Goal: Transaction & Acquisition: Obtain resource

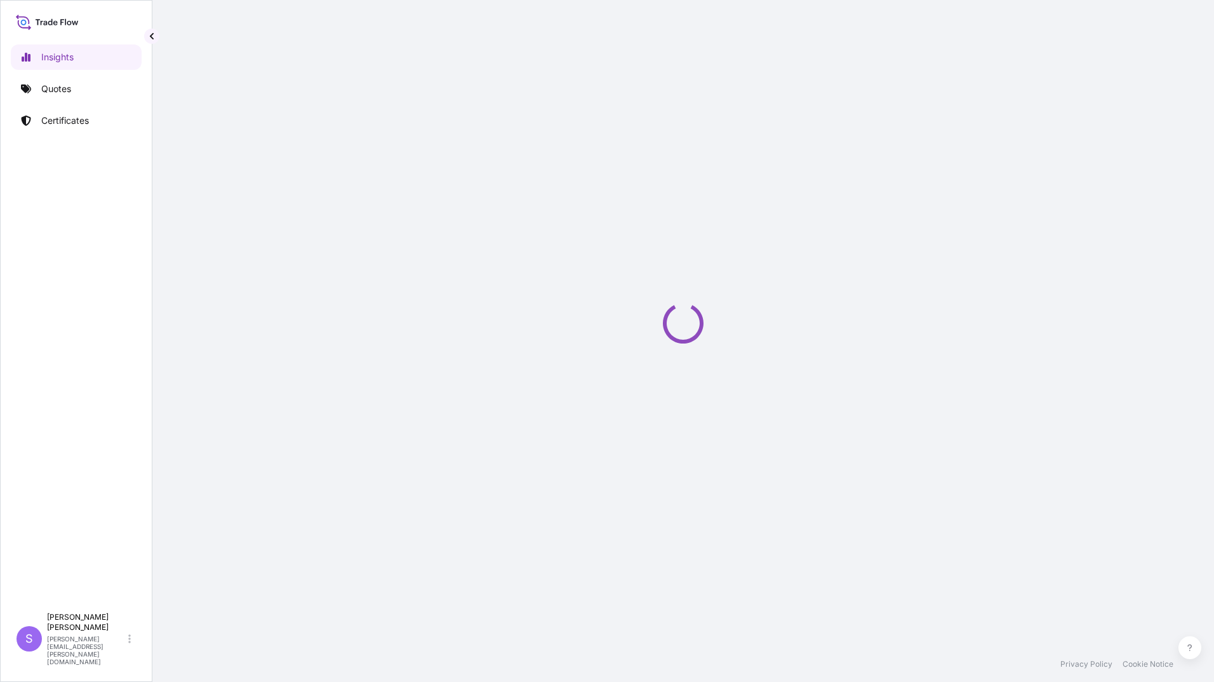
select select "2025"
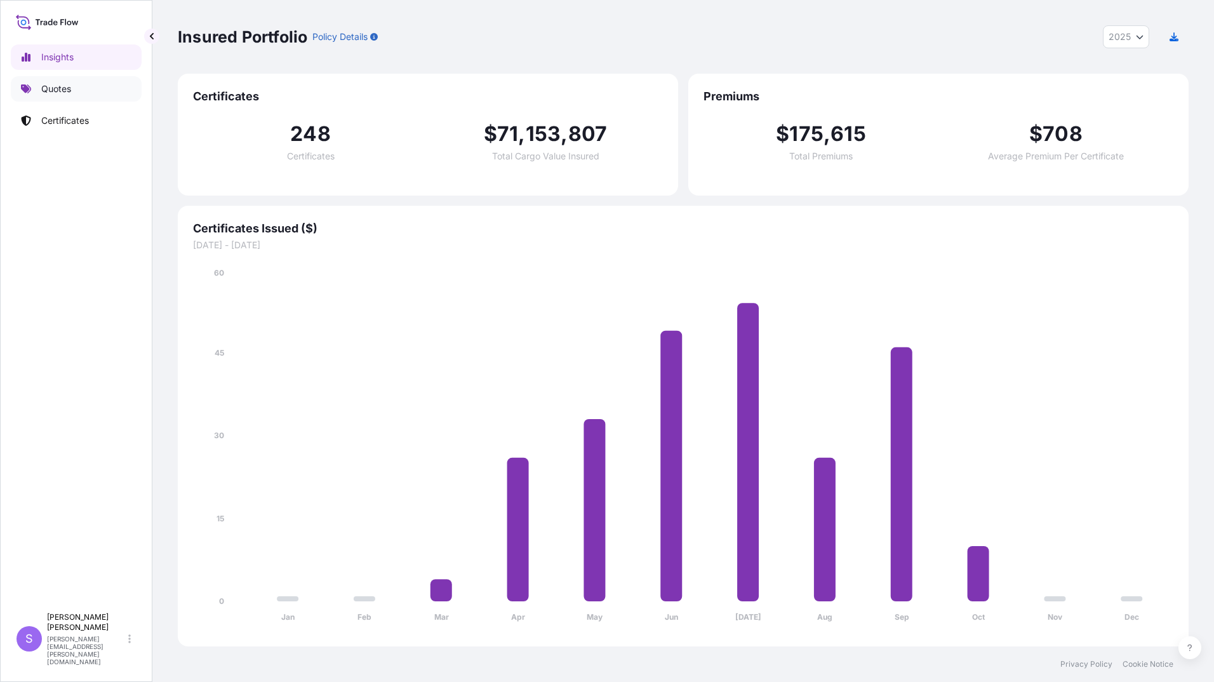
click at [58, 81] on link "Quotes" at bounding box center [76, 88] width 131 height 25
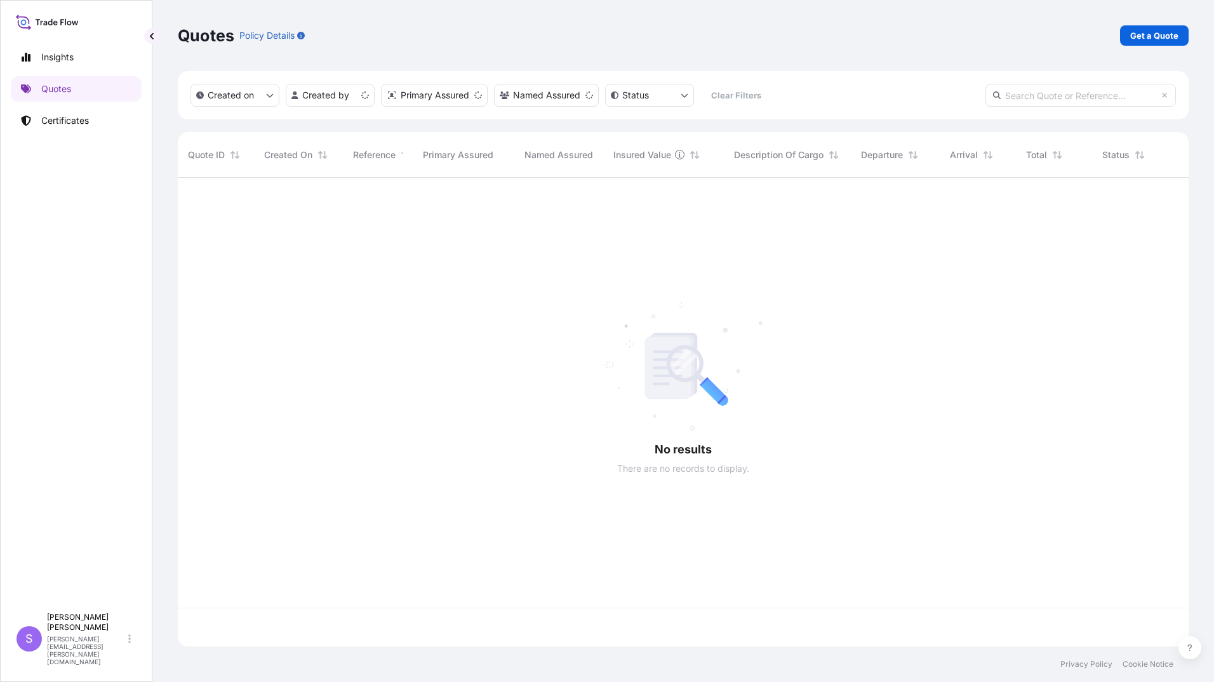
scroll to position [466, 1002]
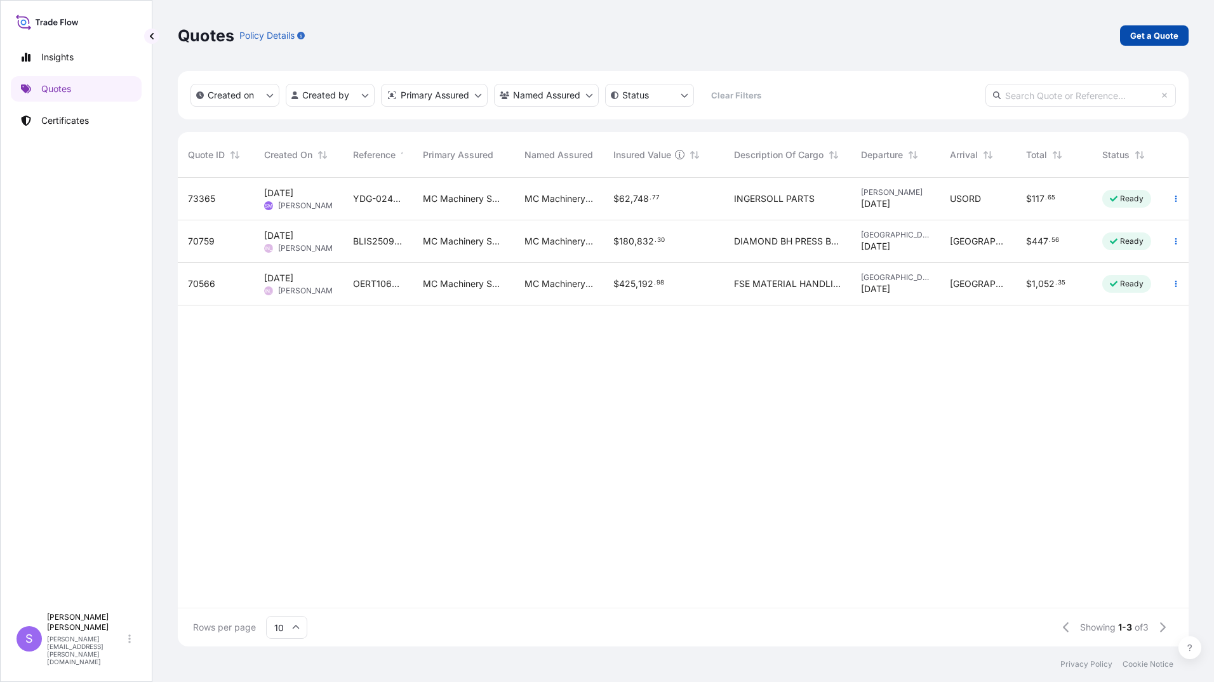
click at [1158, 34] on p "Get a Quote" at bounding box center [1154, 35] width 48 height 13
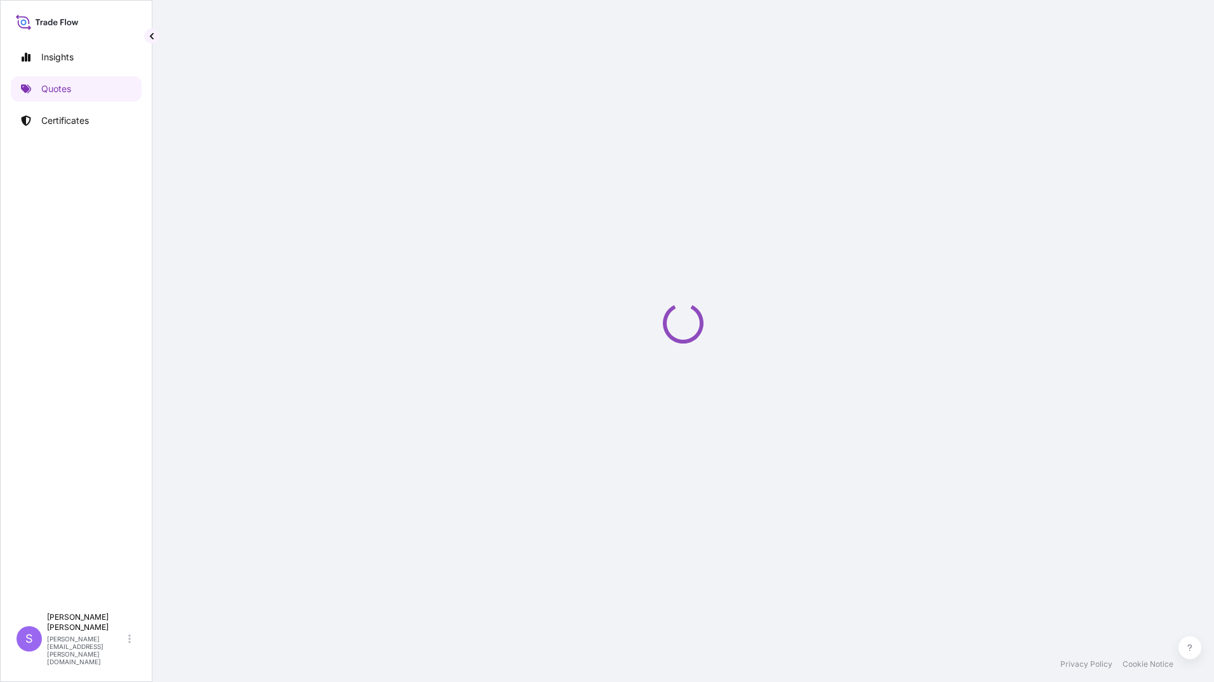
select select "Ocean Vessel"
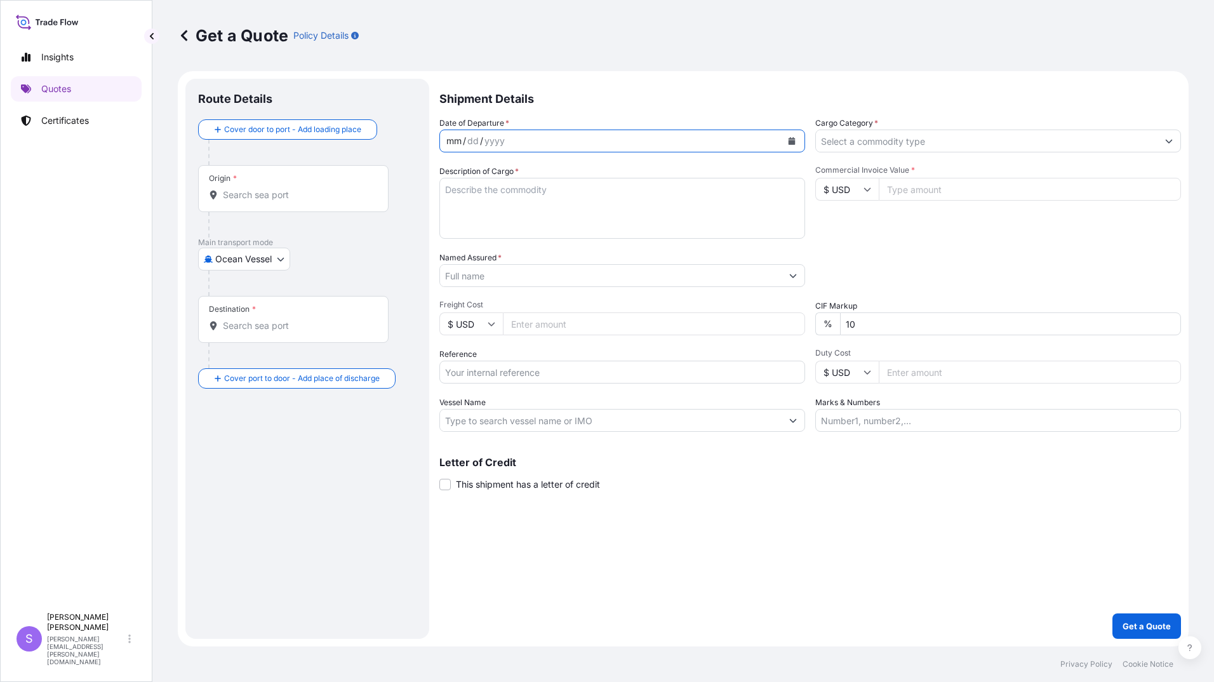
click at [775, 144] on div "mm / dd / yyyy" at bounding box center [611, 141] width 342 height 23
click at [801, 140] on button "Calendar" at bounding box center [792, 141] width 20 height 20
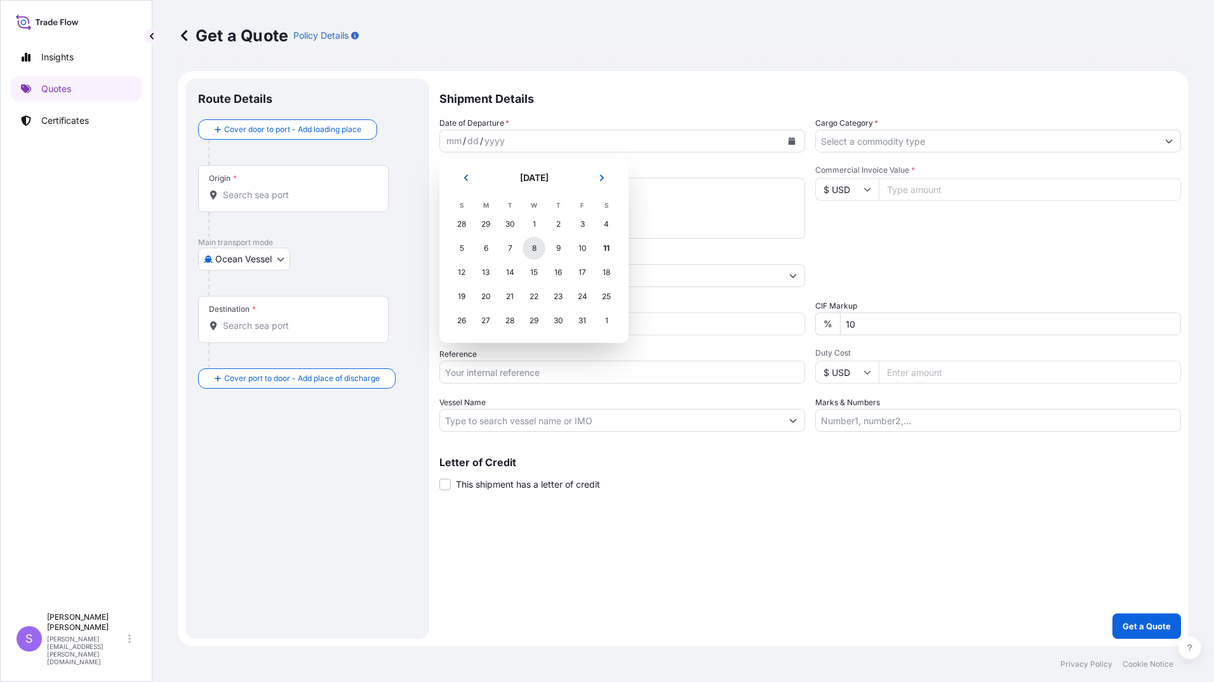
click at [532, 250] on div "8" at bounding box center [534, 248] width 23 height 23
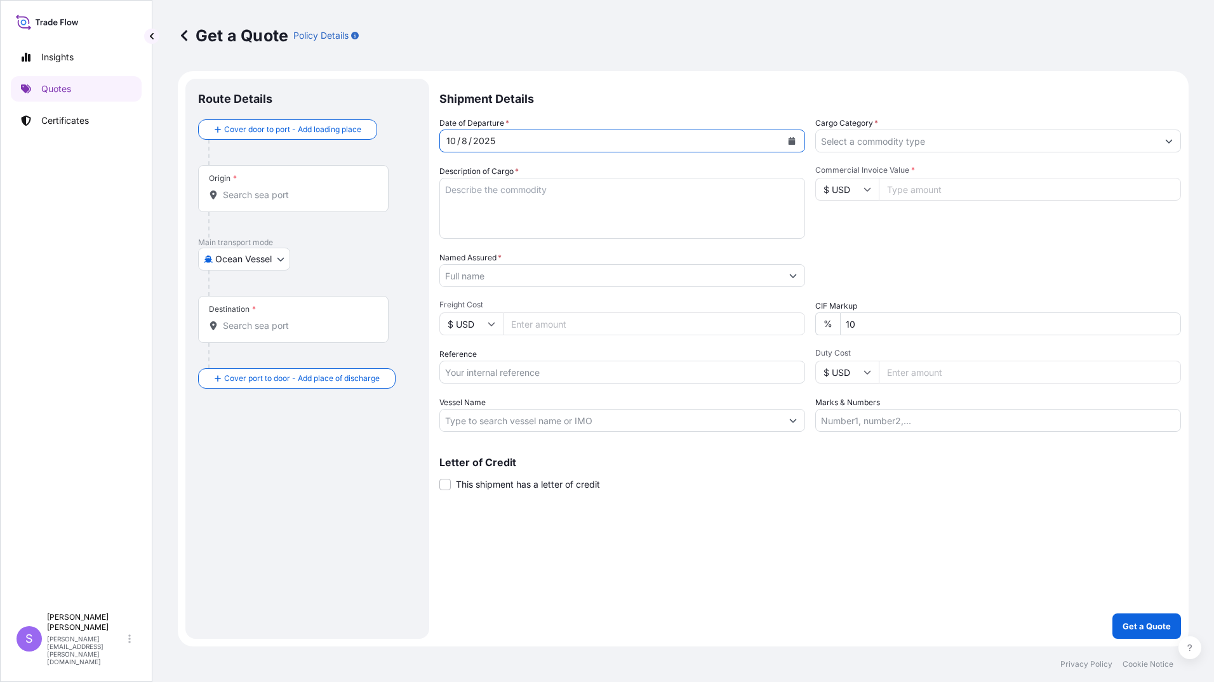
click at [924, 144] on input "Cargo Category *" at bounding box center [987, 141] width 342 height 23
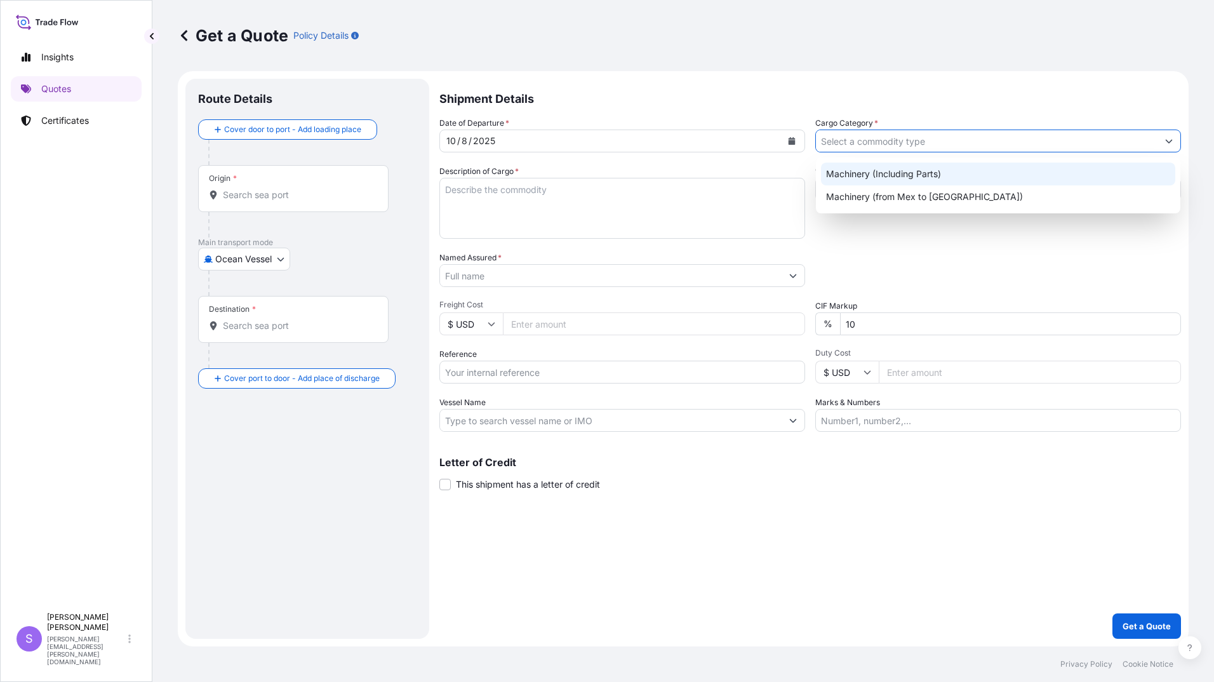
click at [854, 176] on div "Machinery (Including Parts)" at bounding box center [998, 174] width 354 height 23
type input "Machinery (Including Parts)"
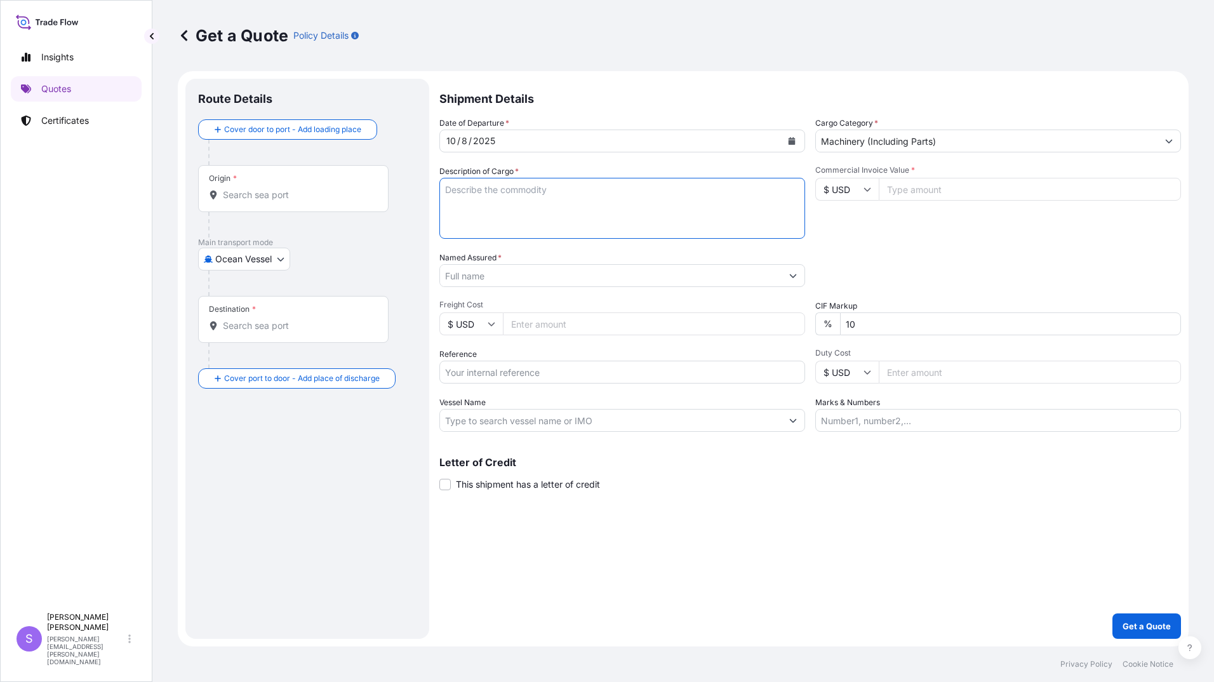
click at [633, 201] on textarea "Description of Cargo *" at bounding box center [622, 208] width 366 height 61
type textarea "ASTES MACHINERY PARTS"
click at [975, 190] on input "Commercial Invoice Value *" at bounding box center [1030, 189] width 302 height 23
type input "6011.01"
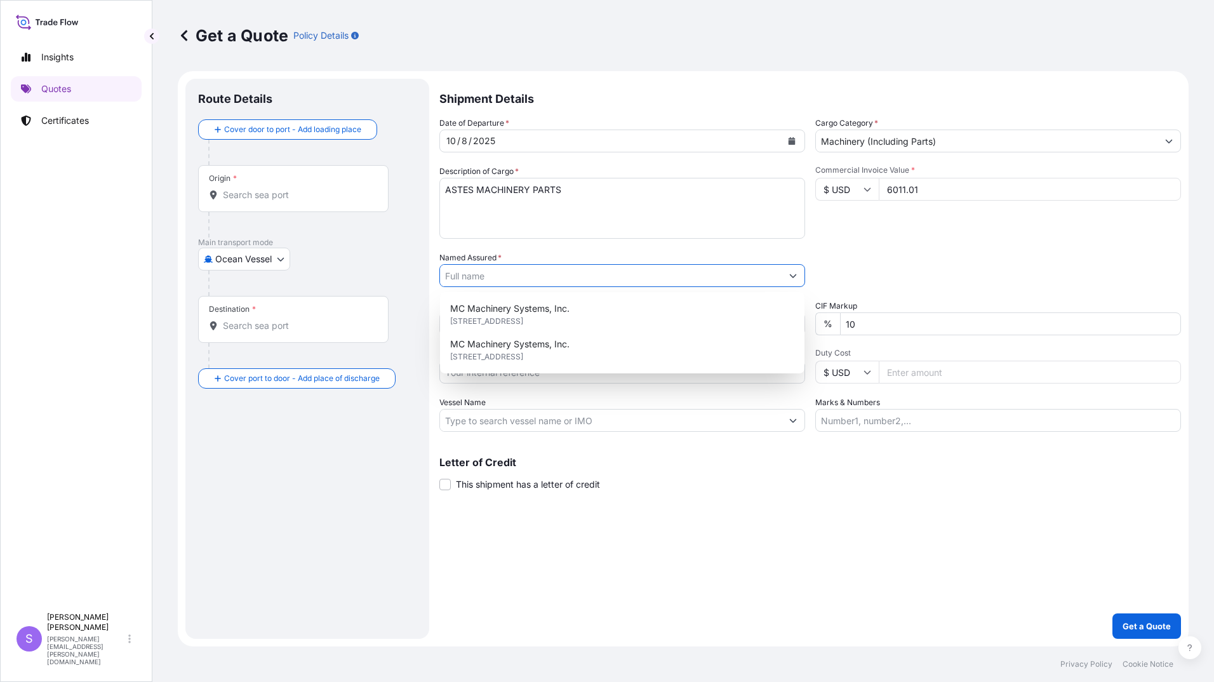
click at [578, 281] on input "Named Assured *" at bounding box center [611, 275] width 342 height 23
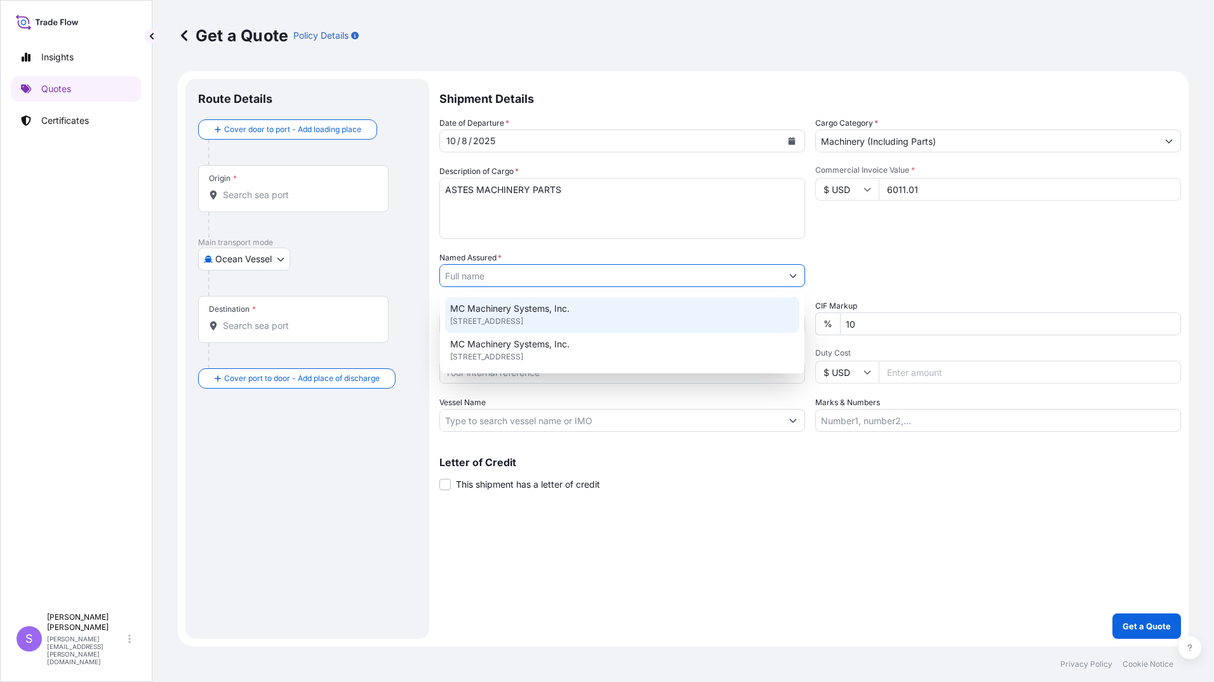
click at [557, 313] on span "MC Machinery Systems, Inc." at bounding box center [509, 308] width 119 height 13
type input "MC Machinery Systems, Inc."
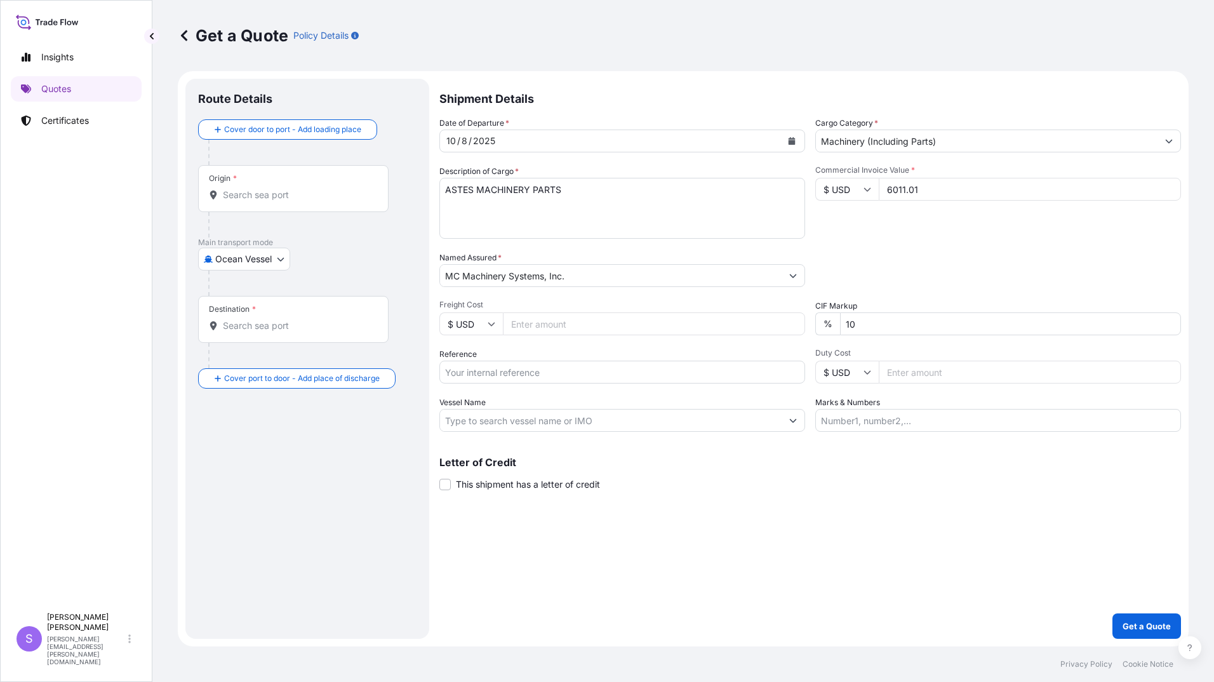
click at [559, 323] on input "Freight Cost" at bounding box center [654, 323] width 302 height 23
type input "1130.05"
click at [556, 370] on input "Reference" at bounding box center [622, 372] width 366 height 23
click at [546, 369] on input "Reference" at bounding box center [622, 372] width 366 height 23
type input "YCH-0006 5612"
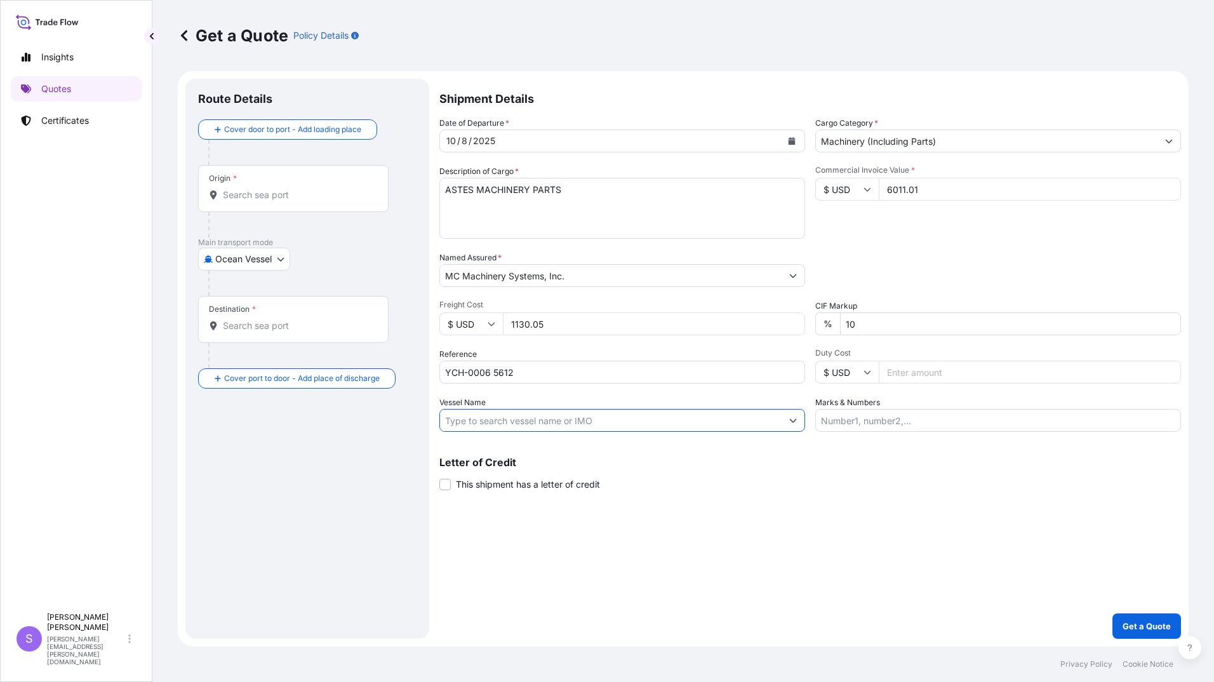
click at [584, 419] on input "Vessel Name" at bounding box center [611, 420] width 342 height 23
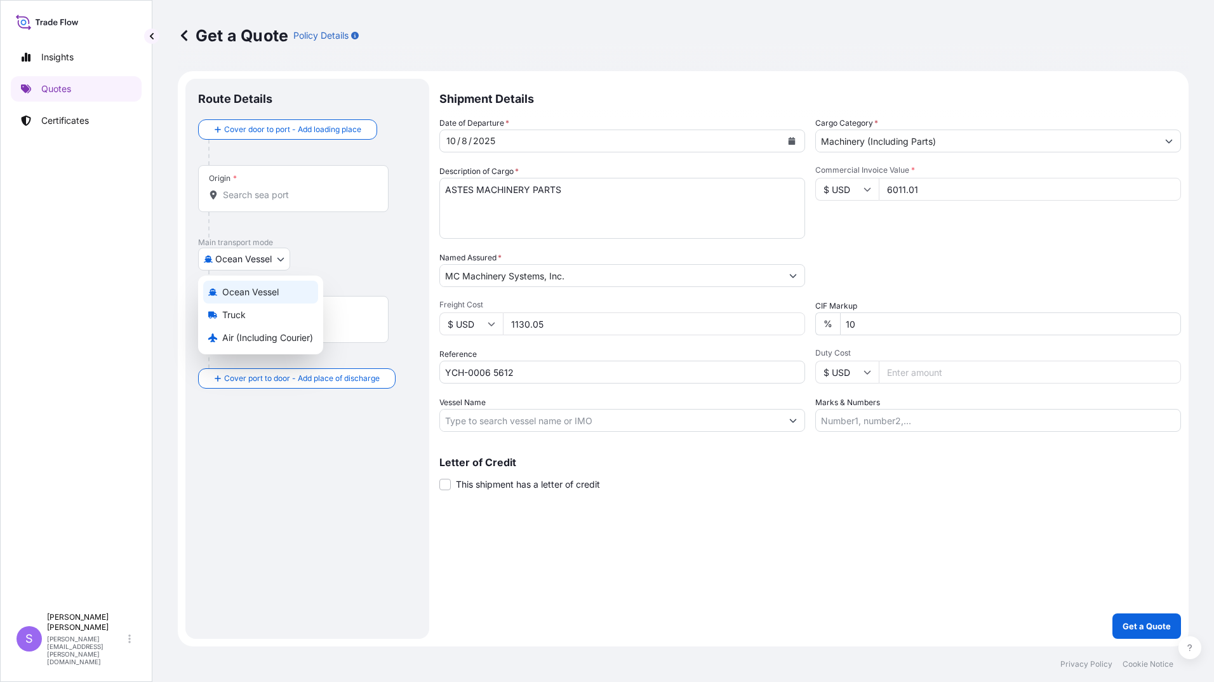
click at [258, 264] on body "Insights Quotes Certificates S [PERSON_NAME] [PERSON_NAME][EMAIL_ADDRESS][PERSO…" at bounding box center [607, 341] width 1214 height 682
click at [247, 336] on span "Air (Including Courier)" at bounding box center [267, 338] width 91 height 13
select select "Air (Including Courier)"
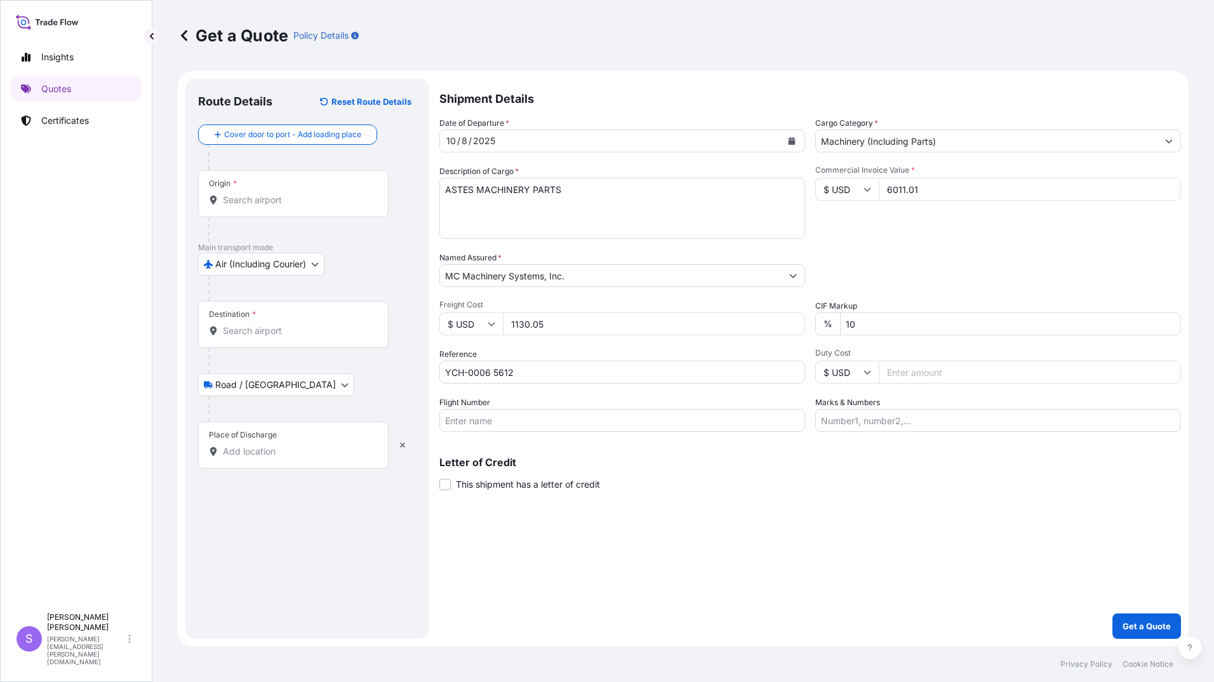
click at [301, 201] on input "Origin *" at bounding box center [298, 200] width 150 height 13
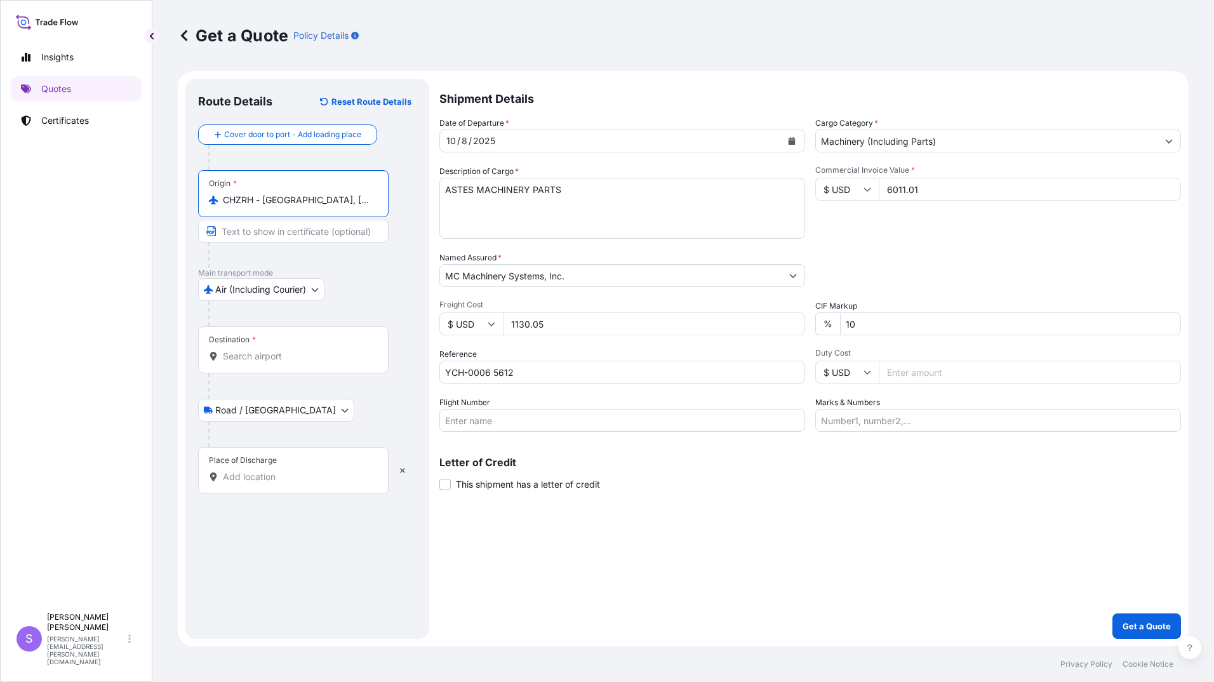
type input "CHZRH - [GEOGRAPHIC_DATA], [GEOGRAPHIC_DATA]"
click at [288, 360] on input "Destination *" at bounding box center [298, 356] width 150 height 13
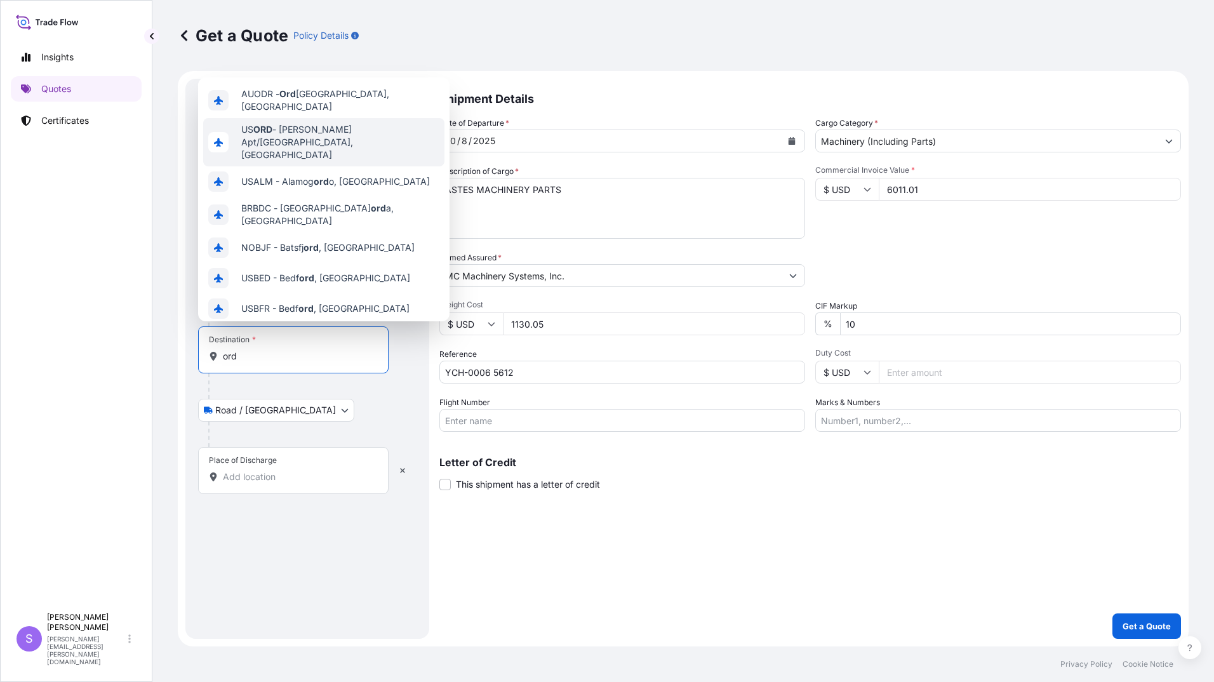
click at [330, 126] on span "US [PERSON_NAME] Apt/[GEOGRAPHIC_DATA], [GEOGRAPHIC_DATA]" at bounding box center [340, 142] width 198 height 38
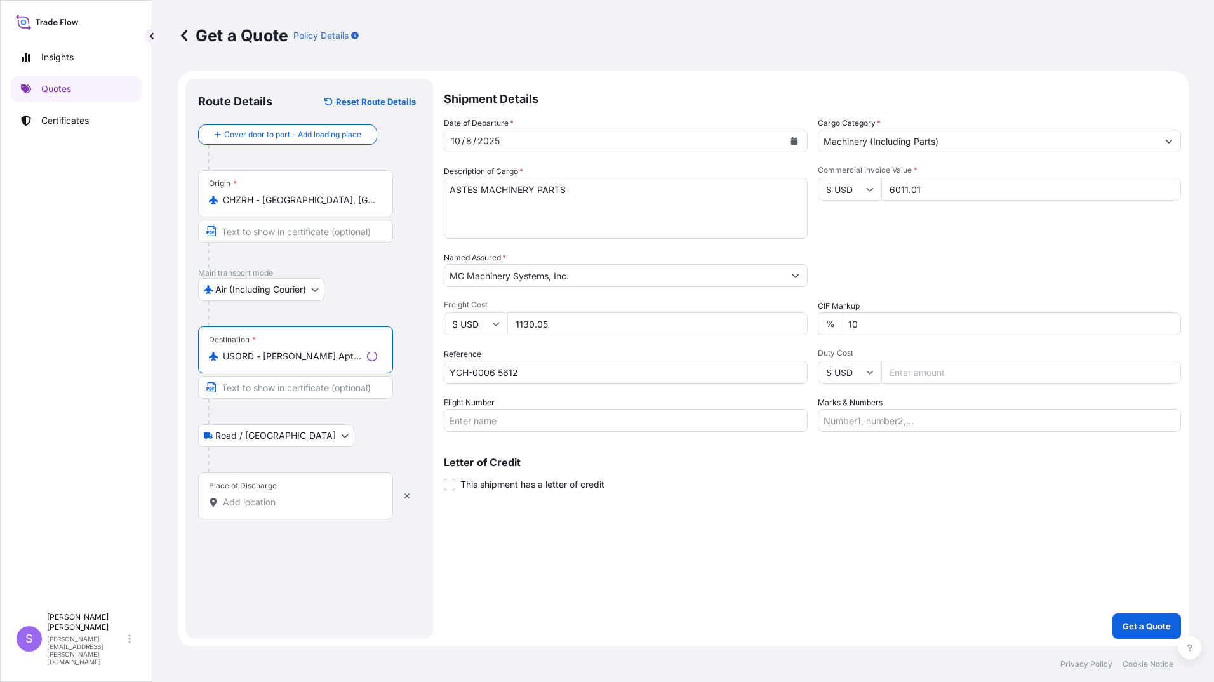
type input "USORD - [PERSON_NAME] Apt/[GEOGRAPHIC_DATA], [GEOGRAPHIC_DATA]"
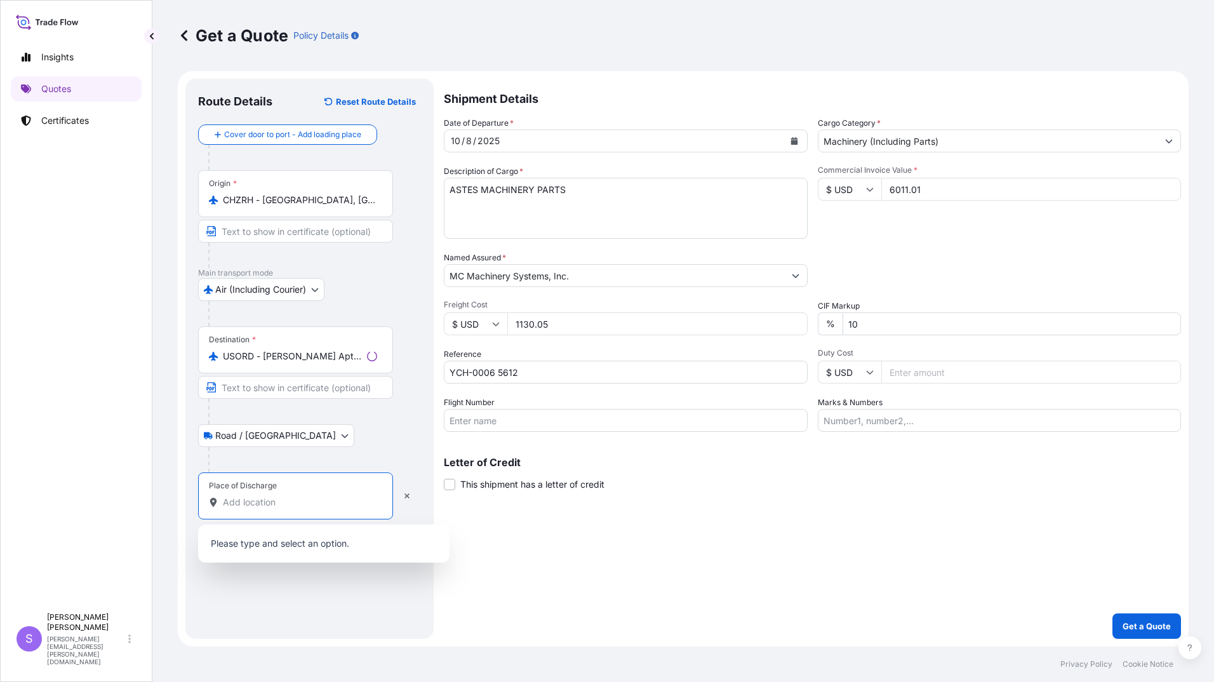
click at [288, 498] on input "Place of Discharge" at bounding box center [300, 502] width 154 height 13
type input "e"
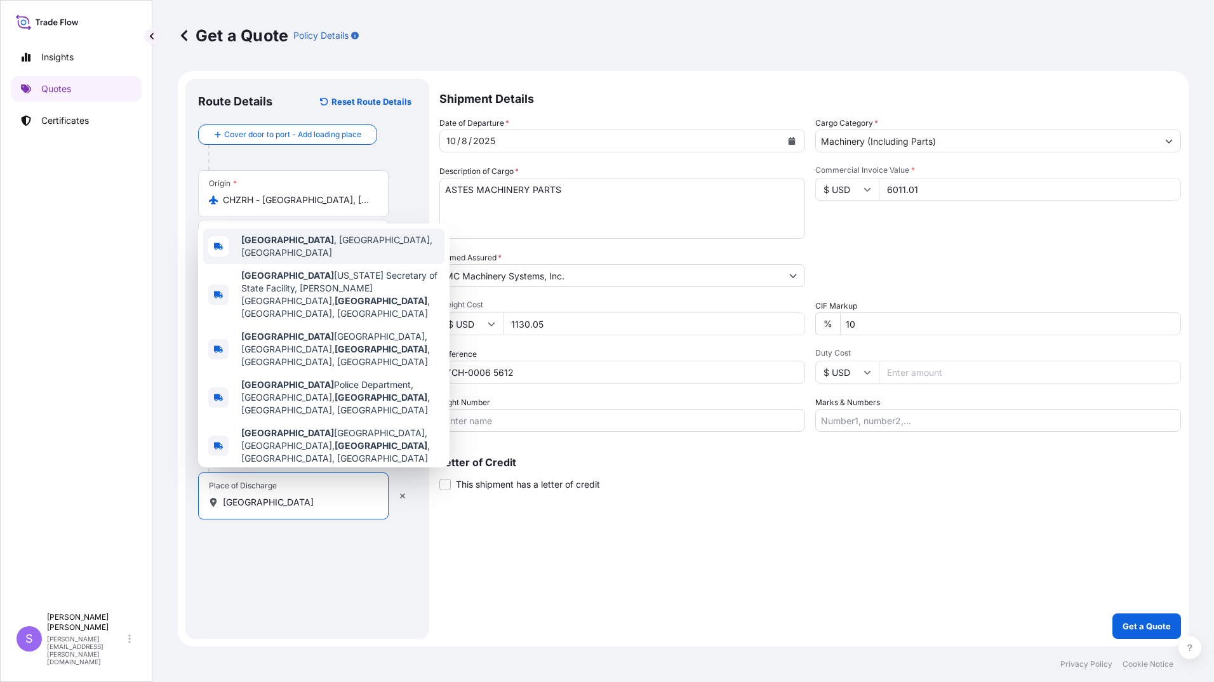
click at [283, 264] on div "[GEOGRAPHIC_DATA] , [GEOGRAPHIC_DATA], [GEOGRAPHIC_DATA]" at bounding box center [323, 247] width 241 height 36
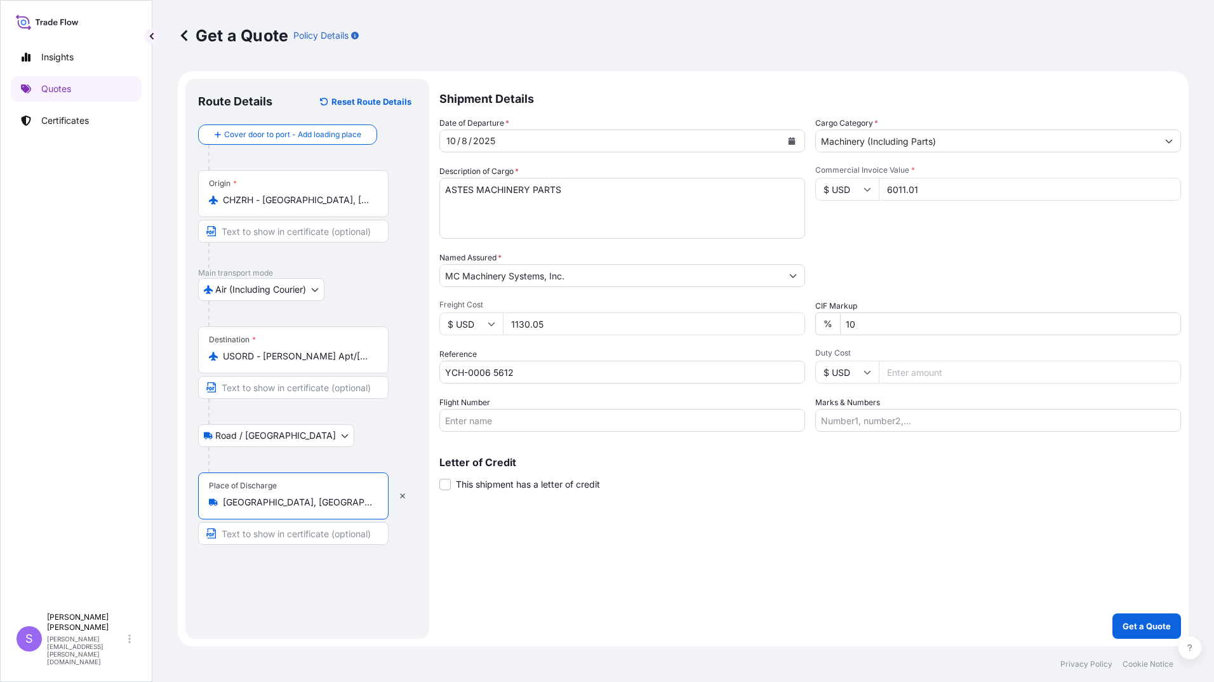
type input "[GEOGRAPHIC_DATA], [GEOGRAPHIC_DATA], [GEOGRAPHIC_DATA]"
click at [530, 422] on input "Flight Number" at bounding box center [622, 420] width 366 height 23
type input "AA093/11"
click at [887, 425] on input "Marks & Numbers" at bounding box center [998, 420] width 366 height 23
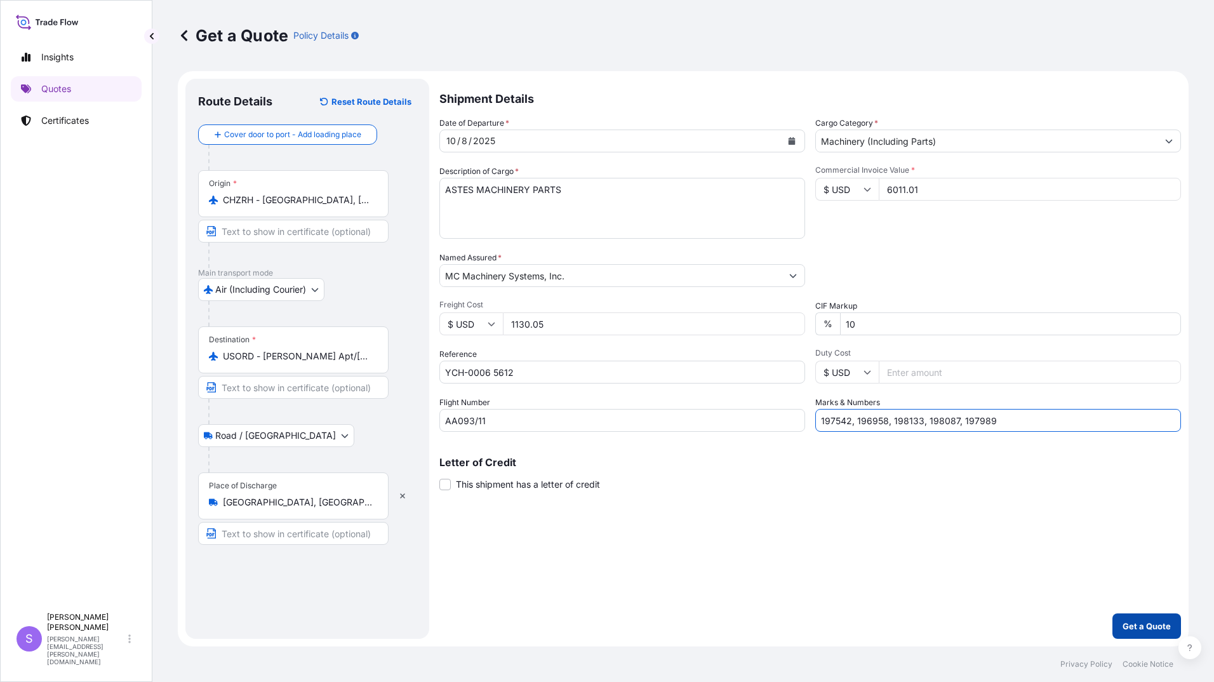
type input "197542, 196958, 198133, 198087, 197989"
click at [1148, 624] on p "Get a Quote" at bounding box center [1147, 626] width 48 height 13
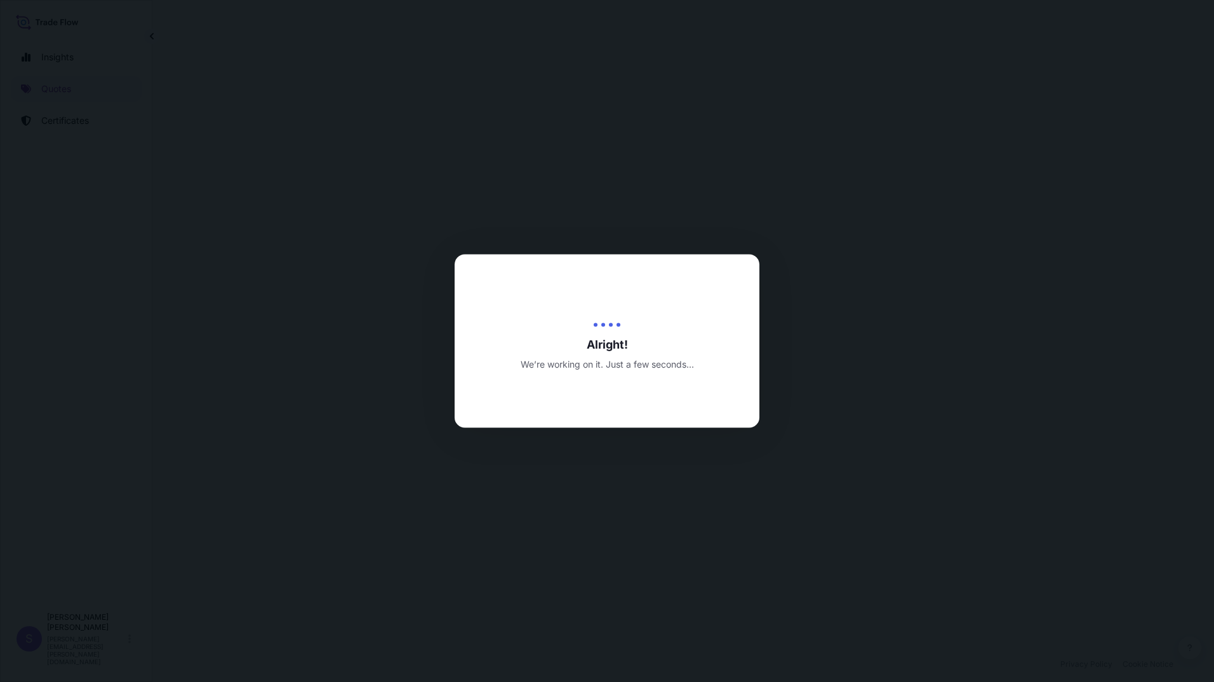
select select "Air (Including Courier)"
select select "Road / [GEOGRAPHIC_DATA]"
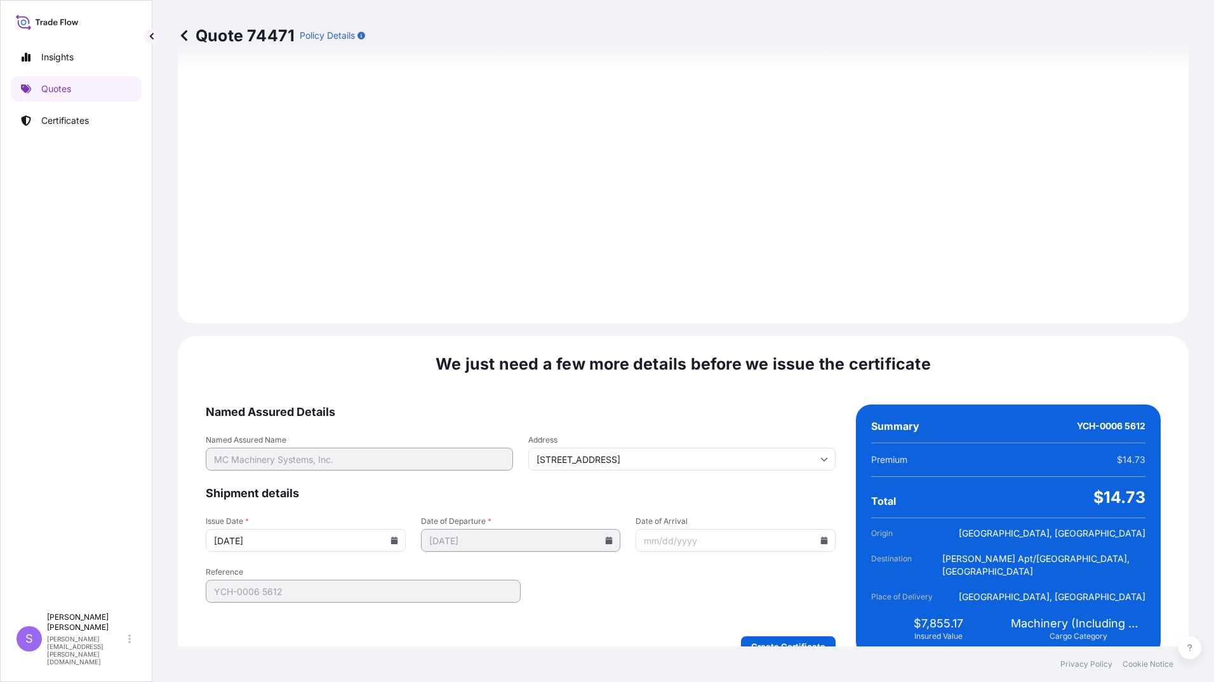
scroll to position [1402, 0]
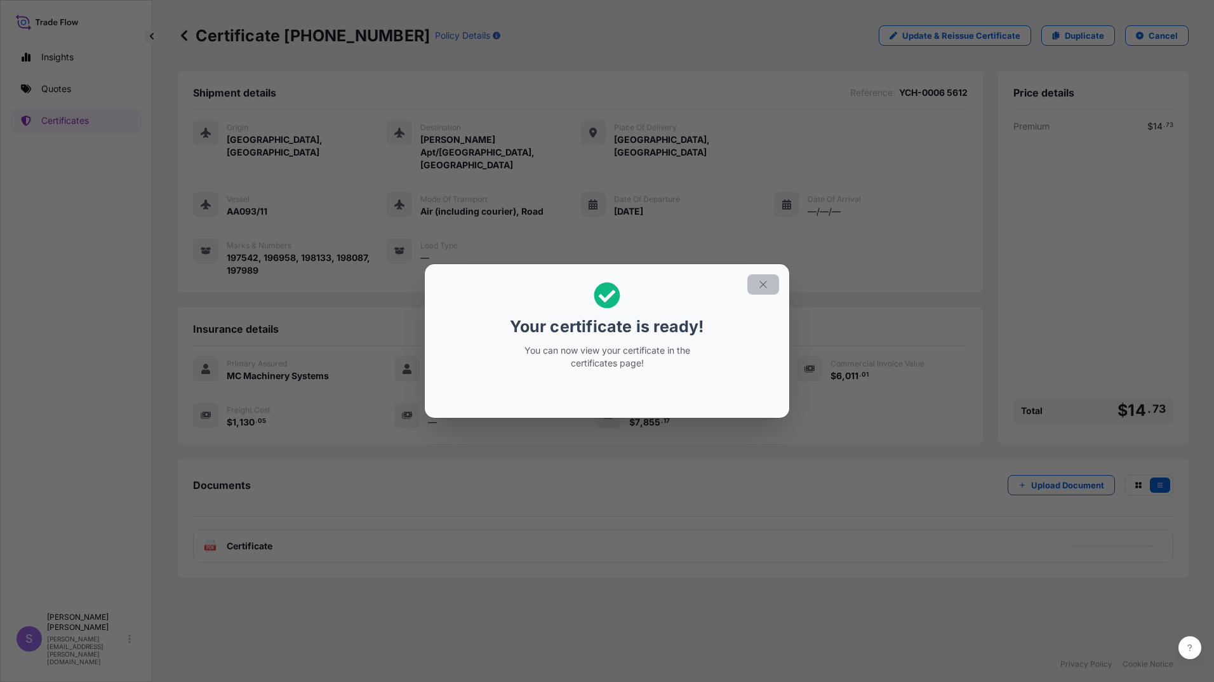
click at [758, 280] on icon "button" at bounding box center [763, 284] width 11 height 11
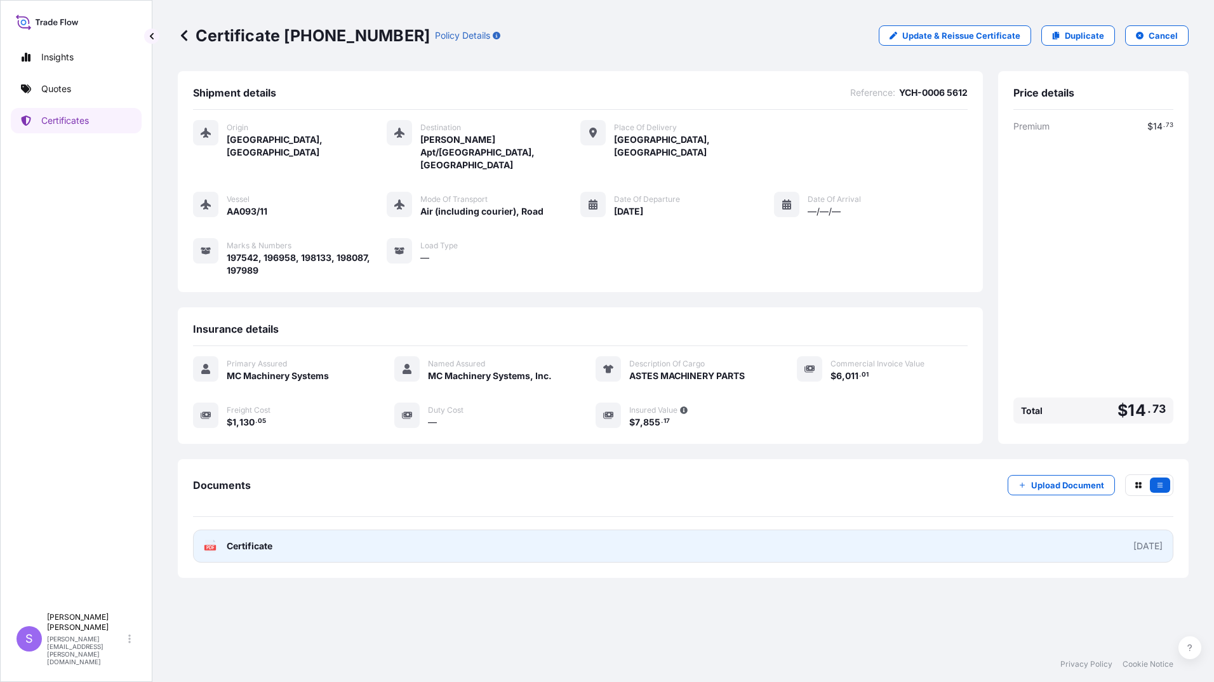
click at [269, 540] on span "Certificate" at bounding box center [250, 546] width 46 height 13
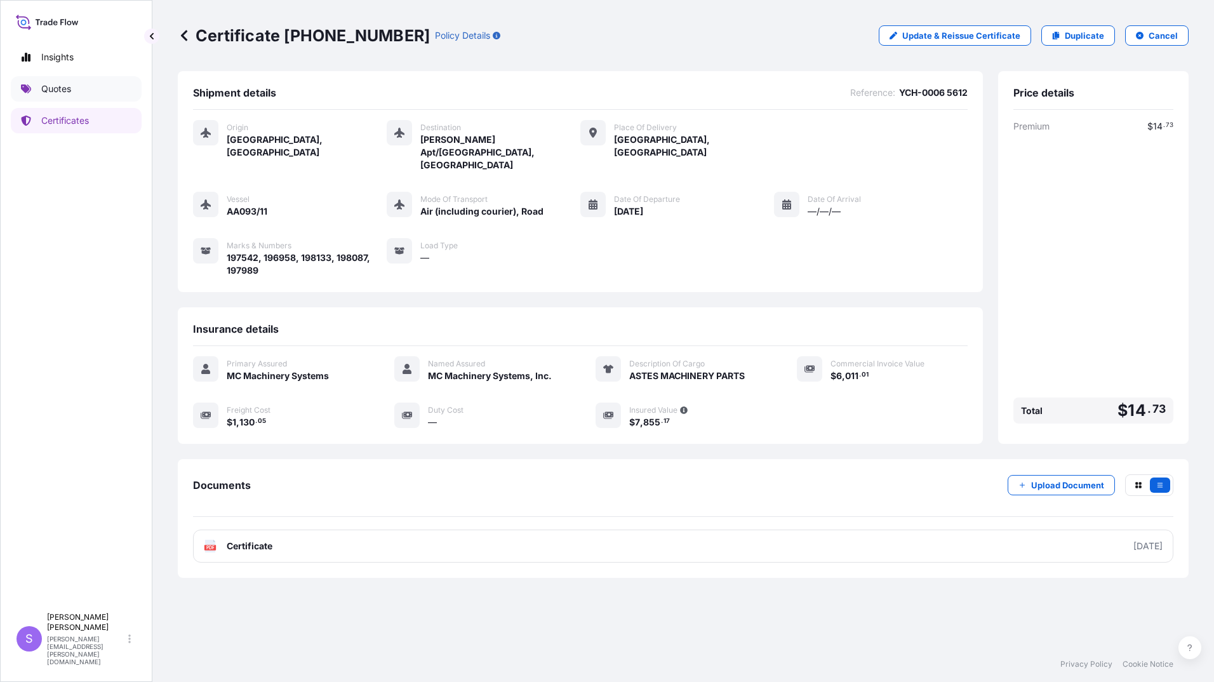
click at [47, 85] on p "Quotes" at bounding box center [56, 89] width 30 height 13
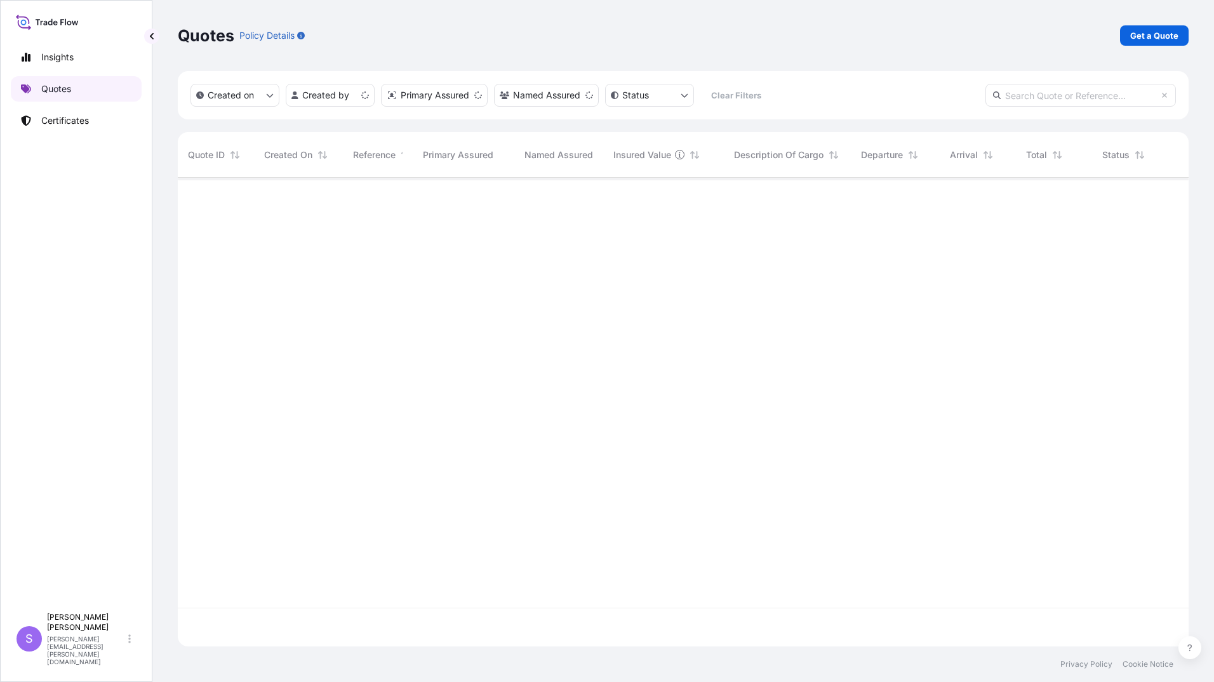
scroll to position [466, 1002]
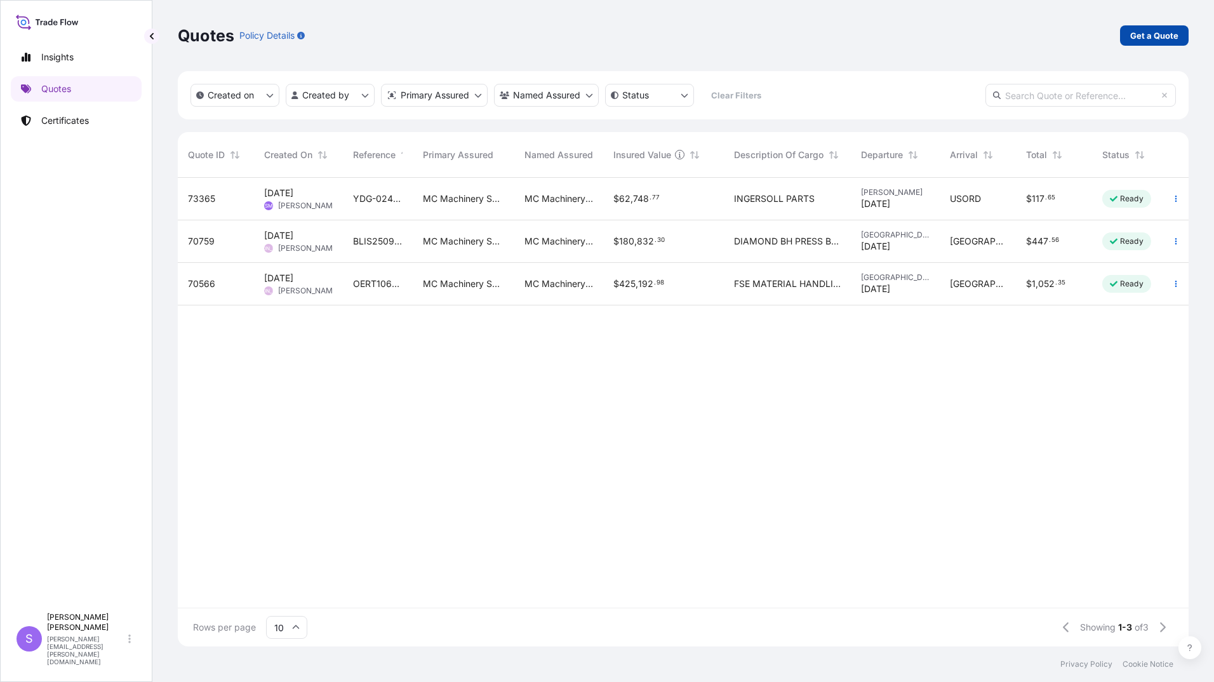
click at [1139, 36] on p "Get a Quote" at bounding box center [1154, 35] width 48 height 13
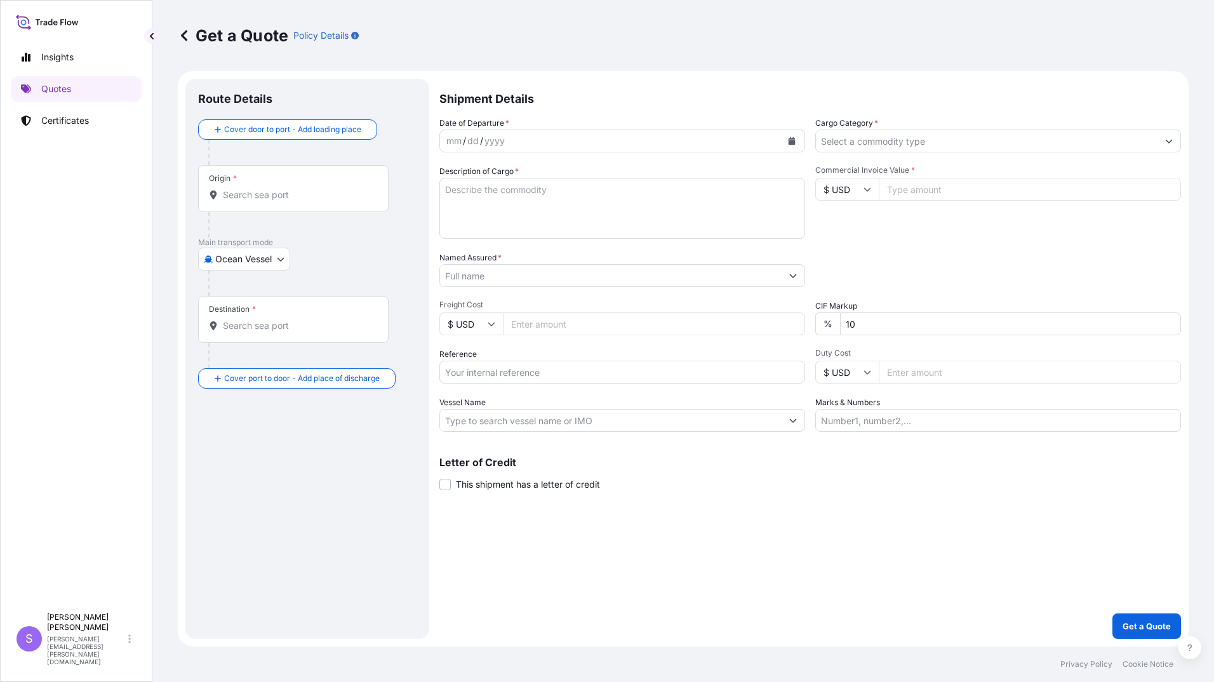
click at [257, 264] on body "Insights Quotes Certificates S [PERSON_NAME] [PERSON_NAME][EMAIL_ADDRESS][PERSO…" at bounding box center [607, 341] width 1214 height 682
click at [250, 343] on span "Air (Including Courier)" at bounding box center [267, 338] width 91 height 13
select select "Air (Including Courier)"
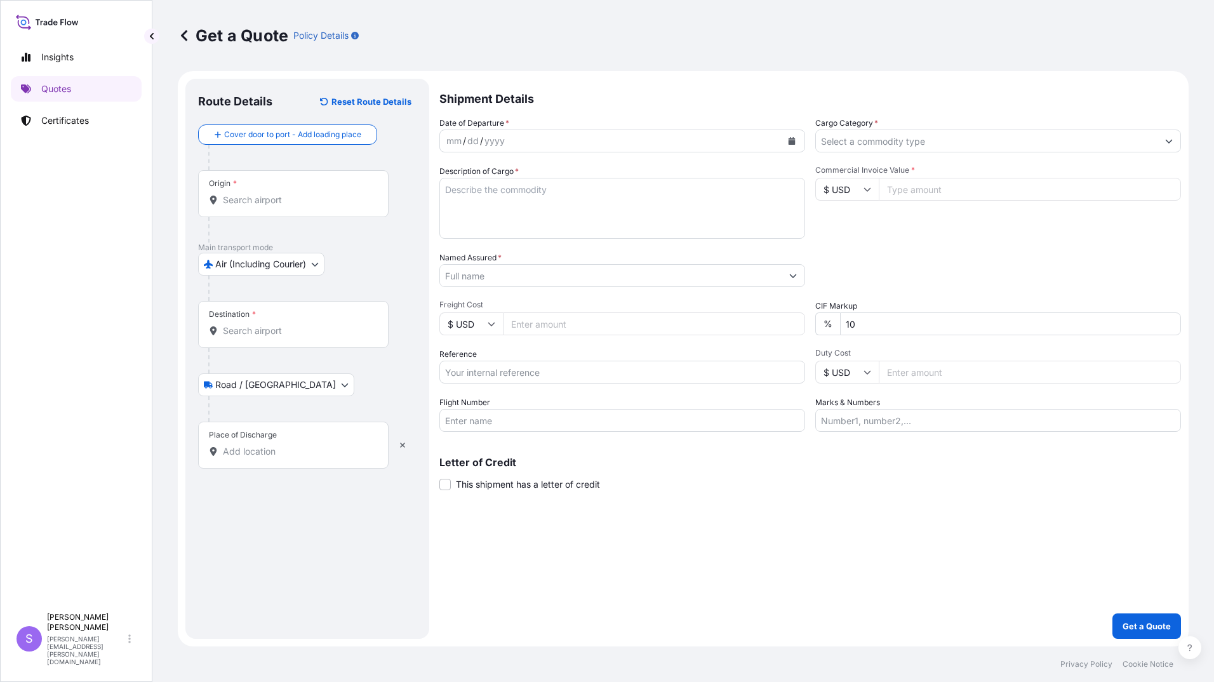
click at [262, 208] on div "Origin *" at bounding box center [293, 193] width 191 height 47
click at [262, 206] on input "Origin *" at bounding box center [298, 200] width 150 height 13
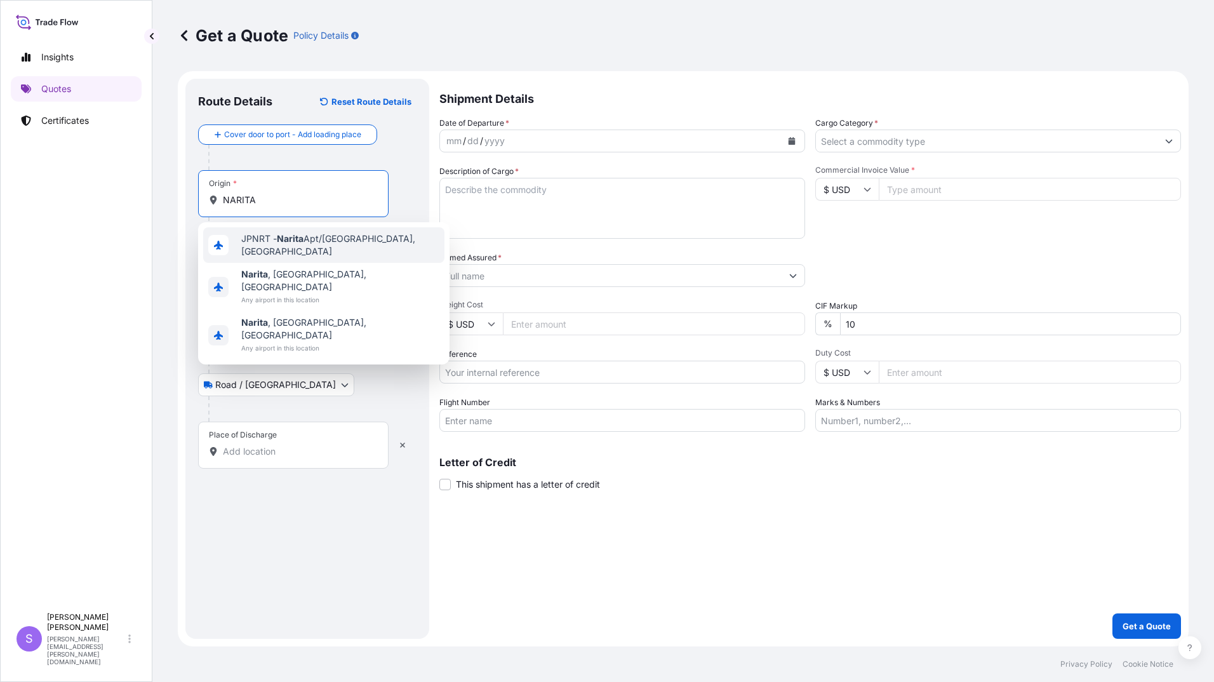
click at [306, 246] on span "JPNRT - Narita Apt/[GEOGRAPHIC_DATA], [GEOGRAPHIC_DATA]" at bounding box center [340, 244] width 198 height 25
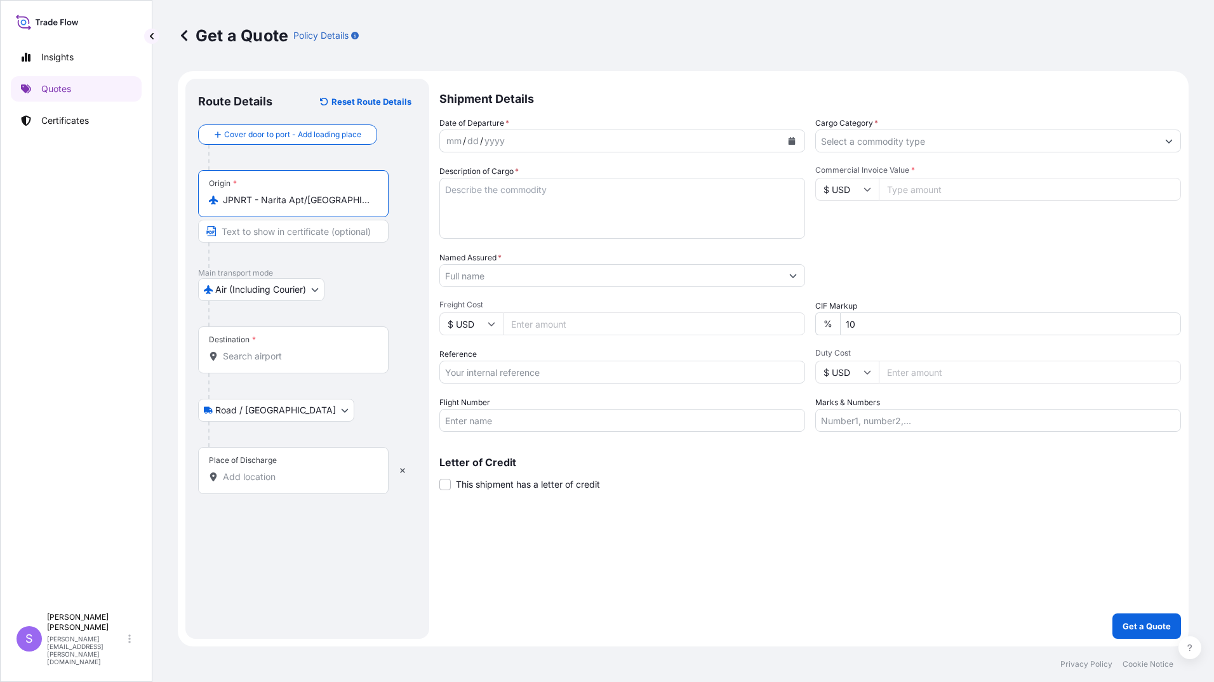
type input "JPNRT - Narita Apt/[GEOGRAPHIC_DATA], [GEOGRAPHIC_DATA]"
click at [345, 354] on input "Destination *" at bounding box center [298, 356] width 150 height 13
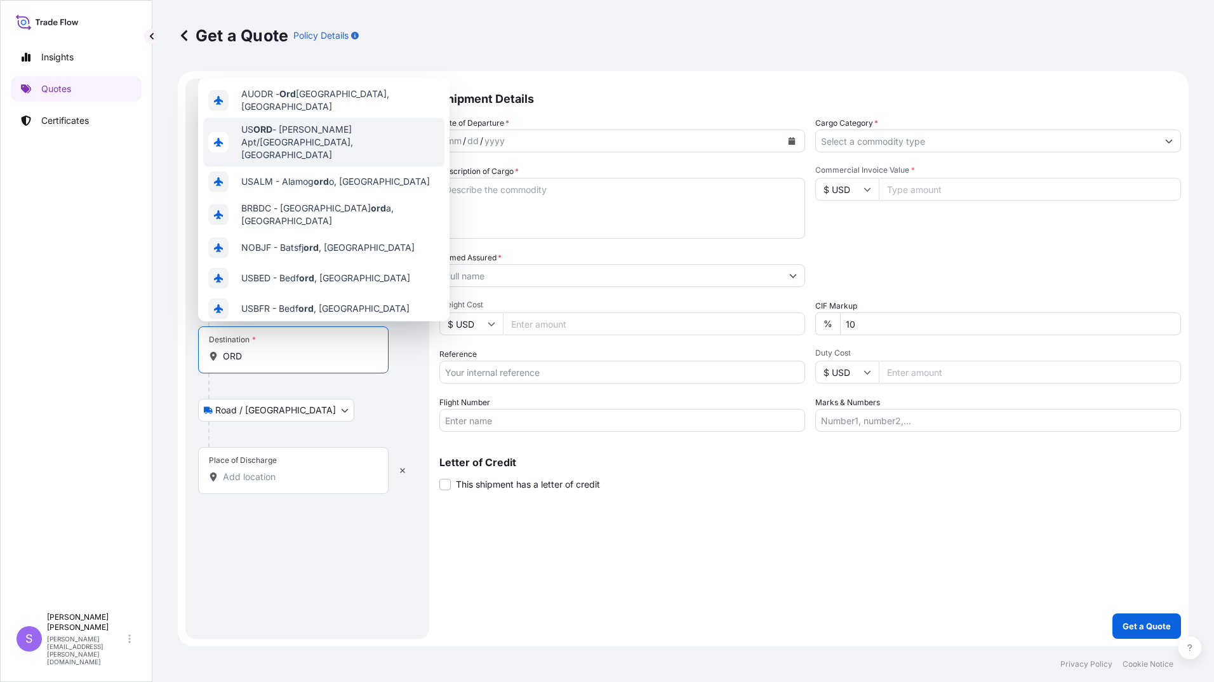
click at [358, 123] on span "US [PERSON_NAME] Apt/[GEOGRAPHIC_DATA], [GEOGRAPHIC_DATA]" at bounding box center [340, 142] width 198 height 38
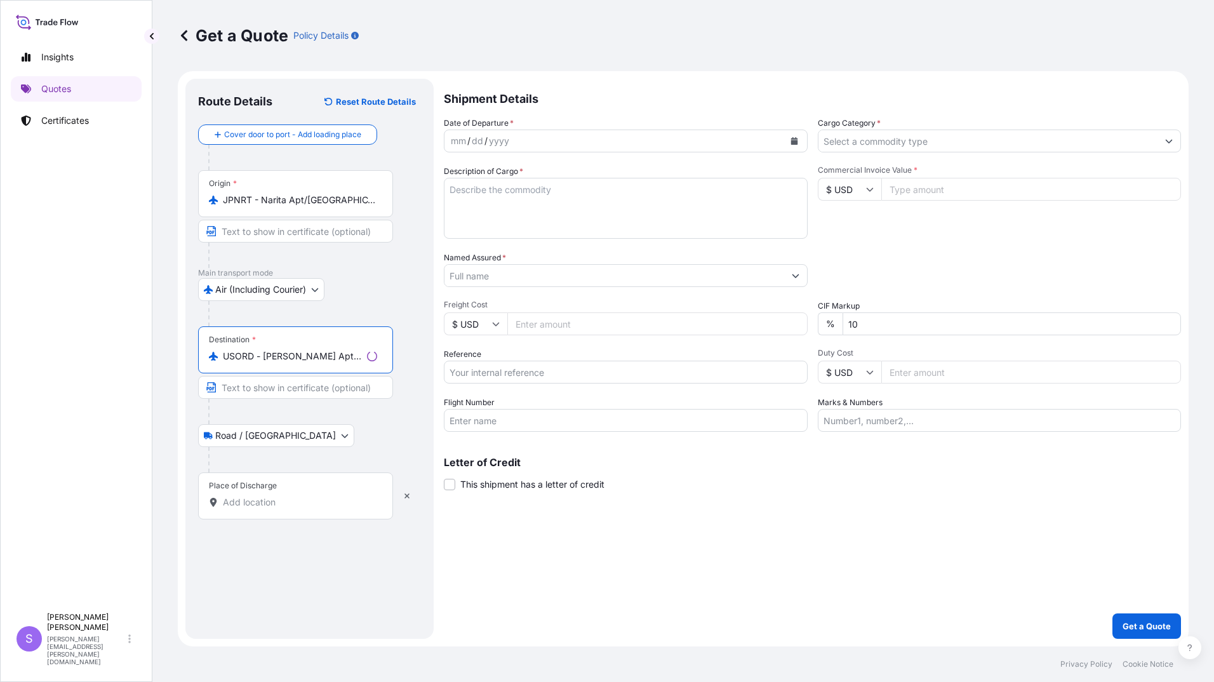
type input "USORD - [PERSON_NAME] Apt/[GEOGRAPHIC_DATA], [GEOGRAPHIC_DATA]"
click at [307, 497] on input "Place of Discharge" at bounding box center [300, 502] width 154 height 13
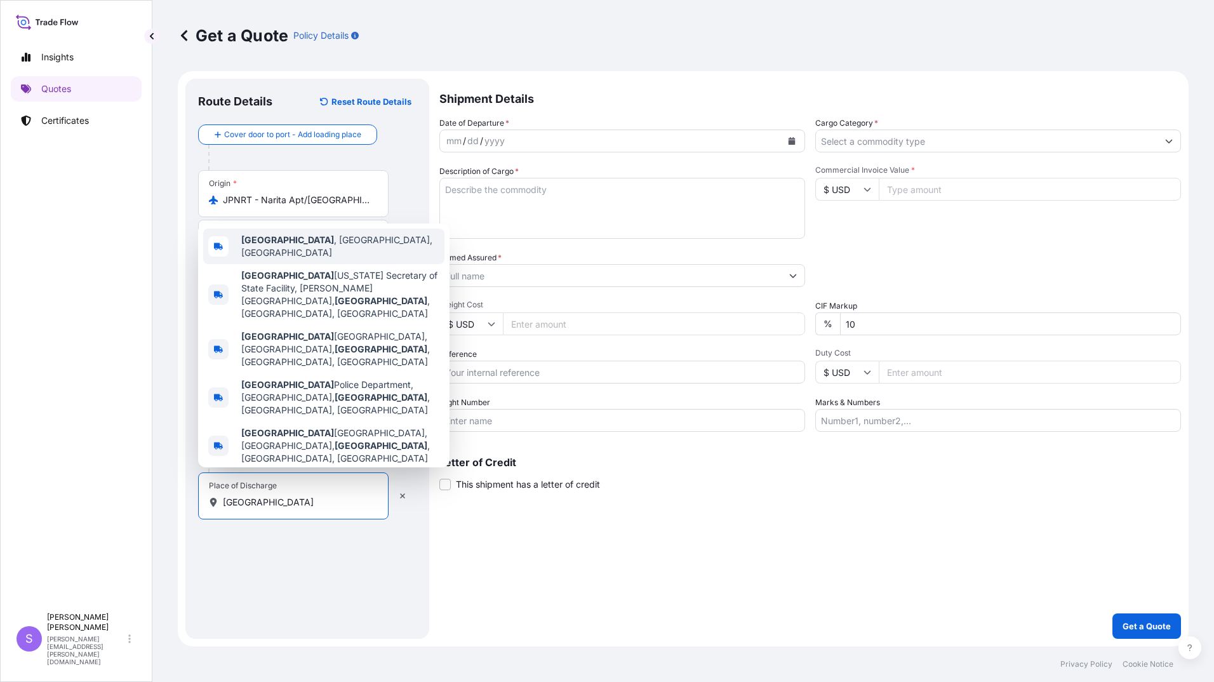
click at [304, 245] on b "[GEOGRAPHIC_DATA]" at bounding box center [287, 239] width 93 height 11
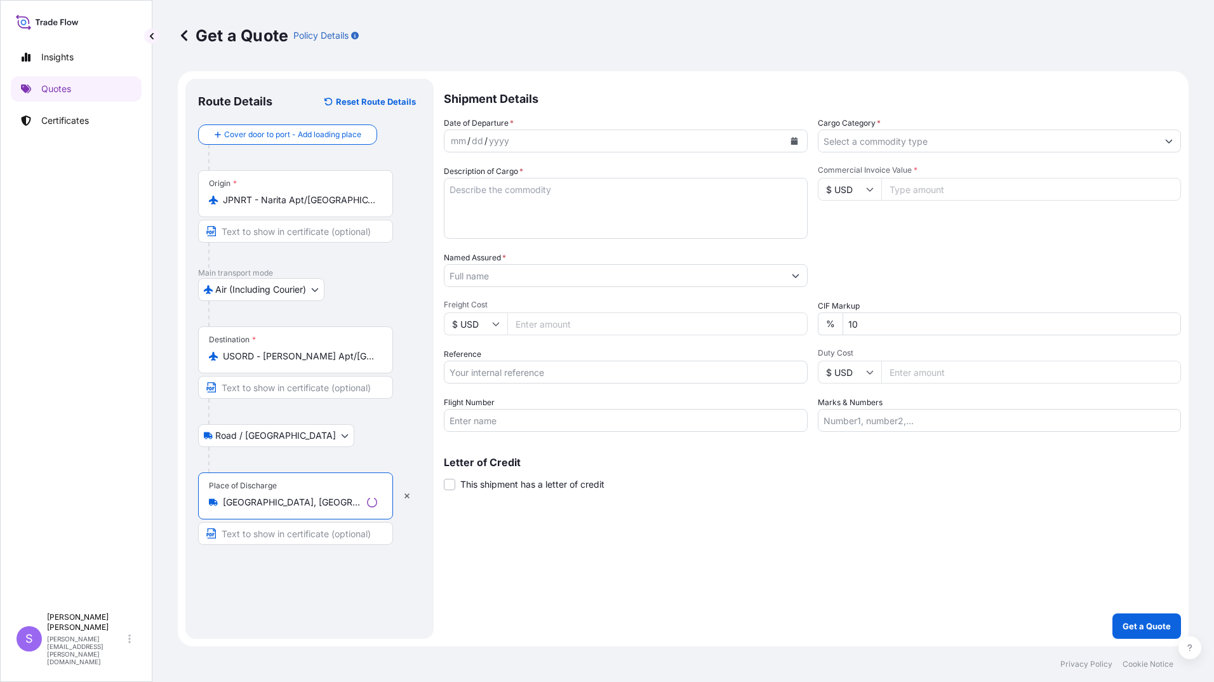
type input "[GEOGRAPHIC_DATA], [GEOGRAPHIC_DATA], [GEOGRAPHIC_DATA]"
click at [488, 136] on div "yyyy" at bounding box center [499, 140] width 23 height 15
click at [490, 136] on div "yyyy" at bounding box center [494, 140] width 23 height 15
click at [535, 139] on div "mm / dd / yyyy" at bounding box center [611, 141] width 342 height 23
click at [791, 144] on icon "Calendar" at bounding box center [792, 141] width 7 height 8
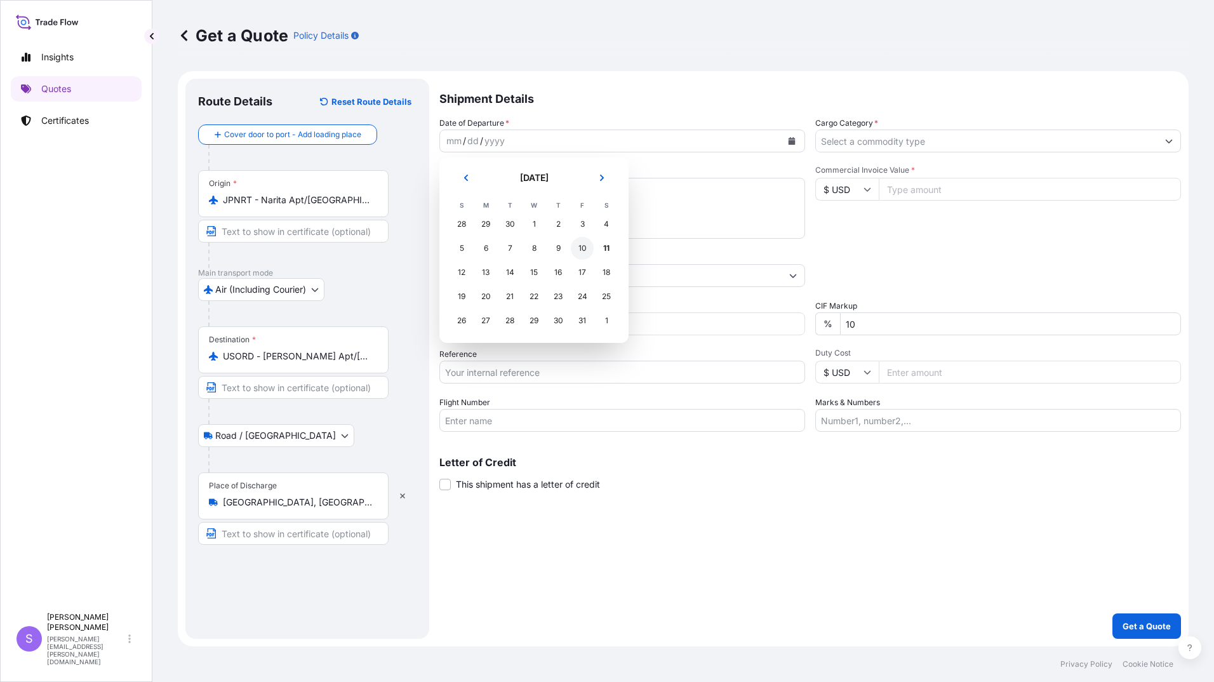
click at [584, 248] on div "10" at bounding box center [582, 248] width 23 height 23
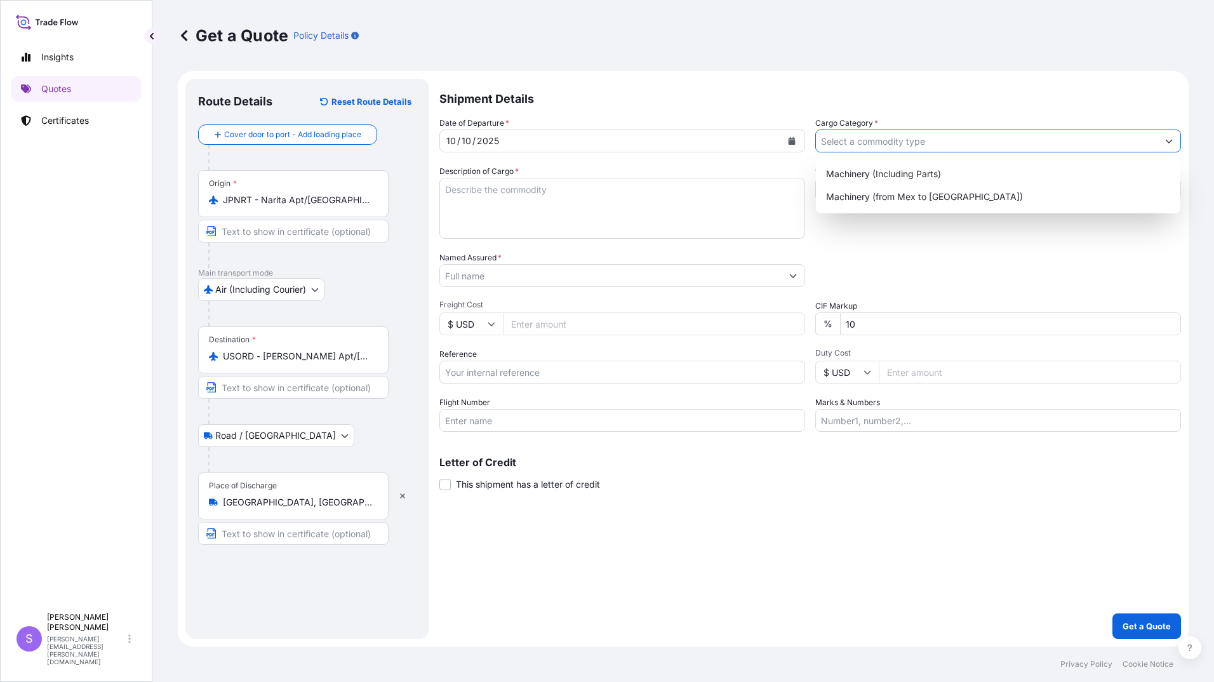
click at [926, 147] on input "Cargo Category *" at bounding box center [987, 141] width 342 height 23
click at [872, 171] on div "Machinery (Including Parts)" at bounding box center [998, 174] width 354 height 23
type input "Machinery (Including Parts)"
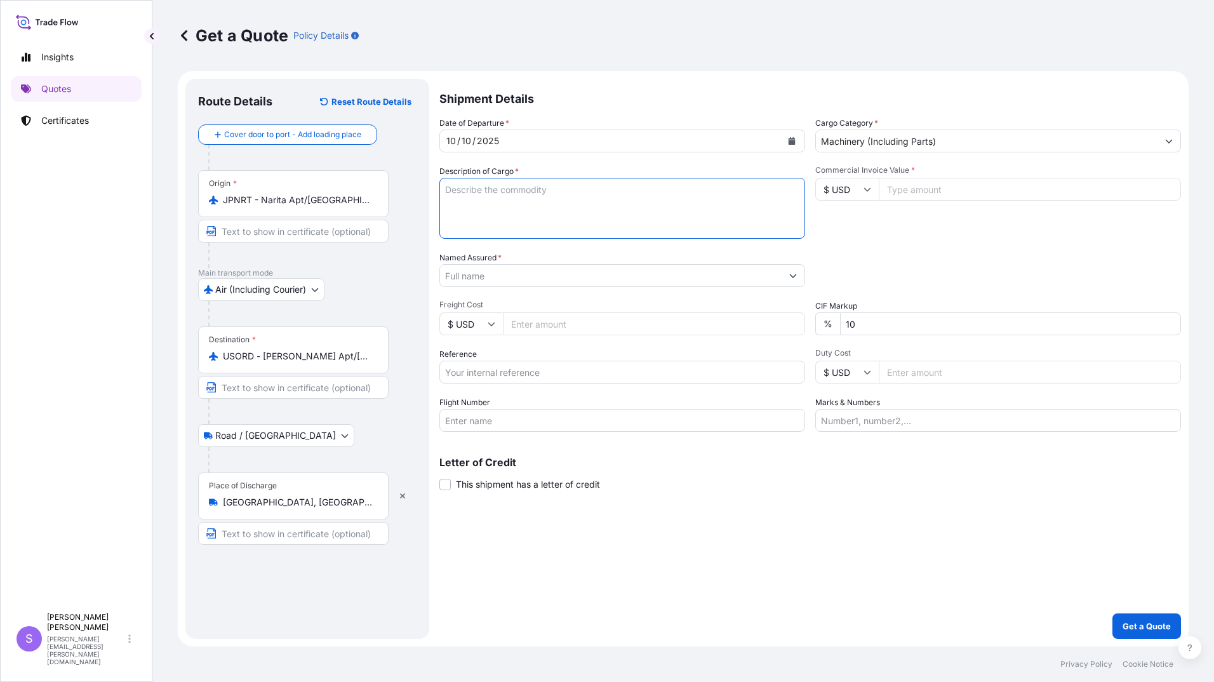
click at [575, 198] on textarea "Description of Cargo *" at bounding box center [622, 208] width 366 height 61
type textarea "FSE PARTS FOR MATERIAL HANDLING SYSTEM"
click at [912, 189] on input "Commercial Invoice Value *" at bounding box center [1030, 189] width 302 height 23
type input "7176.54"
click at [479, 267] on input "Named Assured *" at bounding box center [611, 275] width 342 height 23
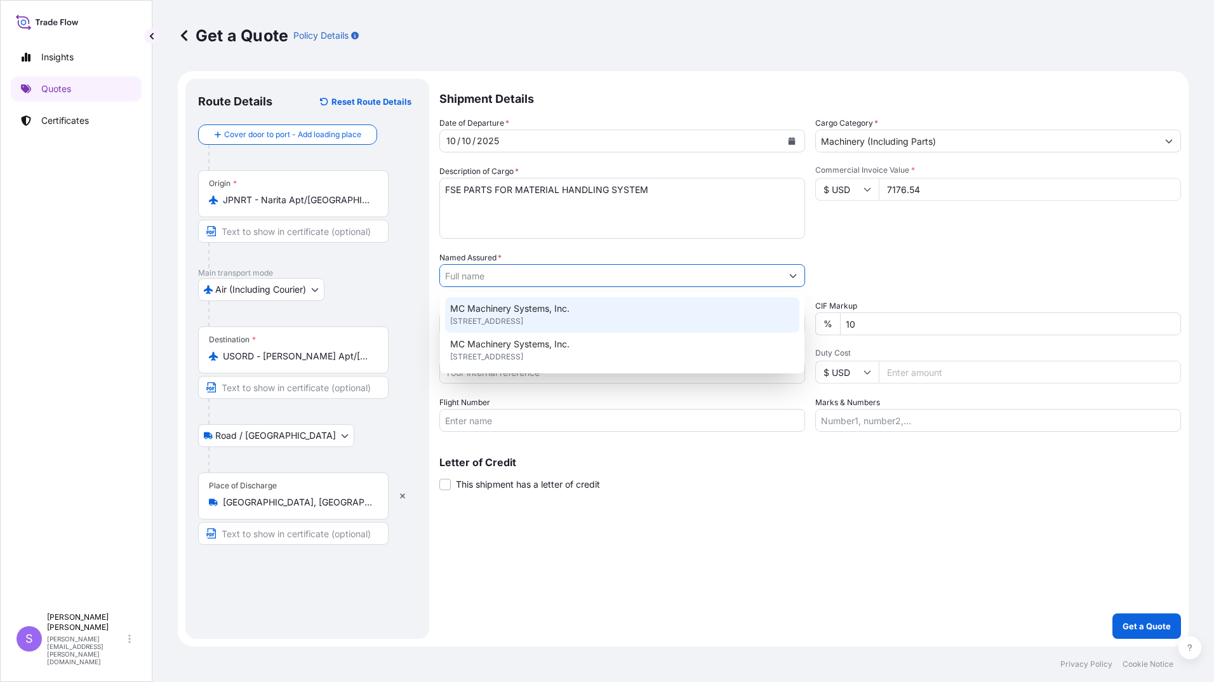
click at [500, 321] on span "[STREET_ADDRESS]" at bounding box center [486, 321] width 73 height 13
type input "MC Machinery Systems, Inc."
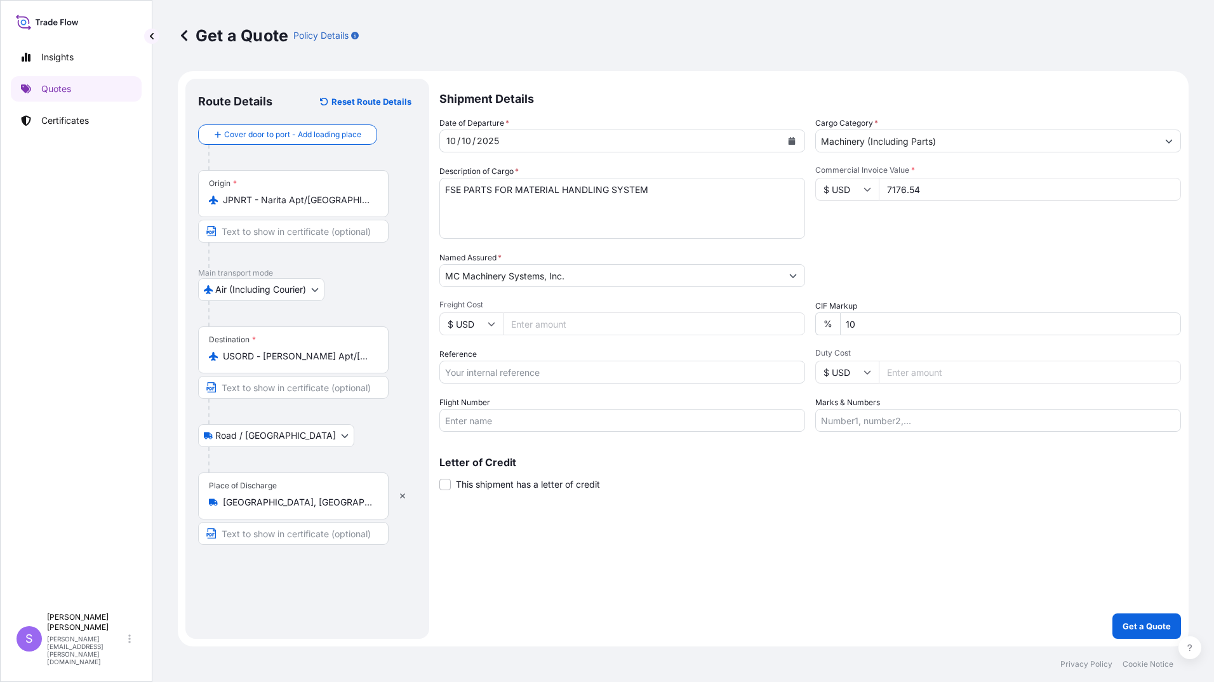
click at [531, 321] on input "Freight Cost" at bounding box center [654, 323] width 302 height 23
type input "1170.59"
click at [542, 373] on input "Reference" at bounding box center [622, 372] width 366 height 23
type input "YJP-5223 4571"
click at [549, 416] on input "Flight Number" at bounding box center [622, 420] width 366 height 23
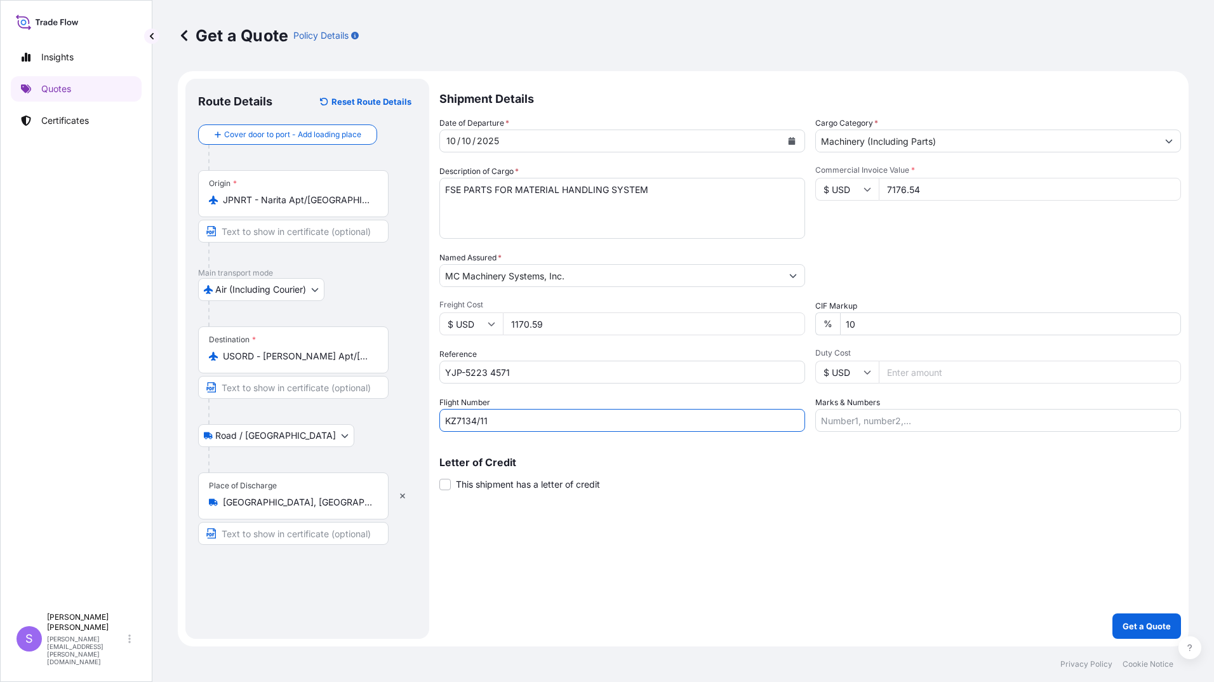
type input "KZ7134/11"
click at [931, 417] on input "Marks & Numbers" at bounding box center [998, 420] width 366 height 23
click at [938, 419] on input "197443, 197565, 197669, 187176" at bounding box center [998, 420] width 366 height 23
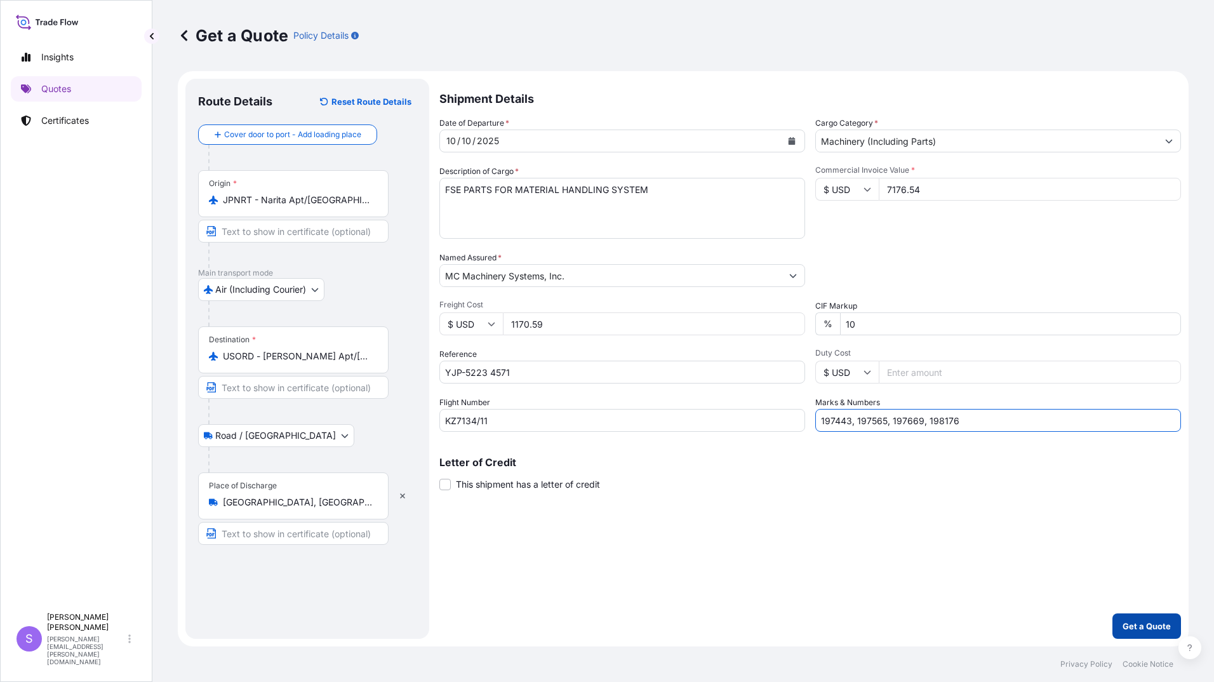
type input "197443, 197565, 197669, 198176"
click at [1132, 626] on p "Get a Quote" at bounding box center [1147, 626] width 48 height 13
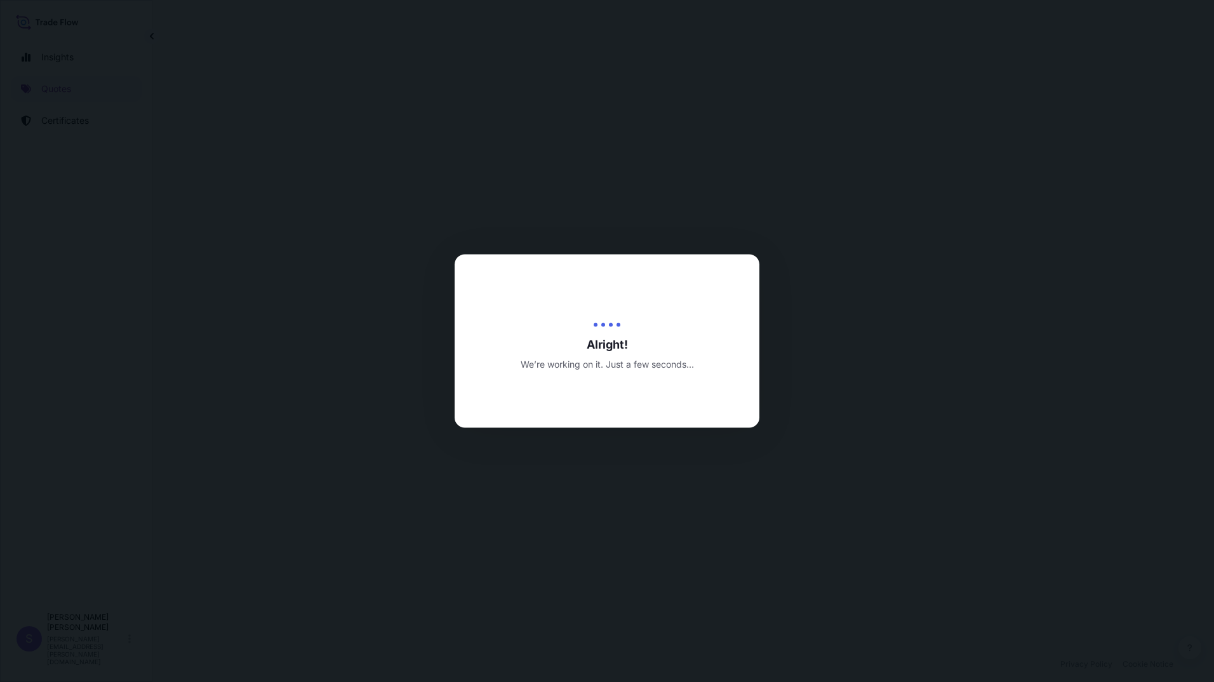
select select "Air (Including Courier)"
select select "Road / [GEOGRAPHIC_DATA]"
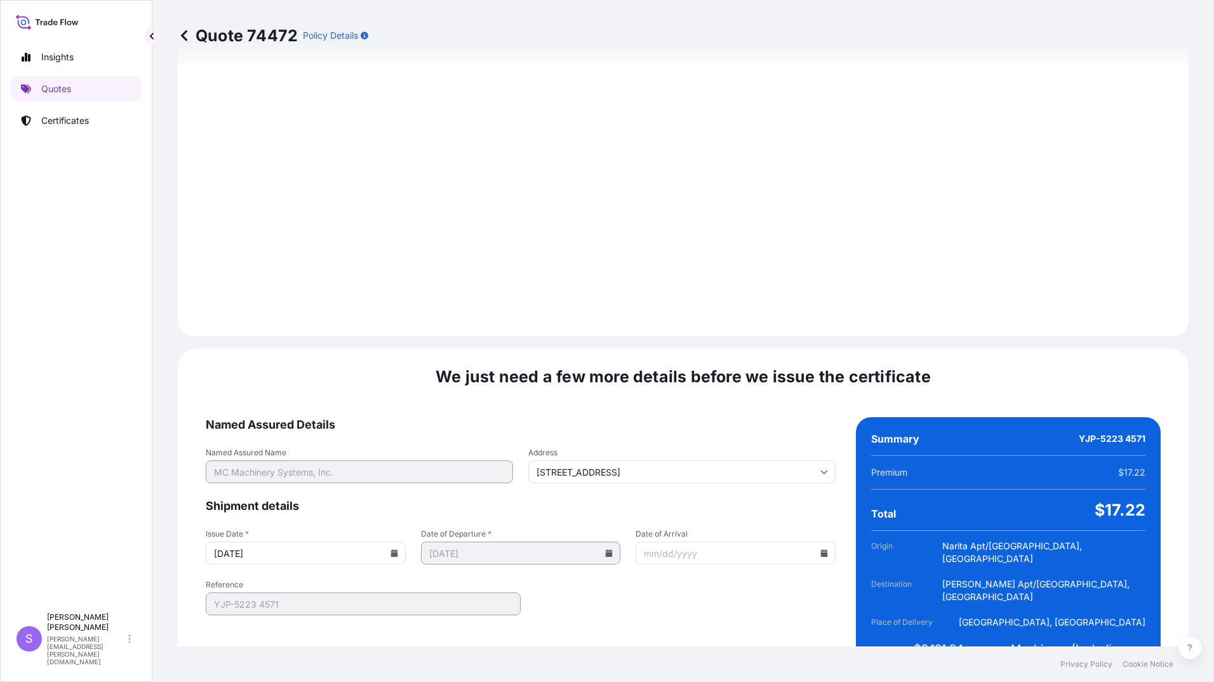
scroll to position [1402, 0]
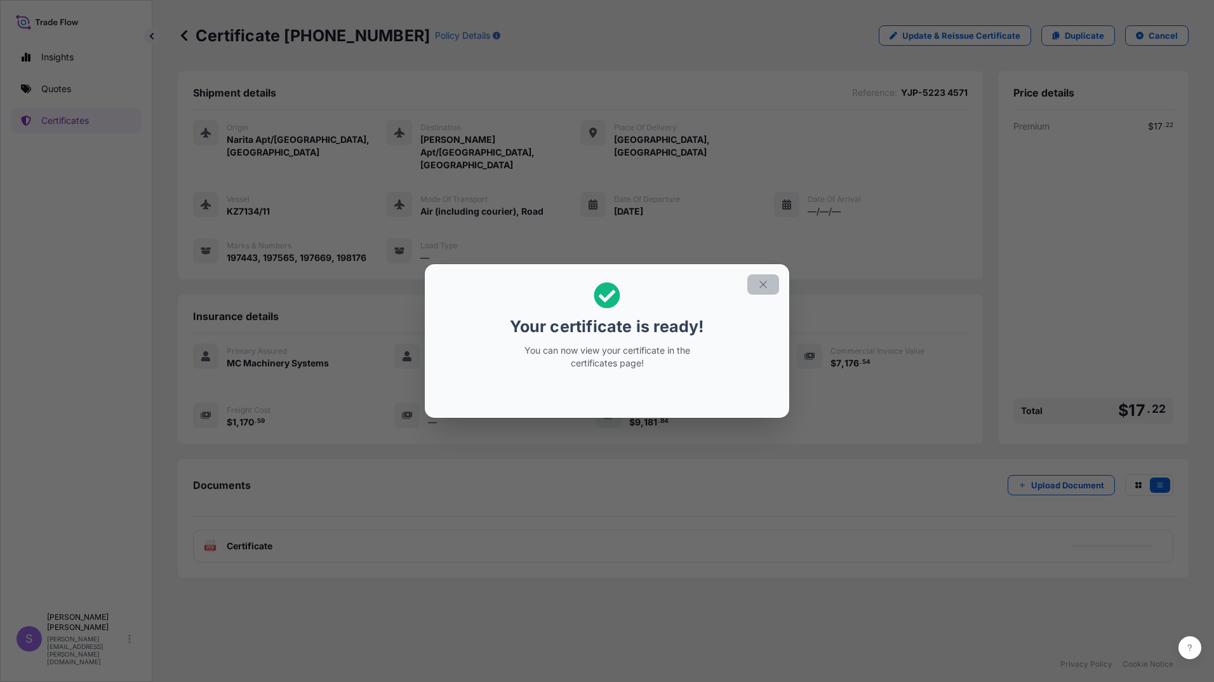
click at [765, 281] on icon "button" at bounding box center [763, 284] width 11 height 11
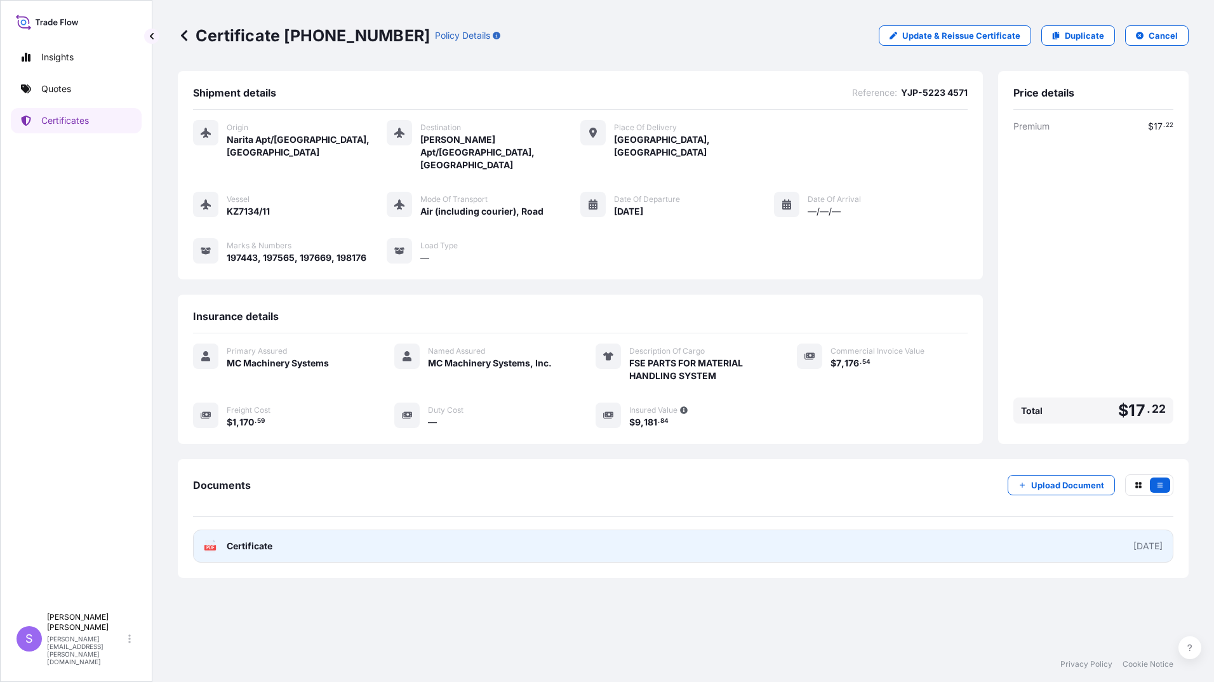
click at [255, 540] on span "Certificate" at bounding box center [250, 546] width 46 height 13
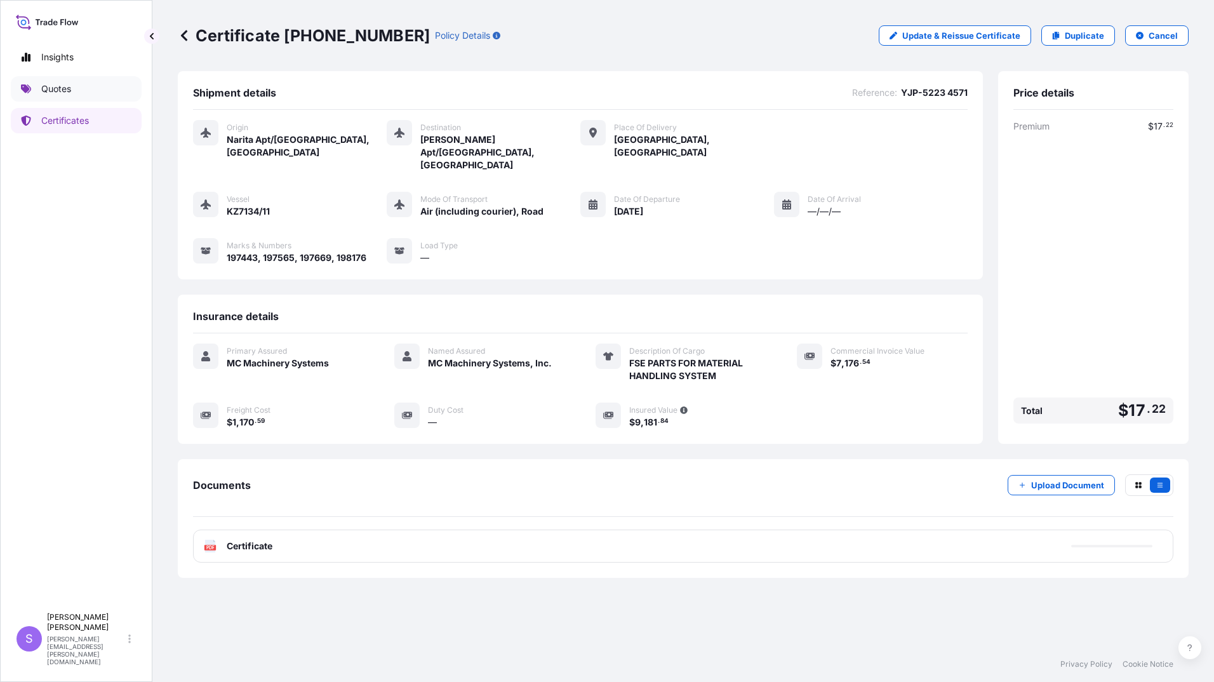
click at [53, 83] on p "Quotes" at bounding box center [56, 89] width 30 height 13
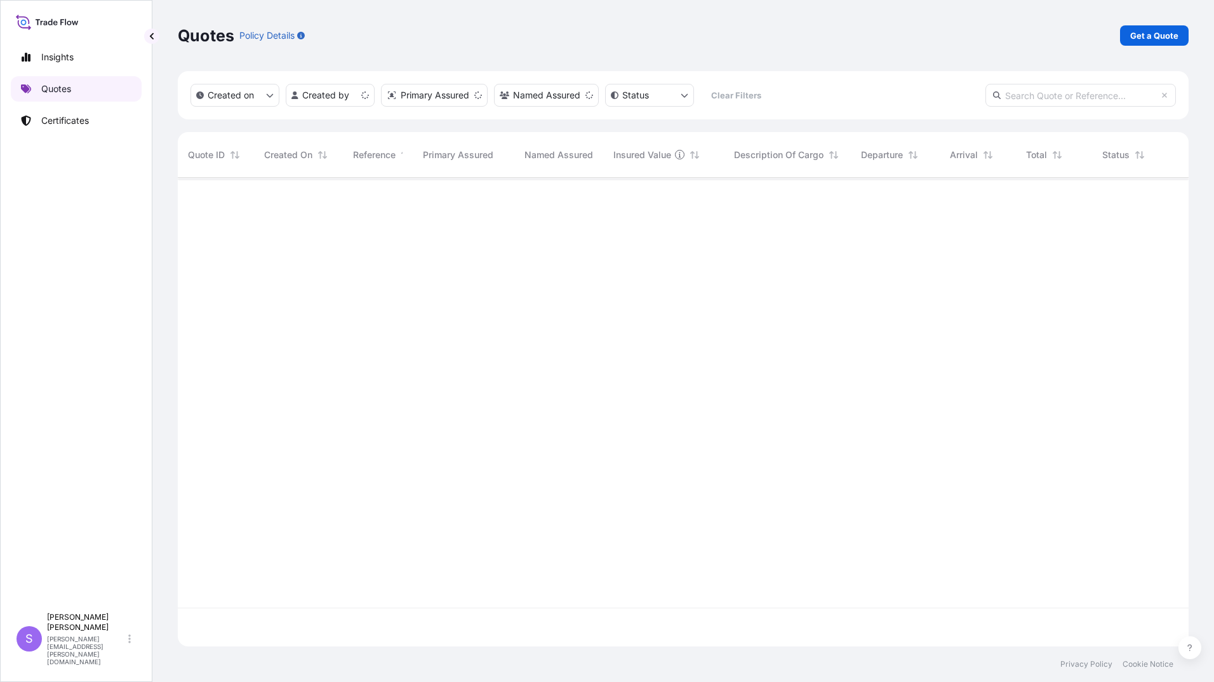
scroll to position [466, 1002]
click at [1159, 39] on p "Get a Quote" at bounding box center [1154, 35] width 48 height 13
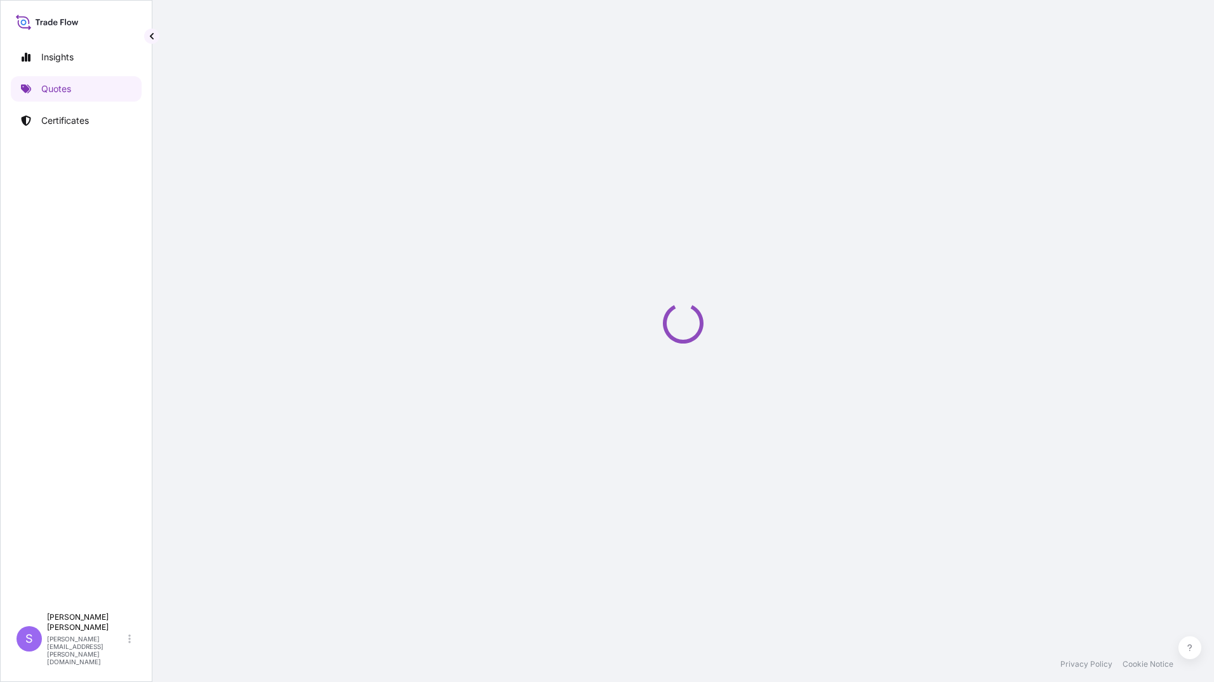
select select "Ocean Vessel"
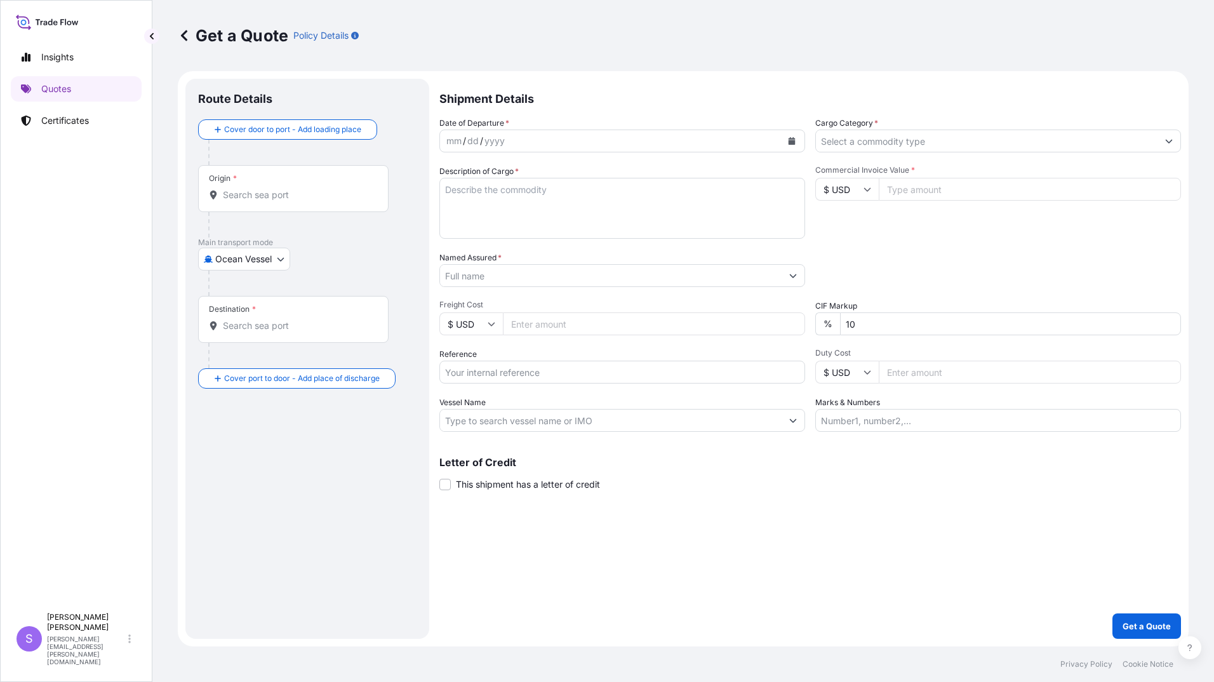
click at [629, 142] on div "mm / dd / yyyy" at bounding box center [611, 141] width 342 height 23
click at [793, 140] on icon "Calendar" at bounding box center [792, 141] width 8 height 8
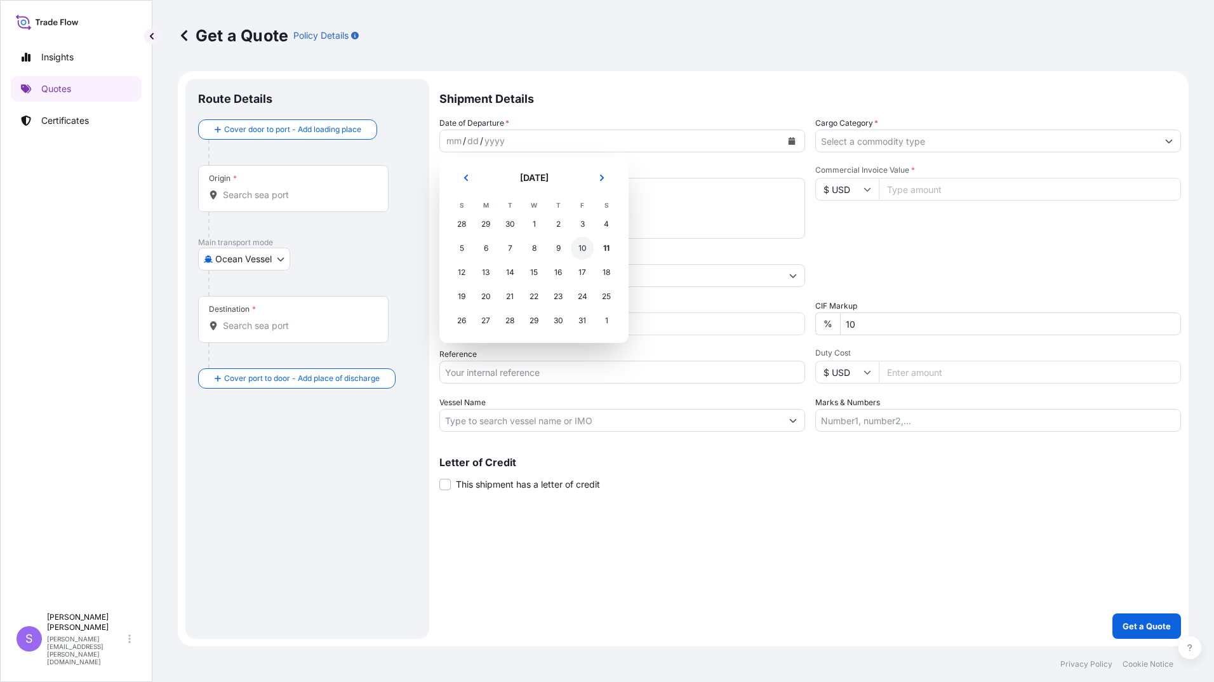
click at [586, 249] on div "10" at bounding box center [582, 248] width 23 height 23
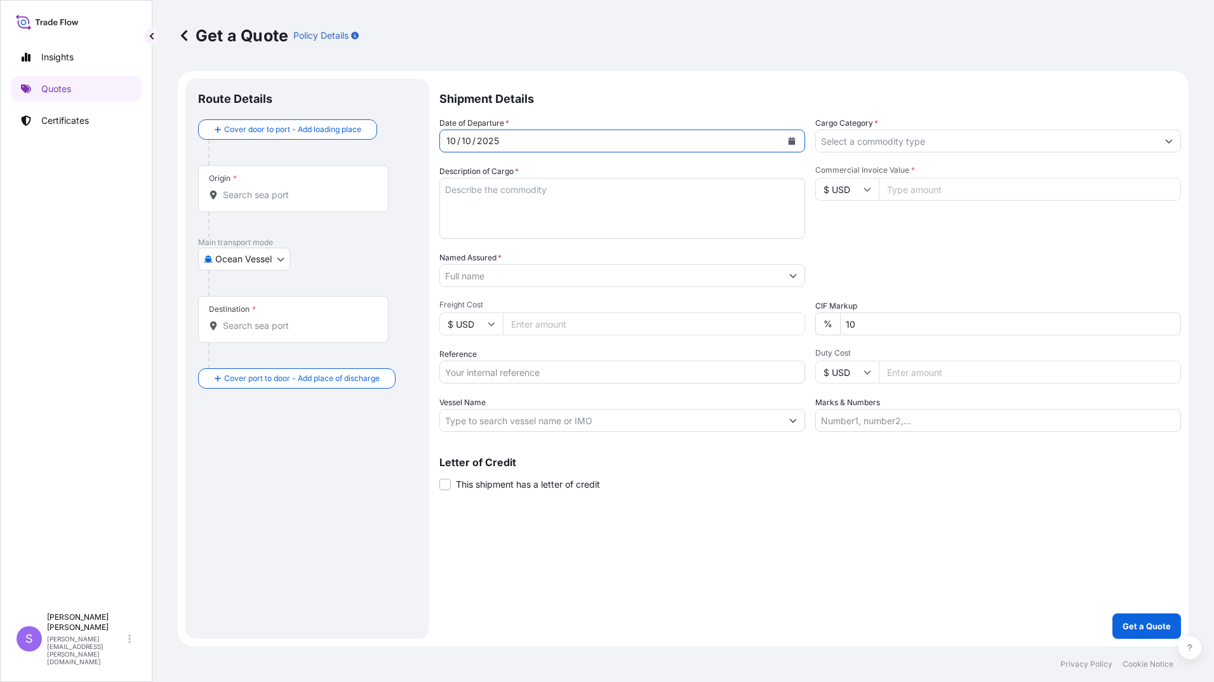
click at [877, 144] on input "Cargo Category *" at bounding box center [987, 141] width 342 height 23
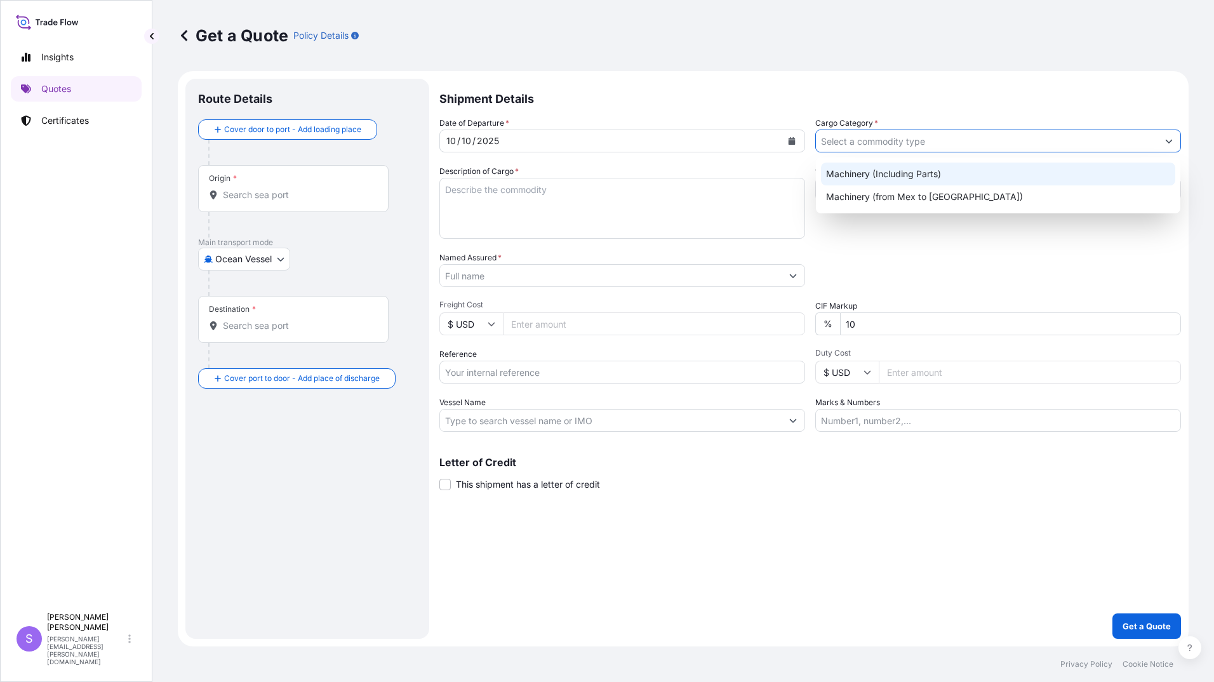
click at [873, 175] on div "Machinery (Including Parts)" at bounding box center [998, 174] width 354 height 23
type input "Machinery (Including Parts)"
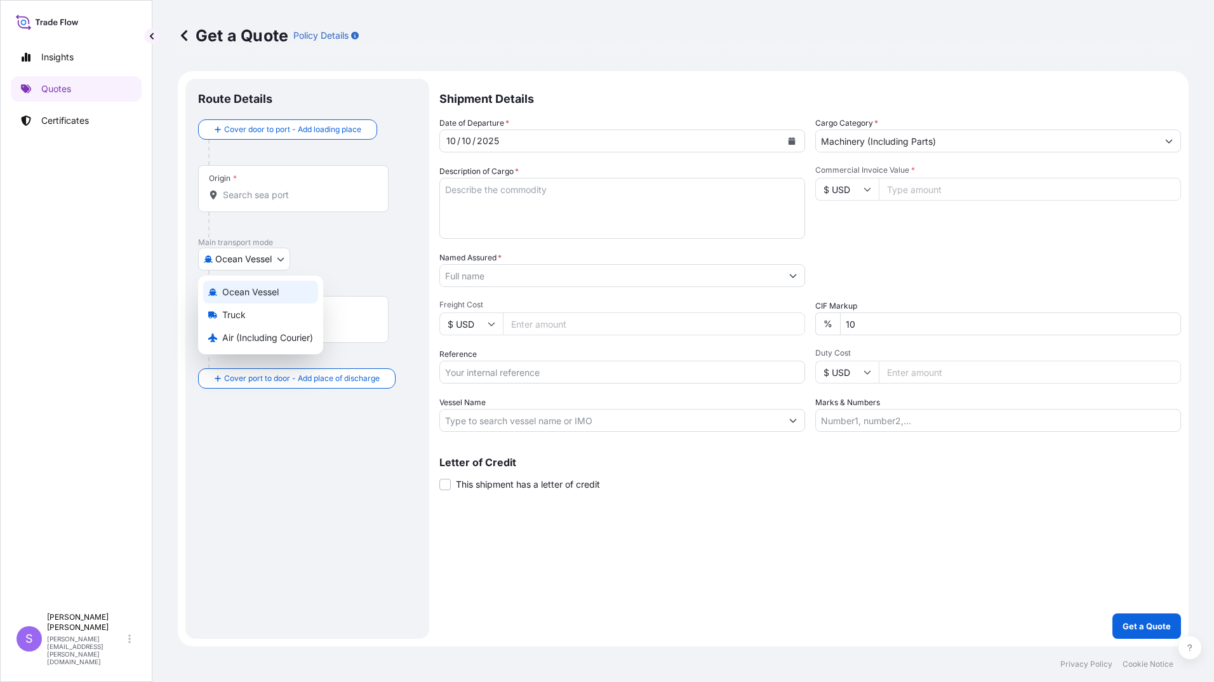
click at [243, 260] on body "2 options available. Insights Quotes Certificates S [PERSON_NAME] [PERSON_NAME]…" at bounding box center [607, 341] width 1214 height 682
click at [249, 339] on span "Air (Including Courier)" at bounding box center [267, 338] width 91 height 13
select select "Air (Including Courier)"
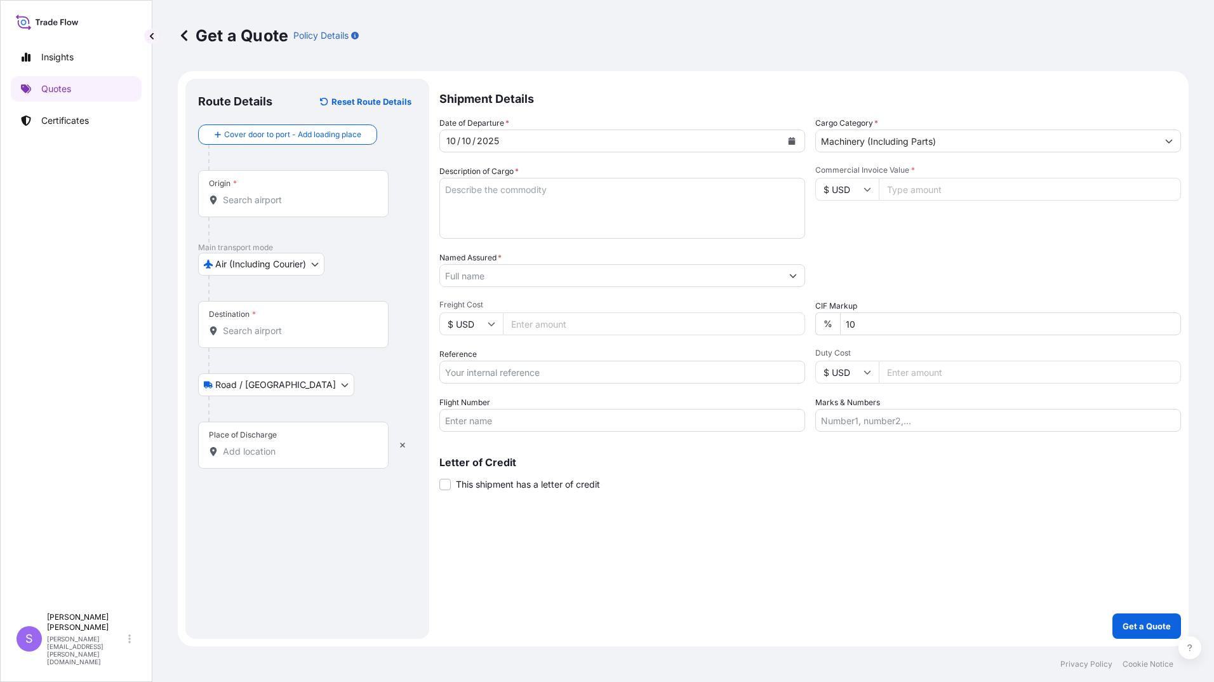
click at [258, 206] on div "Origin *" at bounding box center [293, 193] width 191 height 47
click at [258, 206] on input "Origin *" at bounding box center [298, 200] width 150 height 13
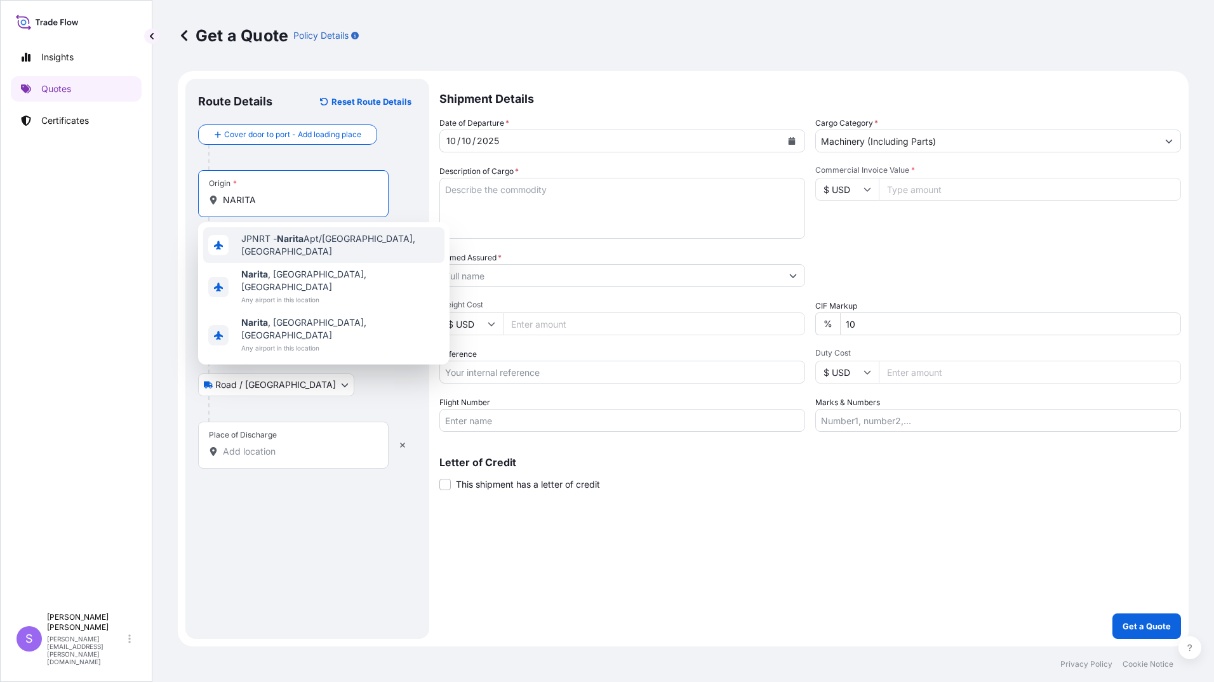
click at [318, 253] on div "JPNRT - Narita Apt/[GEOGRAPHIC_DATA], [GEOGRAPHIC_DATA]" at bounding box center [323, 245] width 241 height 36
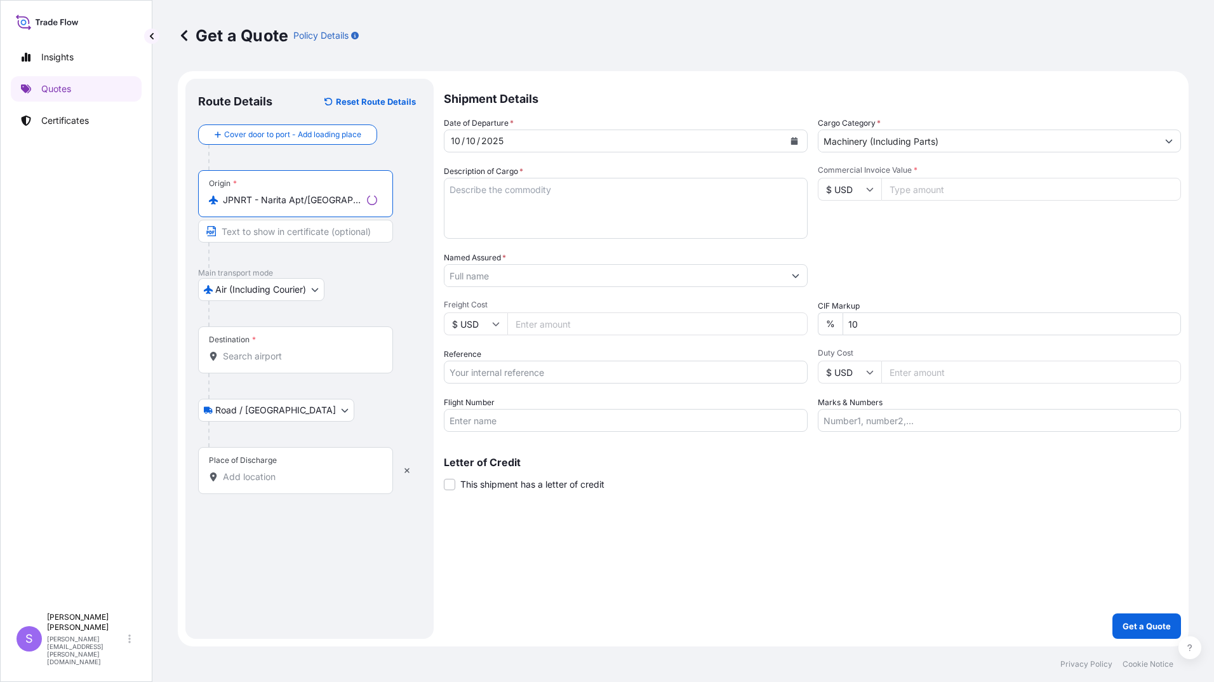
type input "JPNRT - Narita Apt/[GEOGRAPHIC_DATA], [GEOGRAPHIC_DATA]"
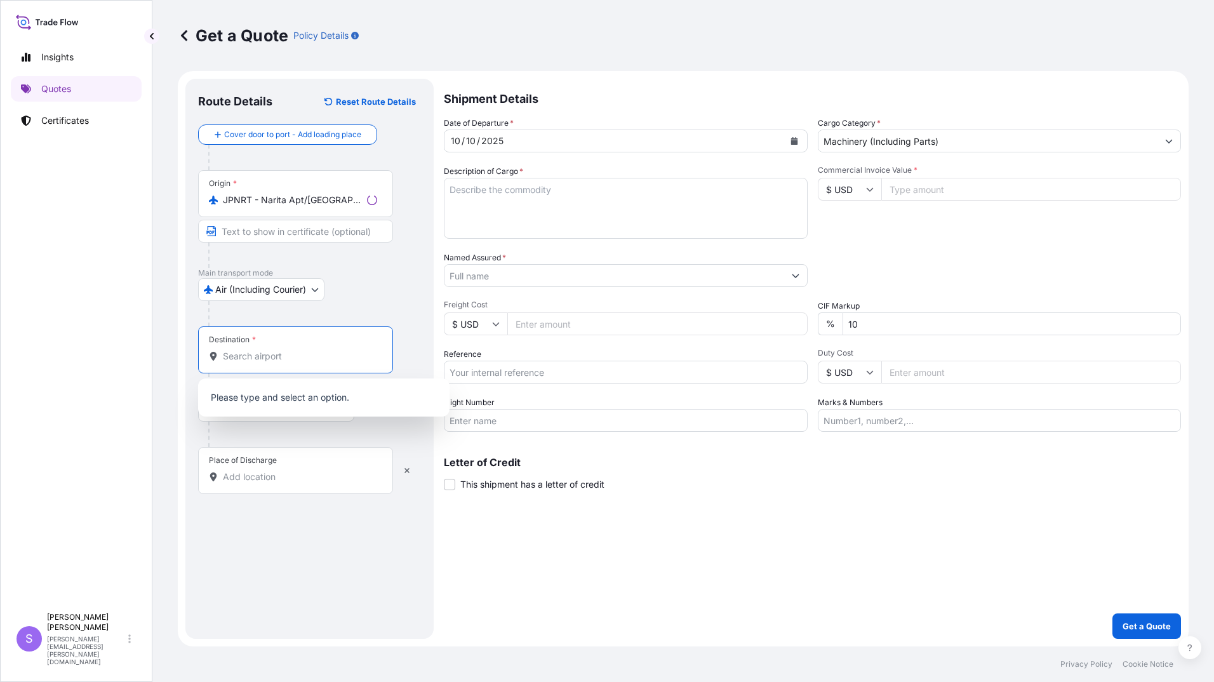
click at [273, 359] on input "Destination *" at bounding box center [300, 356] width 154 height 13
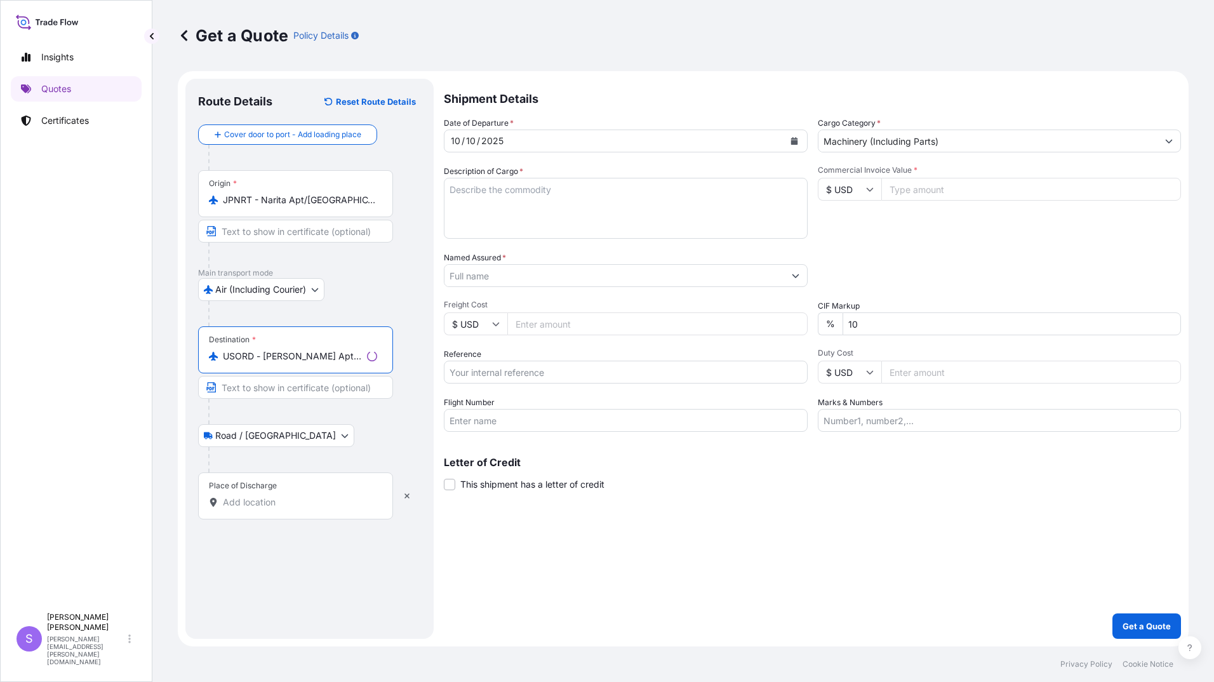
type input "USORD - [PERSON_NAME] Apt/[GEOGRAPHIC_DATA], [GEOGRAPHIC_DATA]"
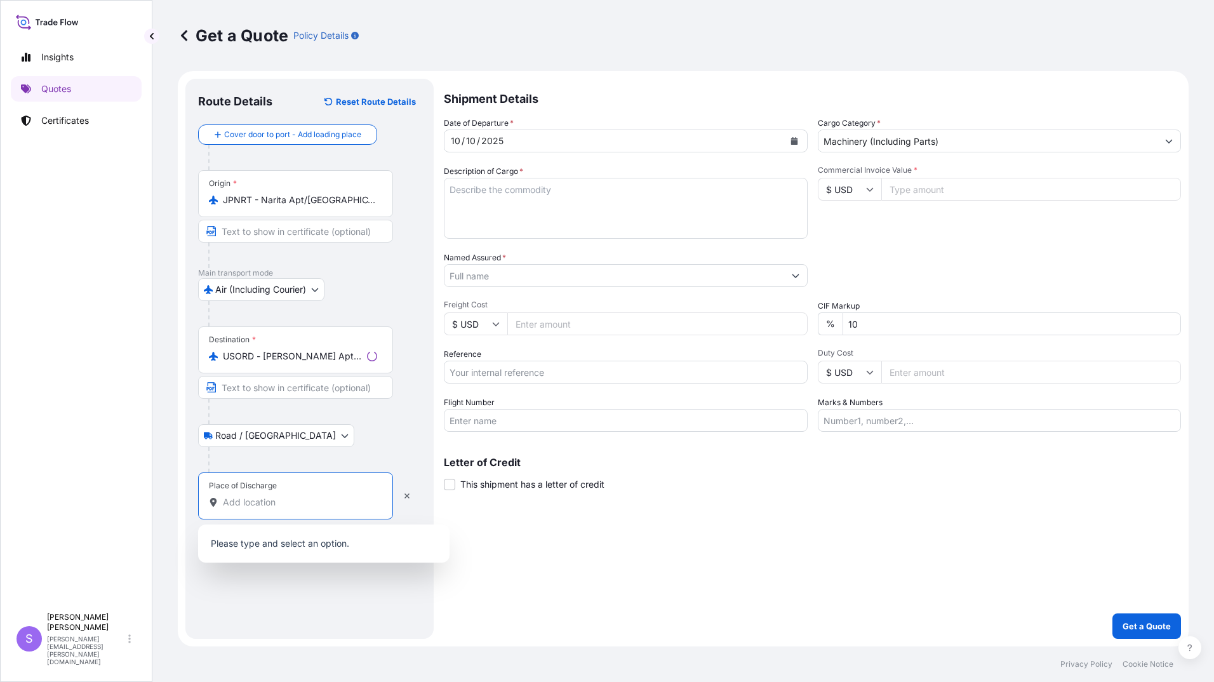
click at [288, 500] on input "Place of Discharge" at bounding box center [300, 502] width 154 height 13
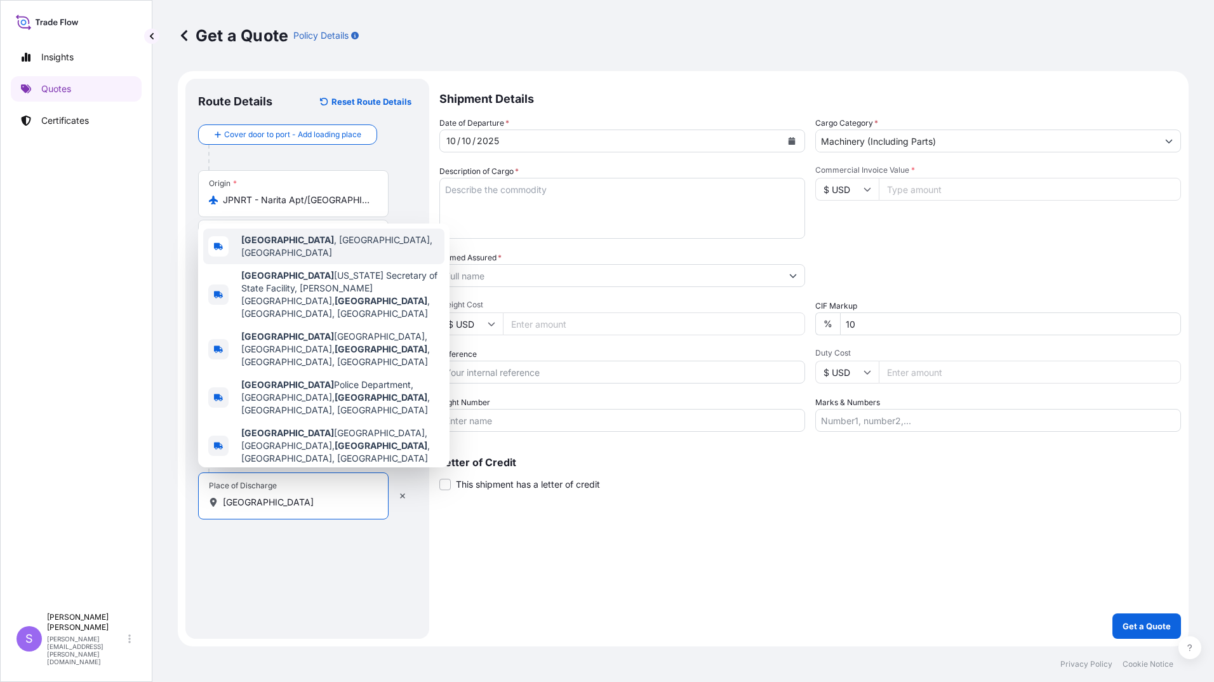
click at [342, 259] on span "[GEOGRAPHIC_DATA] , [GEOGRAPHIC_DATA], [GEOGRAPHIC_DATA]" at bounding box center [340, 246] width 198 height 25
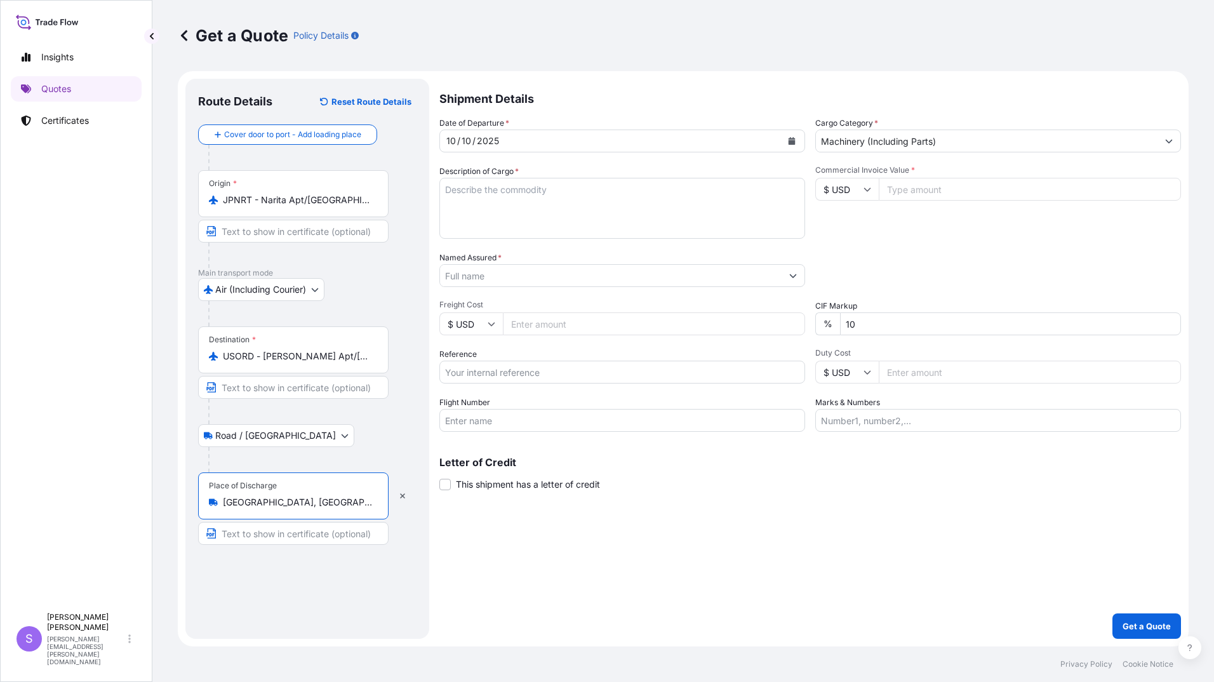
type input "[GEOGRAPHIC_DATA], [GEOGRAPHIC_DATA], [GEOGRAPHIC_DATA]"
click at [572, 202] on textarea "Description of Cargo *" at bounding box center [622, 208] width 366 height 61
type textarea "[PERSON_NAME] PARTS FOR METAL WORKING MACHINERY"
click at [919, 184] on input "Commercial Invoice Value *" at bounding box center [1030, 189] width 302 height 23
type input "14519.93"
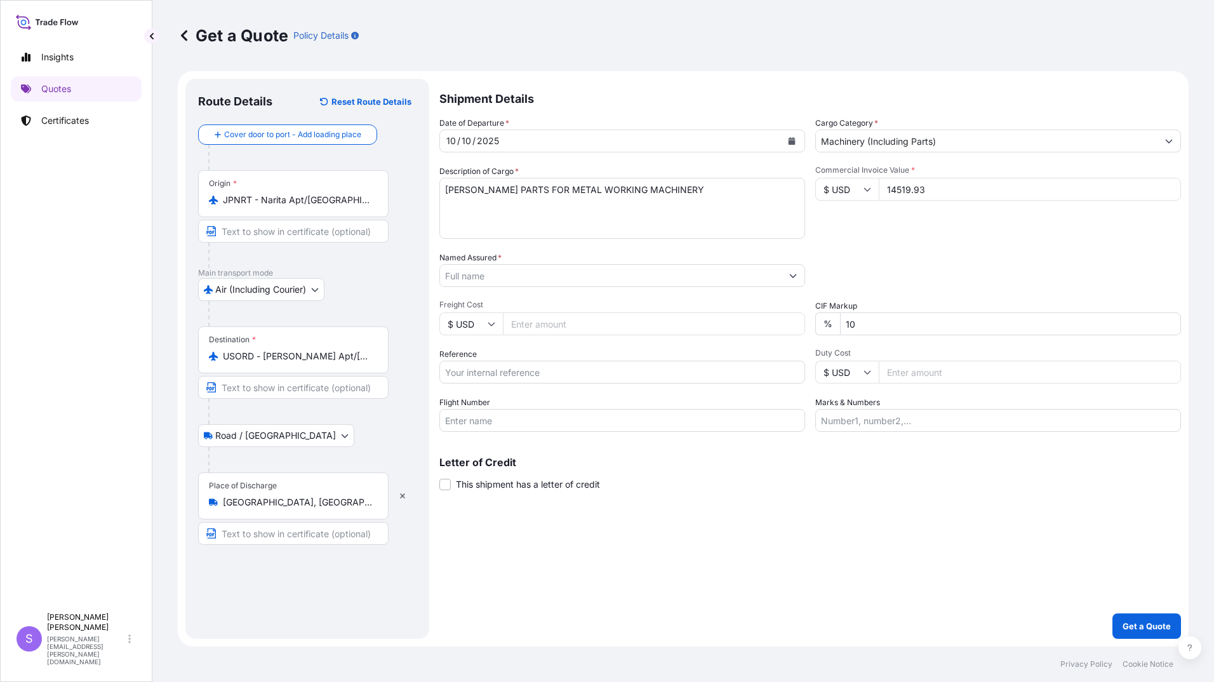
click at [648, 286] on input "Named Assured *" at bounding box center [611, 275] width 342 height 23
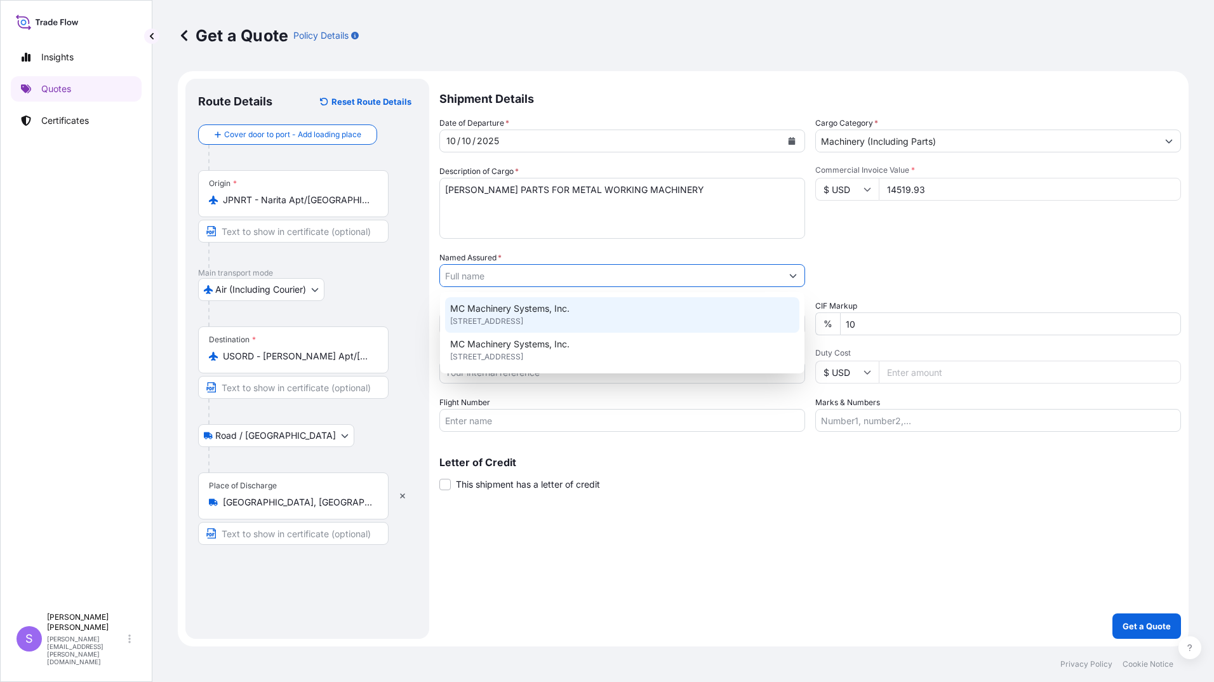
click at [582, 314] on div "MC Machinery Systems, Inc. [STREET_ADDRESS]" at bounding box center [622, 315] width 354 height 36
type input "MC Machinery Systems, Inc."
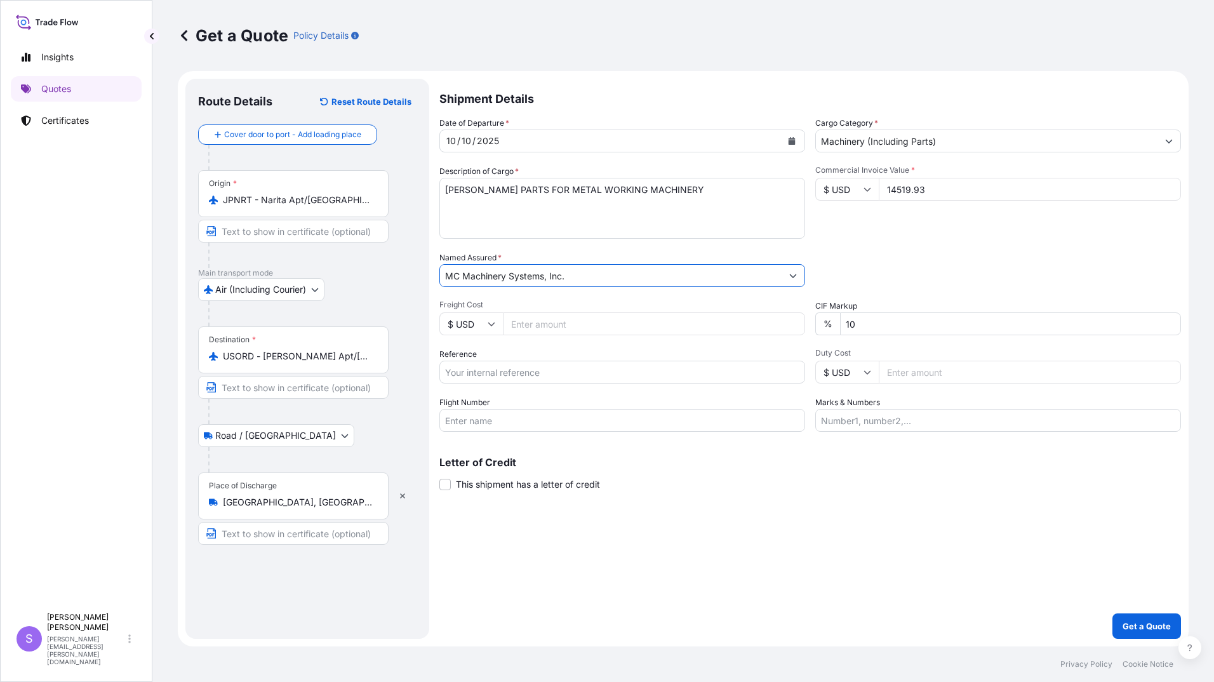
click at [576, 323] on input "Freight Cost" at bounding box center [654, 323] width 302 height 23
type input "677.26"
click at [525, 375] on input "Reference" at bounding box center [622, 372] width 366 height 23
type input "YJP-5348 0604"
click at [579, 423] on input "Flight Number" at bounding box center [622, 420] width 366 height 23
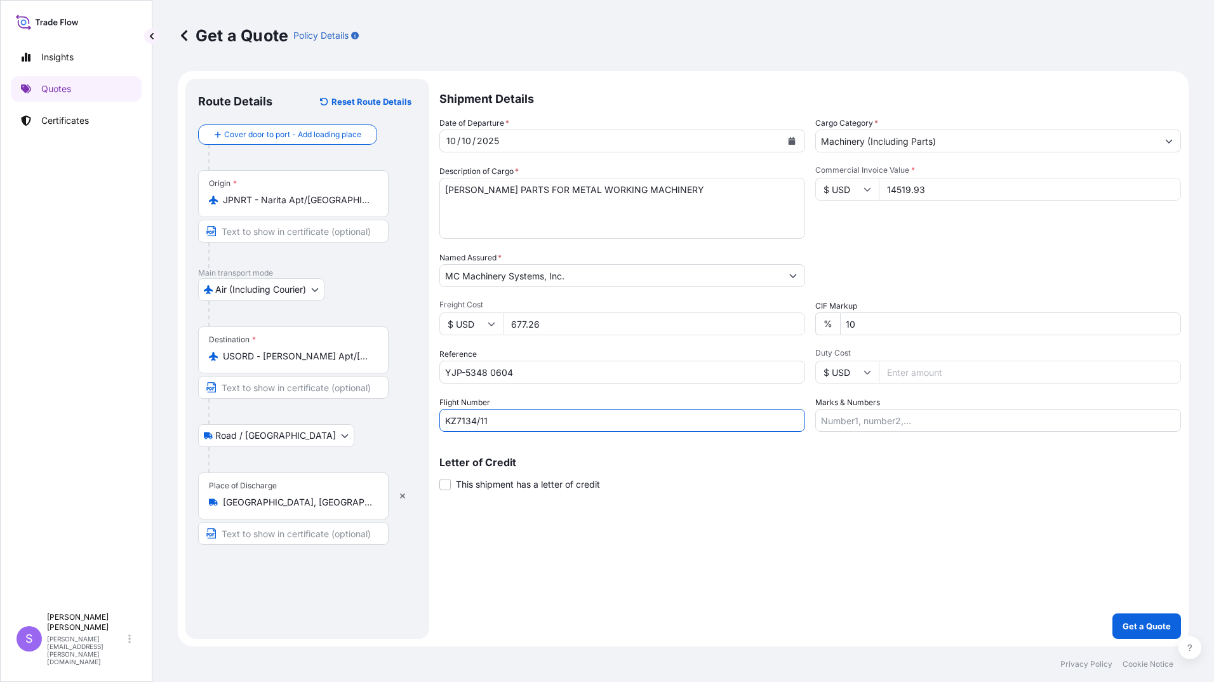
type input "KZ7134/11"
click at [894, 428] on input "Marks & Numbers" at bounding box center [998, 420] width 366 height 23
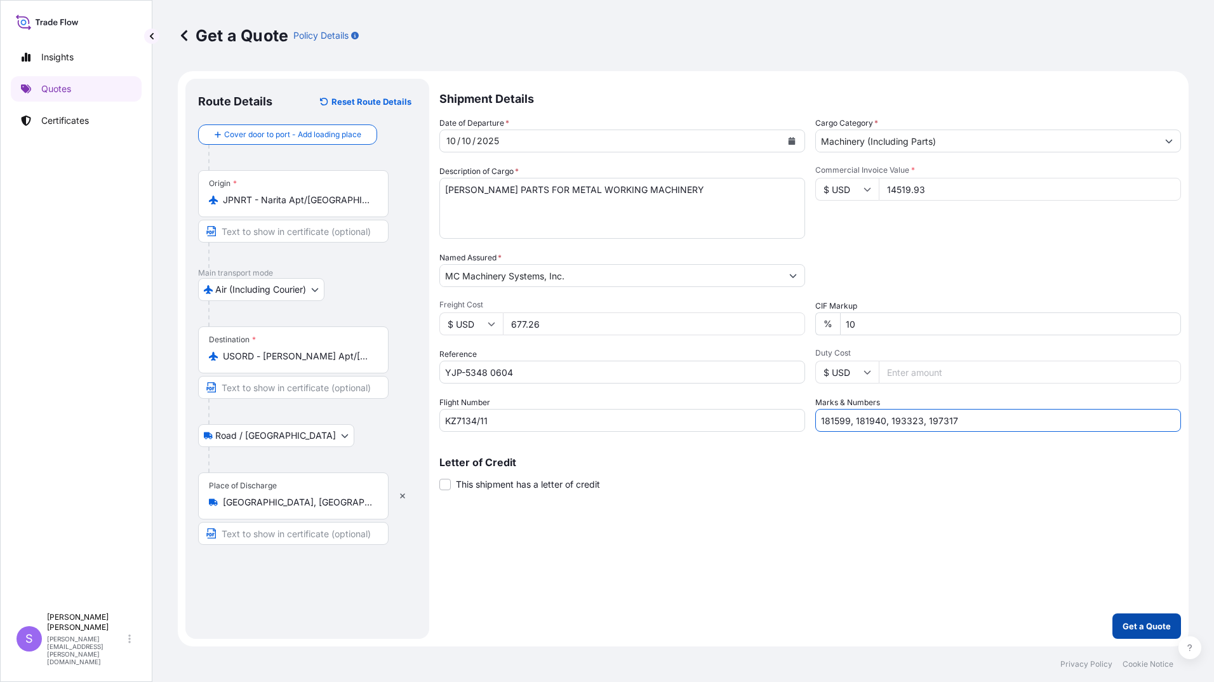
type input "181599, 181940, 193323, 197317"
click at [1130, 620] on p "Get a Quote" at bounding box center [1147, 626] width 48 height 13
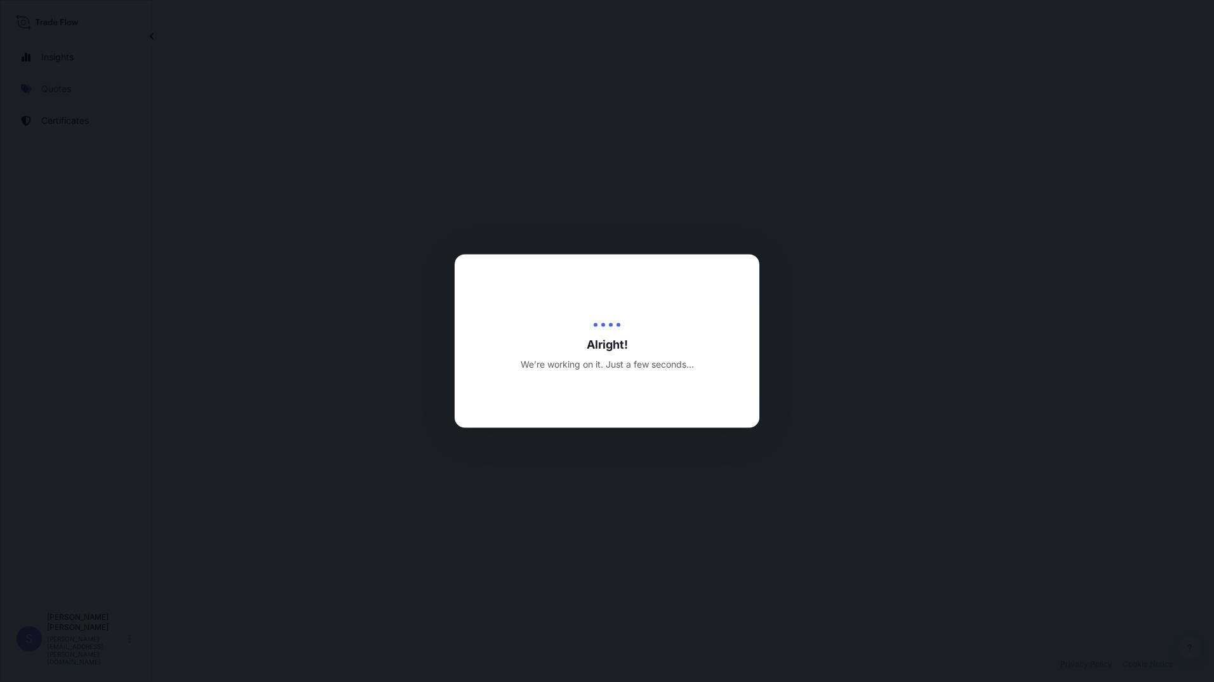
select select "Air (Including Courier)"
select select "Road / [GEOGRAPHIC_DATA]"
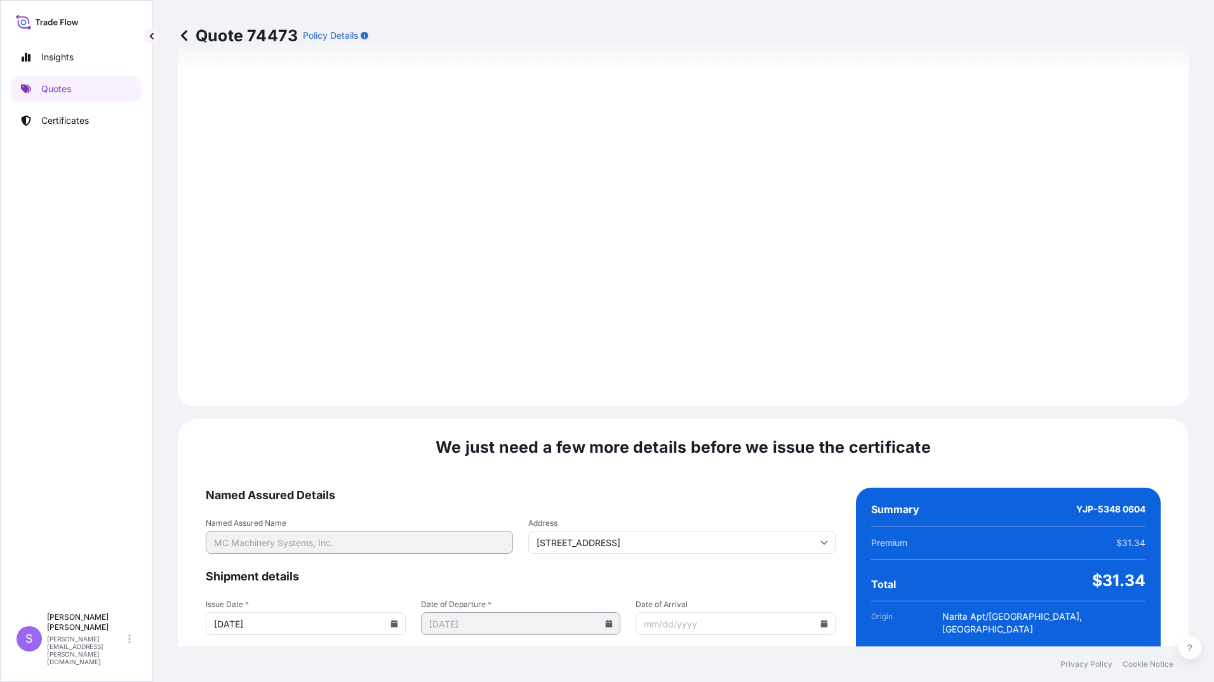
scroll to position [1402, 0]
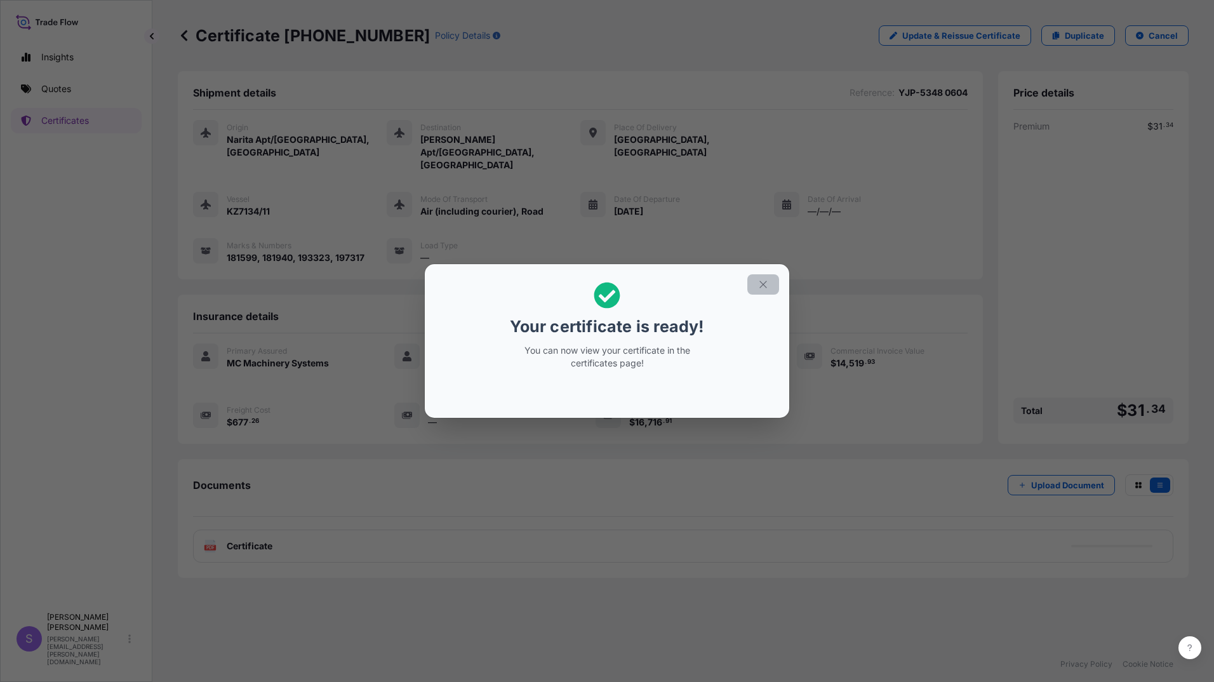
click at [761, 286] on icon "button" at bounding box center [763, 284] width 11 height 11
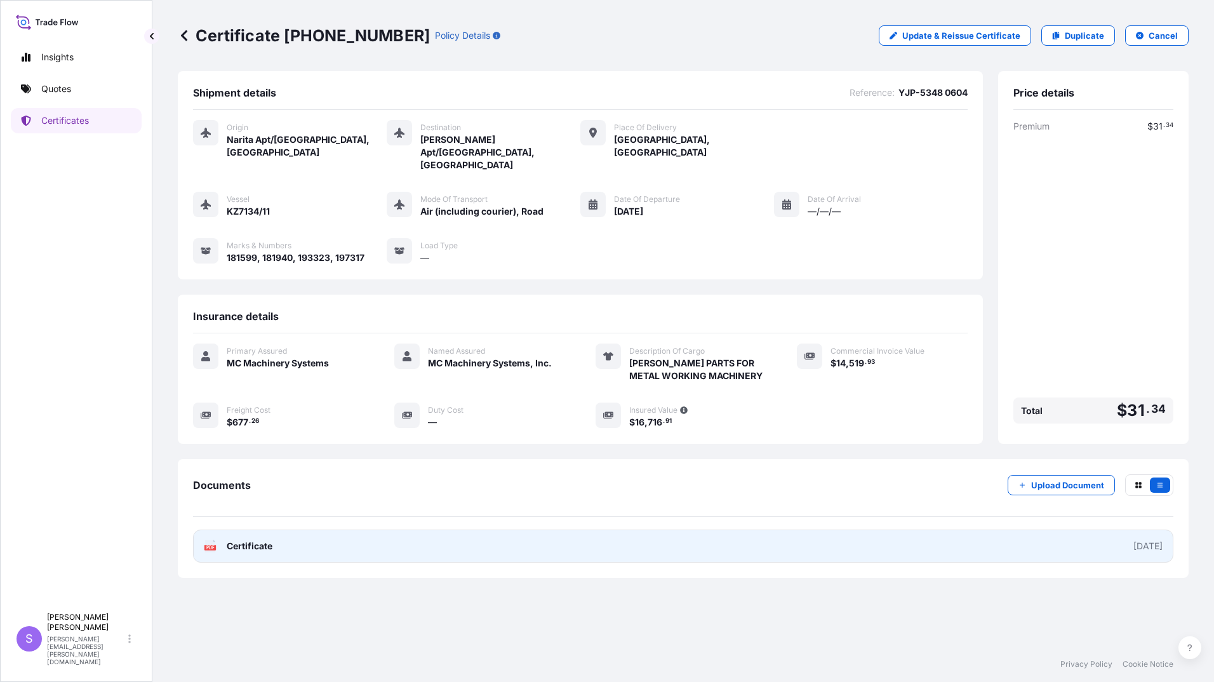
click at [265, 540] on span "Certificate" at bounding box center [250, 546] width 46 height 13
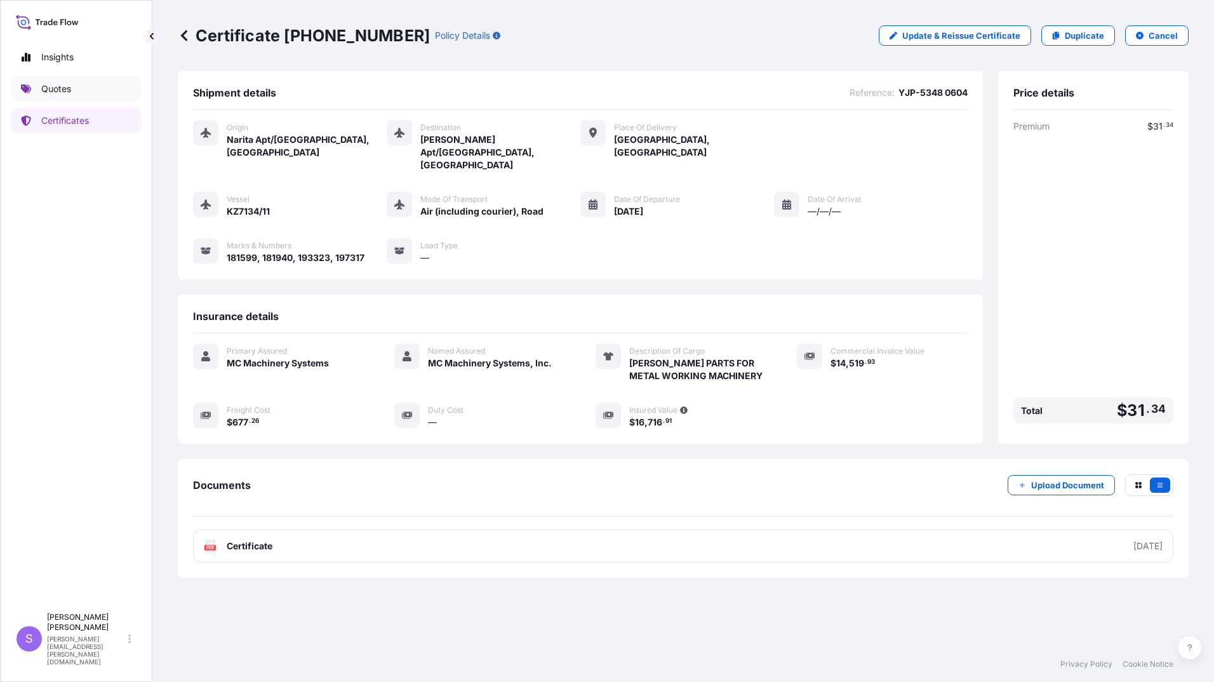
click at [60, 85] on p "Quotes" at bounding box center [56, 89] width 30 height 13
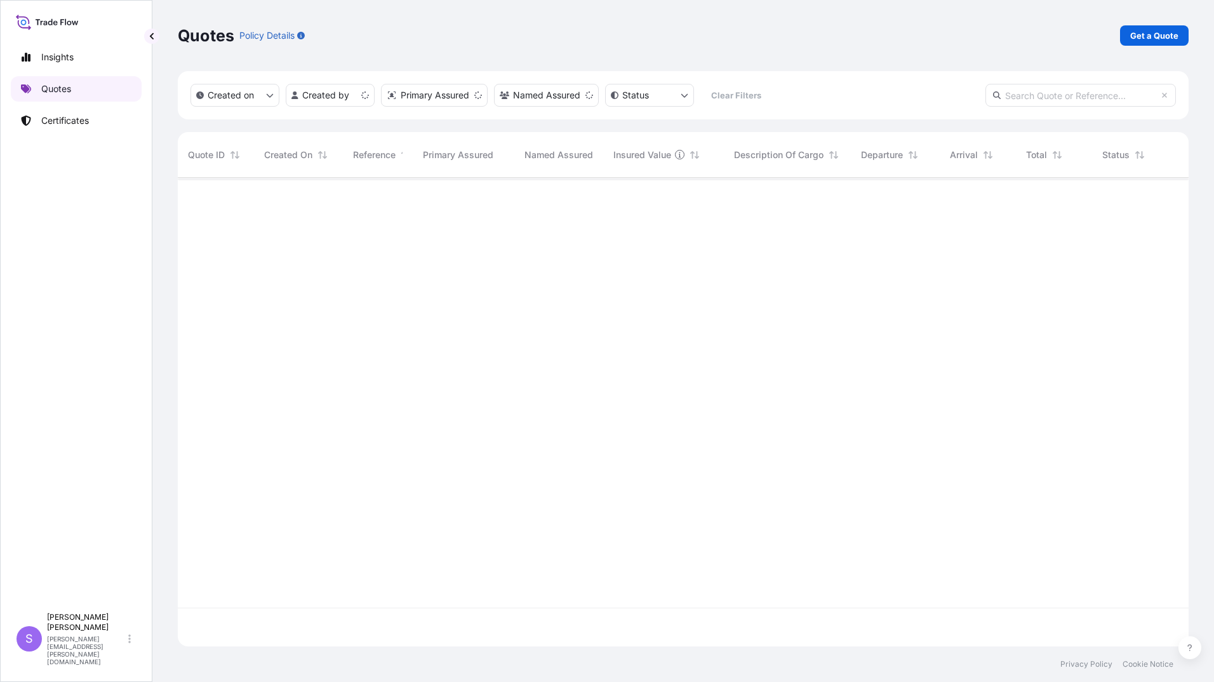
scroll to position [466, 1002]
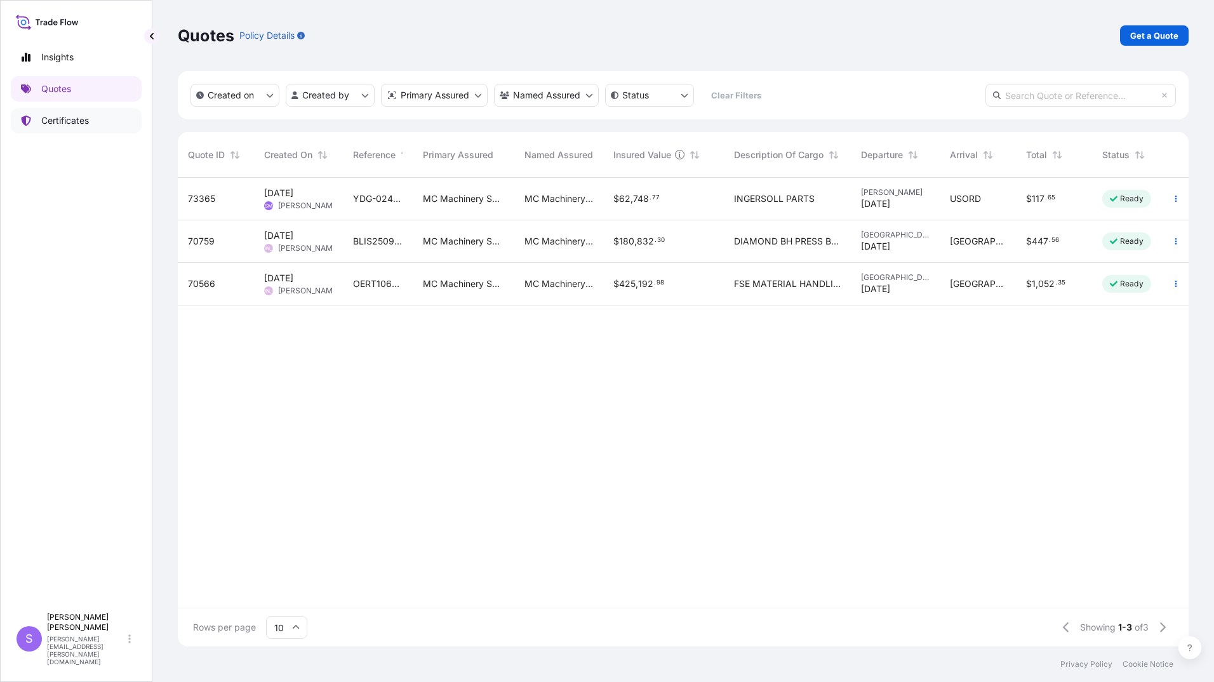
click at [75, 125] on p "Certificates" at bounding box center [65, 120] width 48 height 13
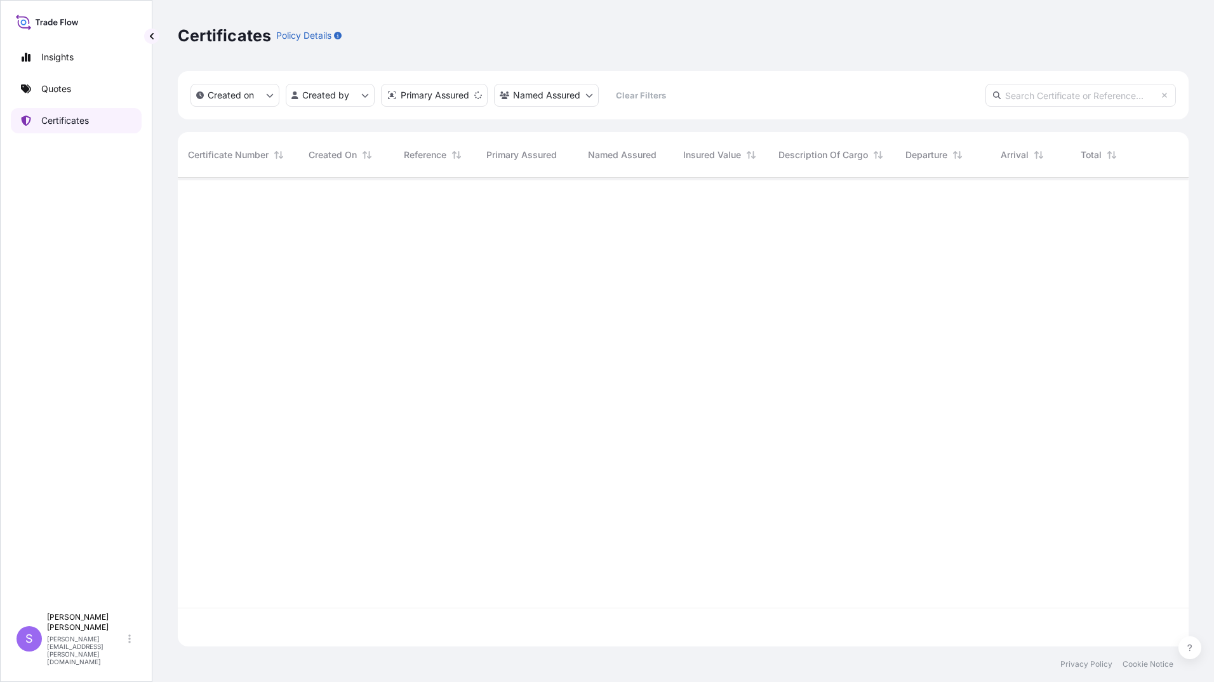
scroll to position [466, 1002]
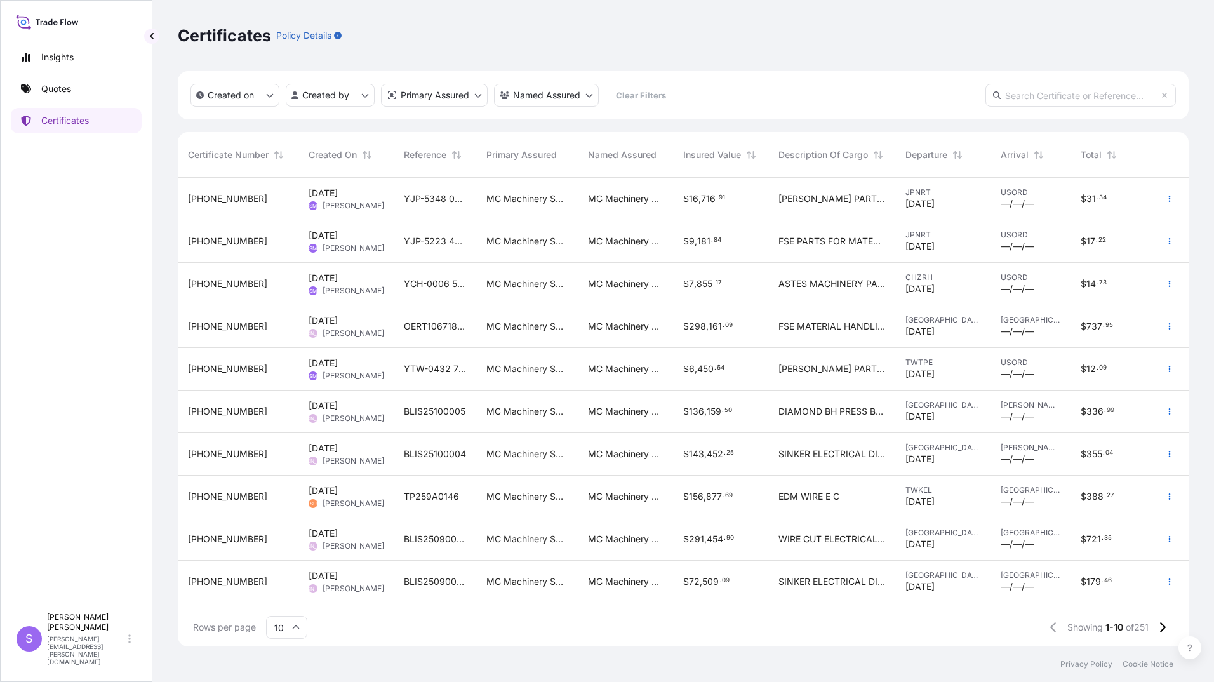
click at [297, 622] on input "10" at bounding box center [286, 627] width 41 height 23
click at [293, 590] on div "50" at bounding box center [286, 592] width 31 height 24
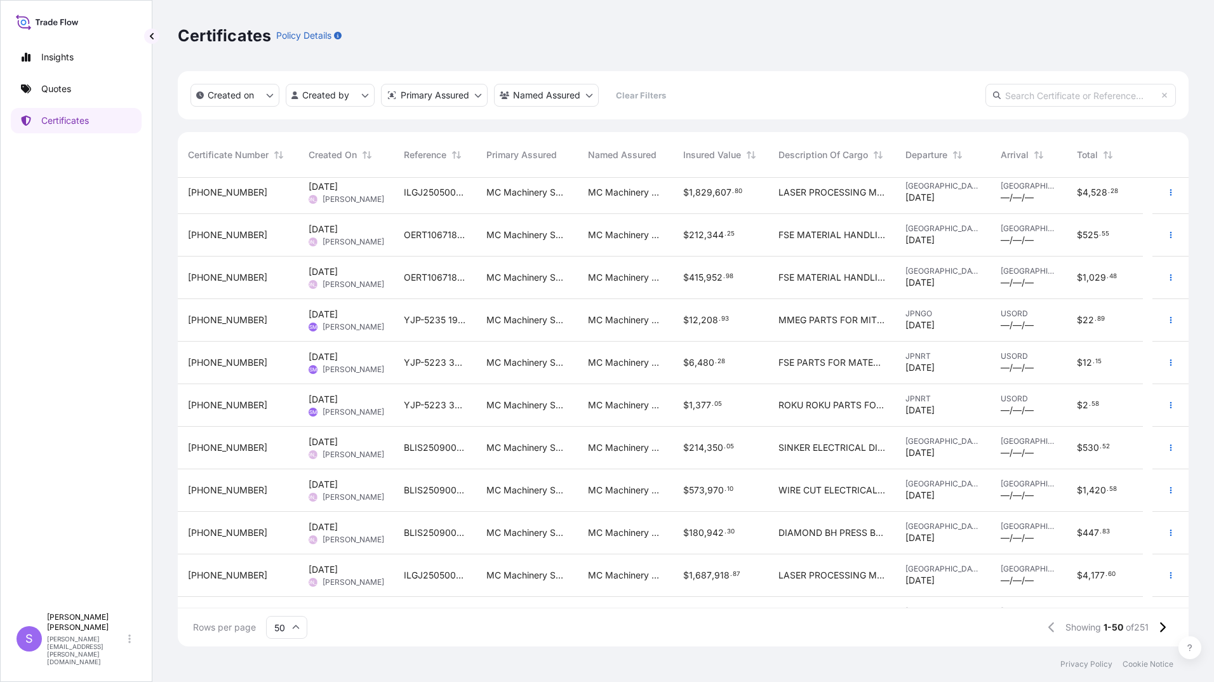
scroll to position [1080, 0]
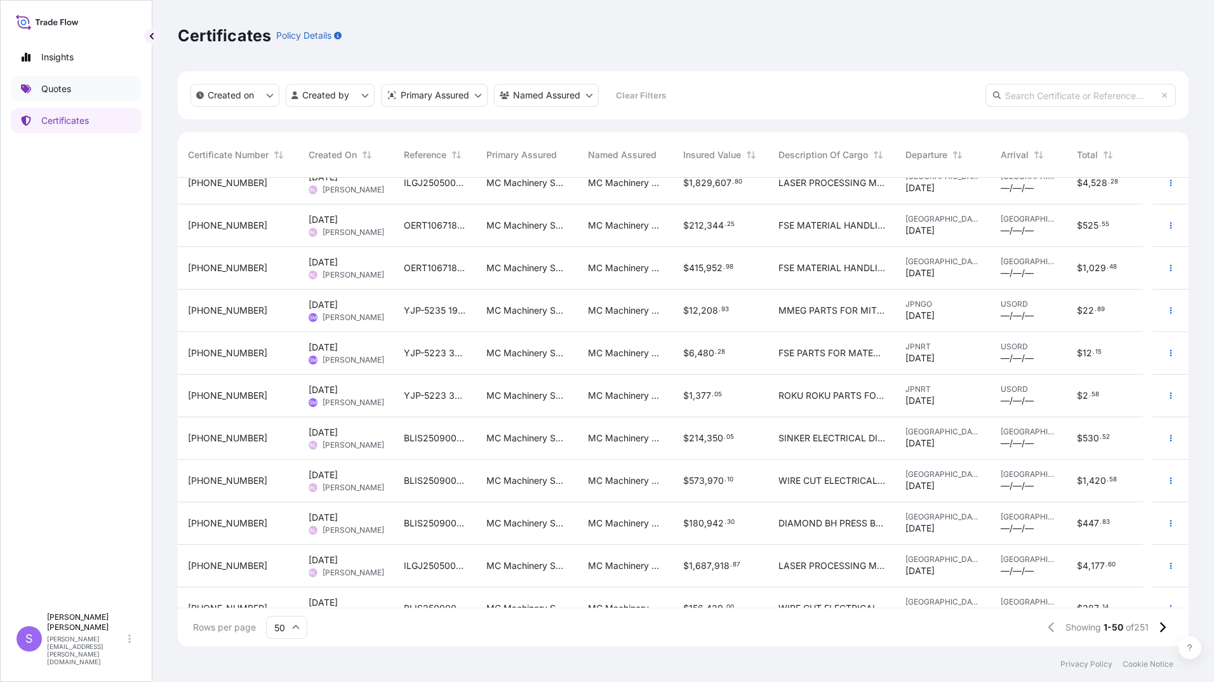
click at [64, 89] on p "Quotes" at bounding box center [56, 89] width 30 height 13
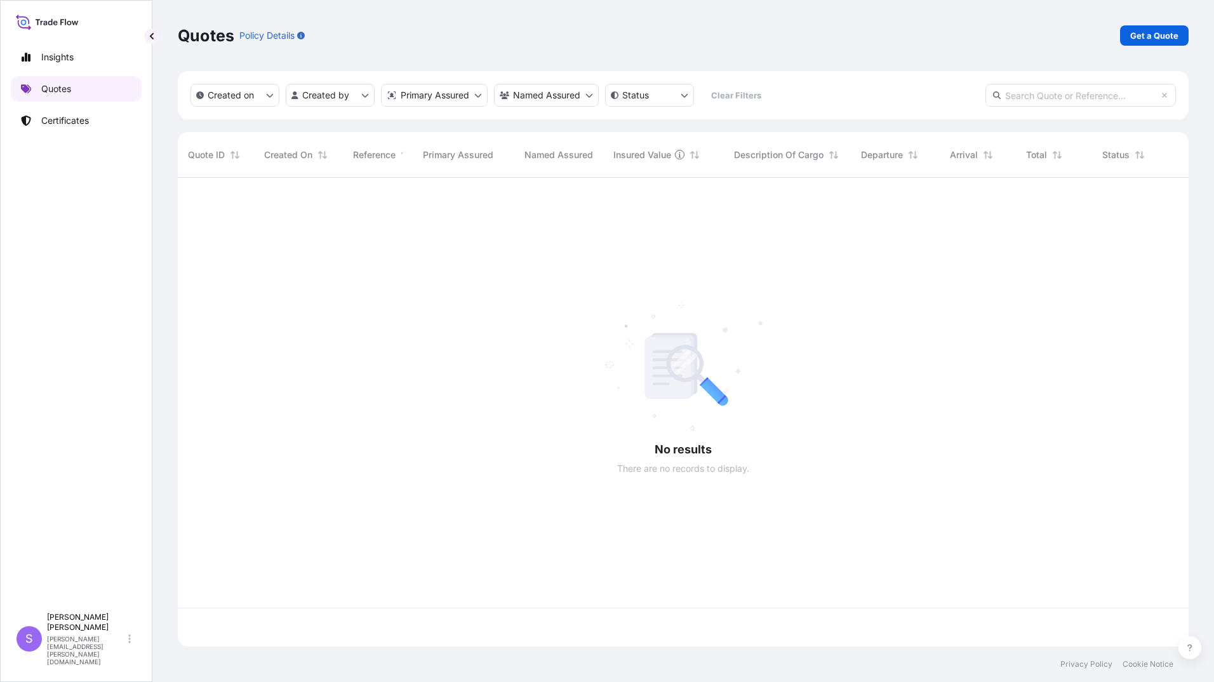
scroll to position [466, 1002]
click at [1156, 30] on p "Get a Quote" at bounding box center [1154, 35] width 48 height 13
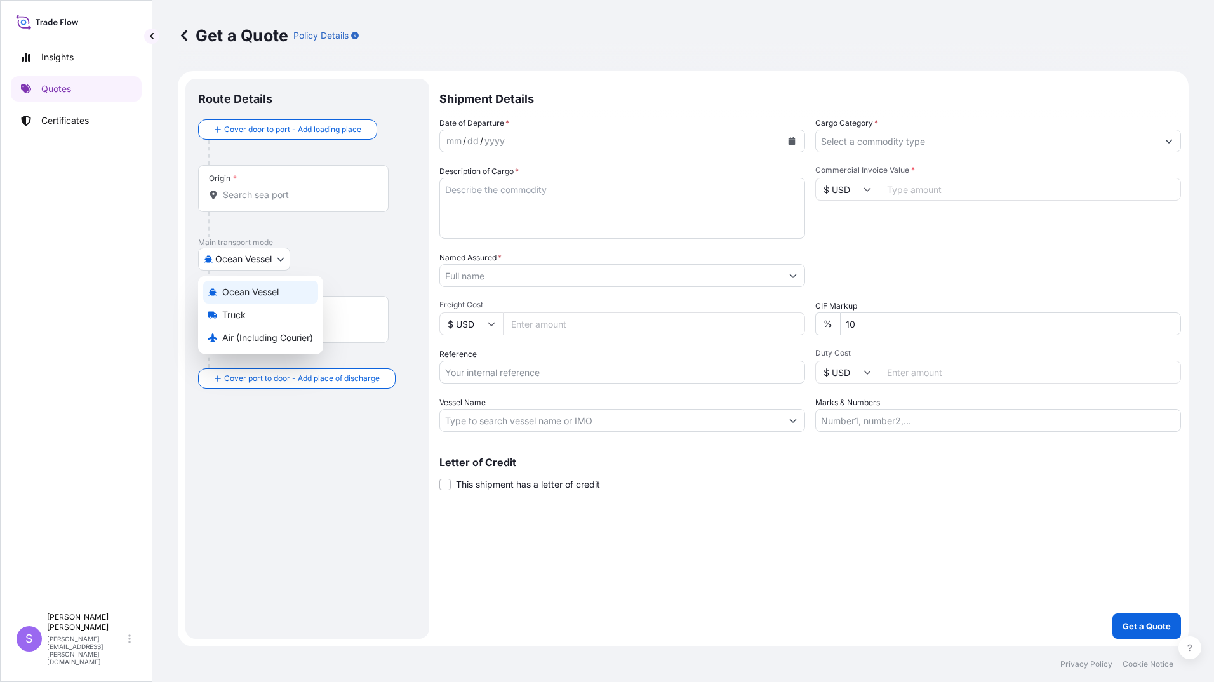
click at [246, 260] on body "Insights Quotes Certificates S [PERSON_NAME] [PERSON_NAME][EMAIL_ADDRESS][PERSO…" at bounding box center [607, 341] width 1214 height 682
click at [242, 337] on span "Air (Including Courier)" at bounding box center [267, 338] width 91 height 13
select select "Air (Including Courier)"
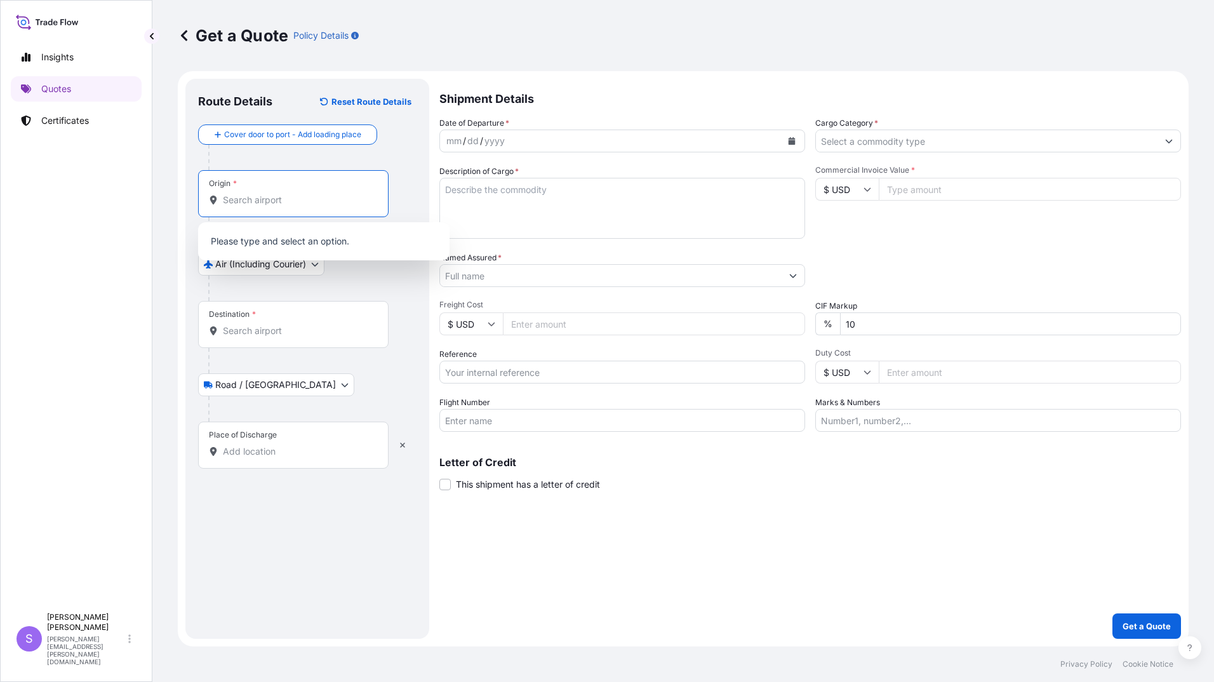
click at [277, 203] on input "Origin *" at bounding box center [298, 200] width 150 height 13
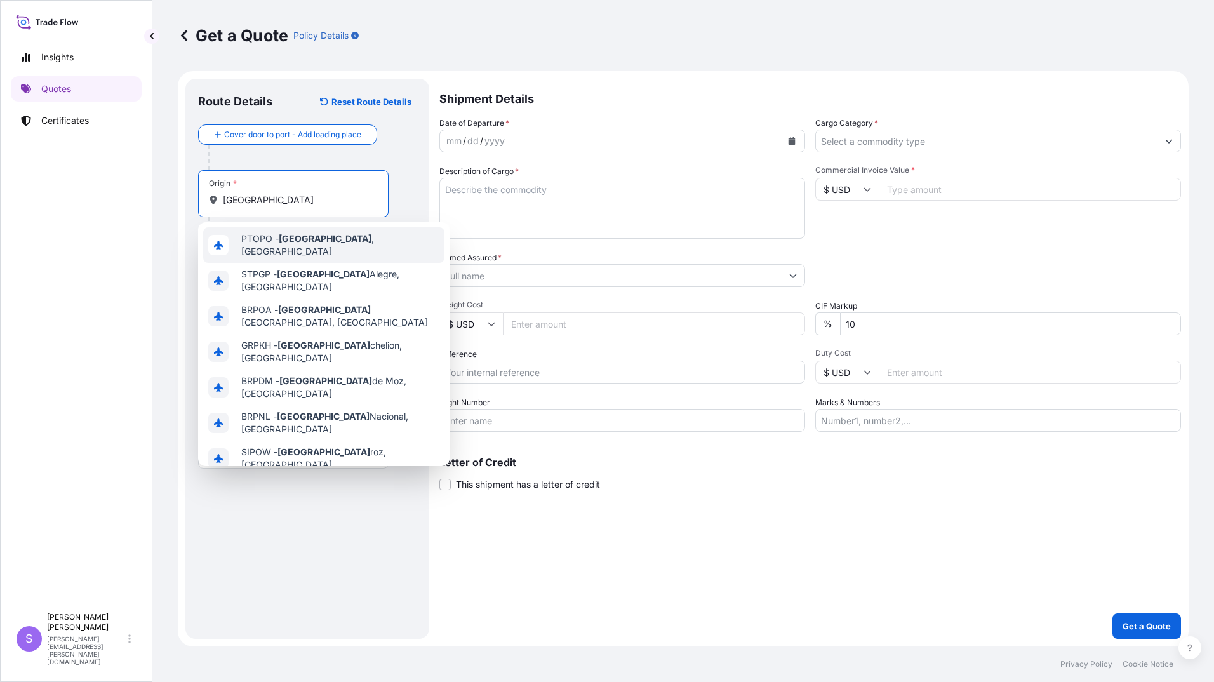
click at [278, 244] on span "PTOPO - [GEOGRAPHIC_DATA] , [GEOGRAPHIC_DATA]" at bounding box center [340, 244] width 198 height 25
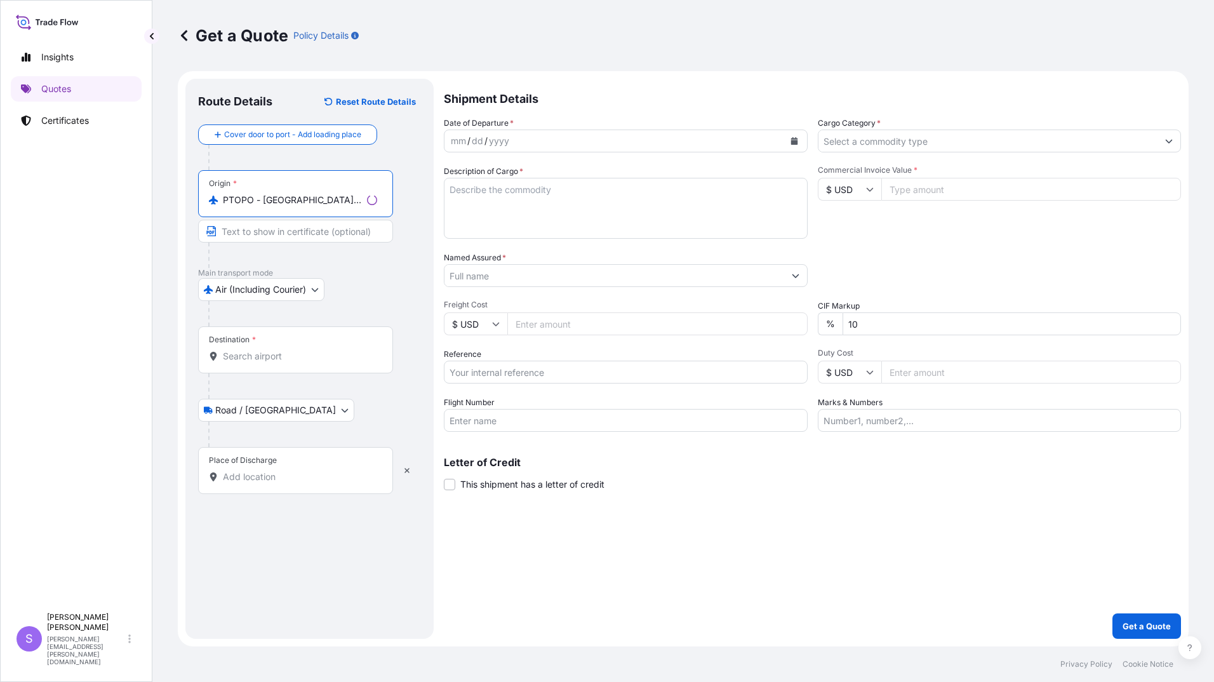
type input "PTOPO - [GEOGRAPHIC_DATA], [GEOGRAPHIC_DATA]"
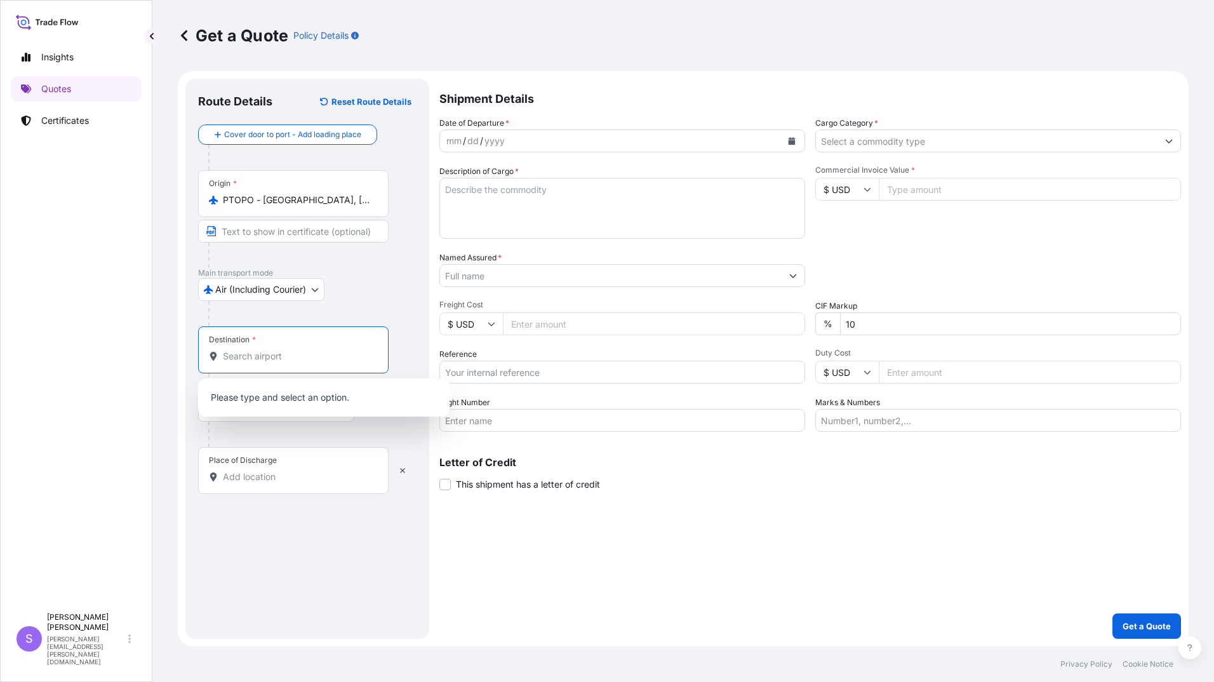
click at [253, 352] on input "Destination *" at bounding box center [298, 356] width 150 height 13
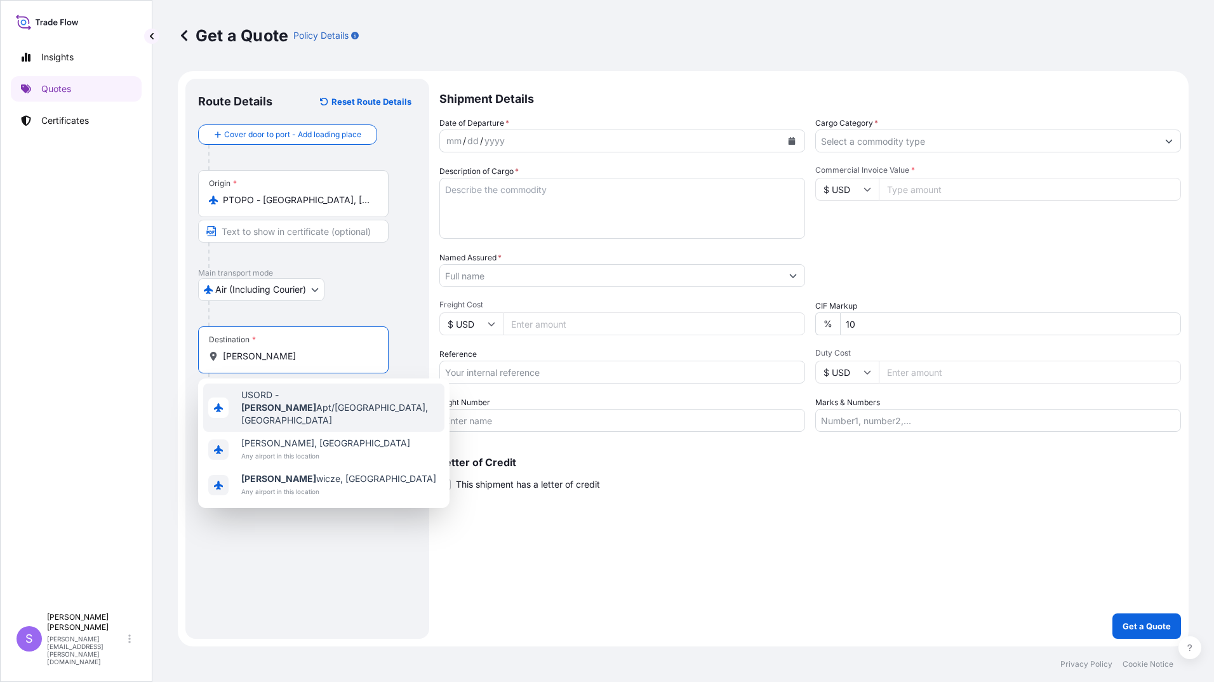
click at [309, 406] on div "USORD - [PERSON_NAME] Apt/[GEOGRAPHIC_DATA], [GEOGRAPHIC_DATA]" at bounding box center [323, 408] width 241 height 48
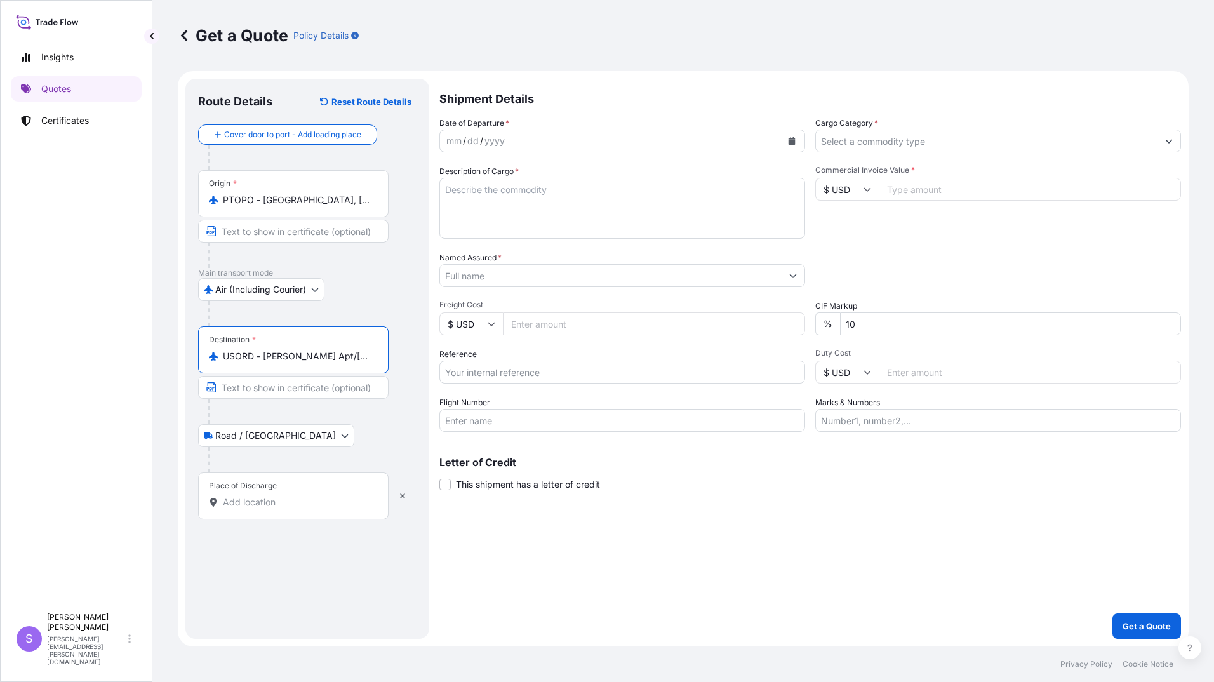
type input "USORD - [PERSON_NAME] Apt/[GEOGRAPHIC_DATA], [GEOGRAPHIC_DATA]"
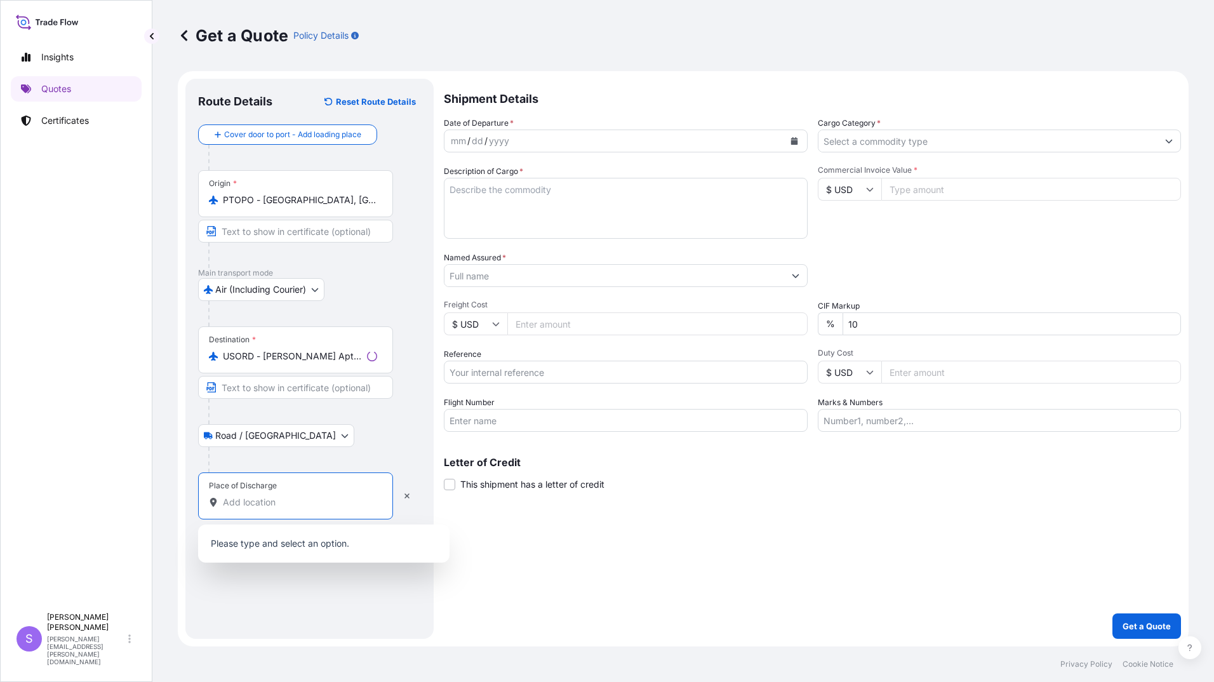
click at [267, 504] on input "Place of Discharge" at bounding box center [300, 502] width 154 height 13
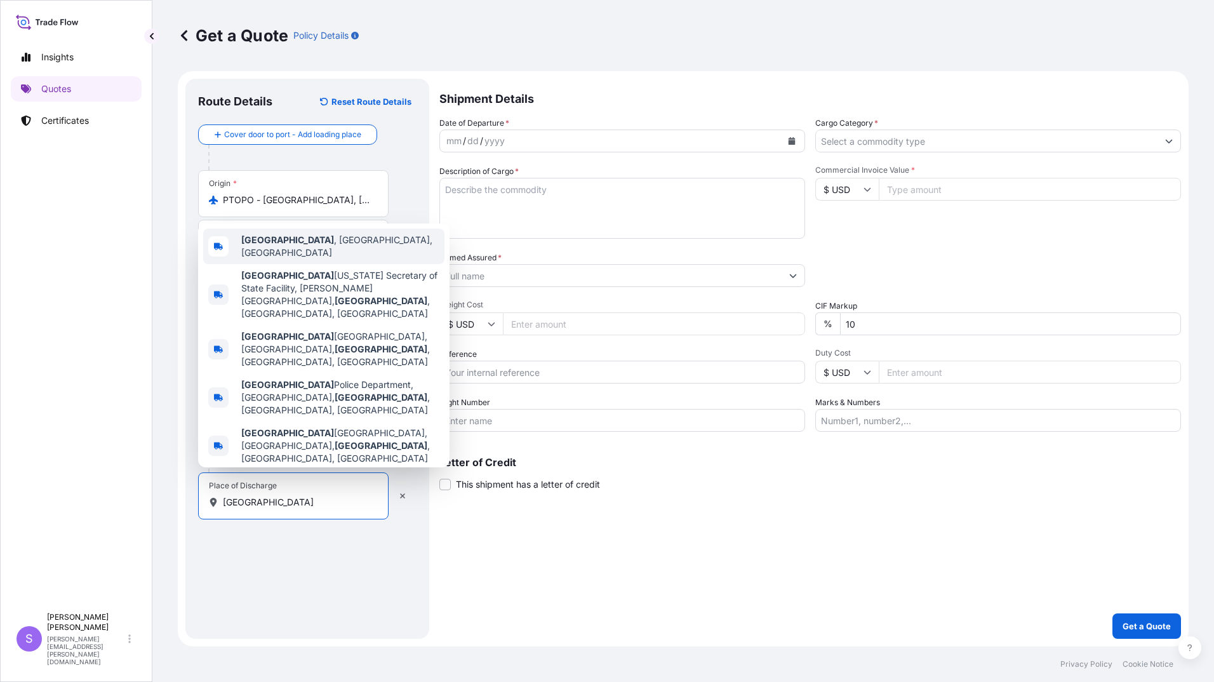
click at [332, 259] on span "[GEOGRAPHIC_DATA] , [GEOGRAPHIC_DATA], [GEOGRAPHIC_DATA]" at bounding box center [340, 246] width 198 height 25
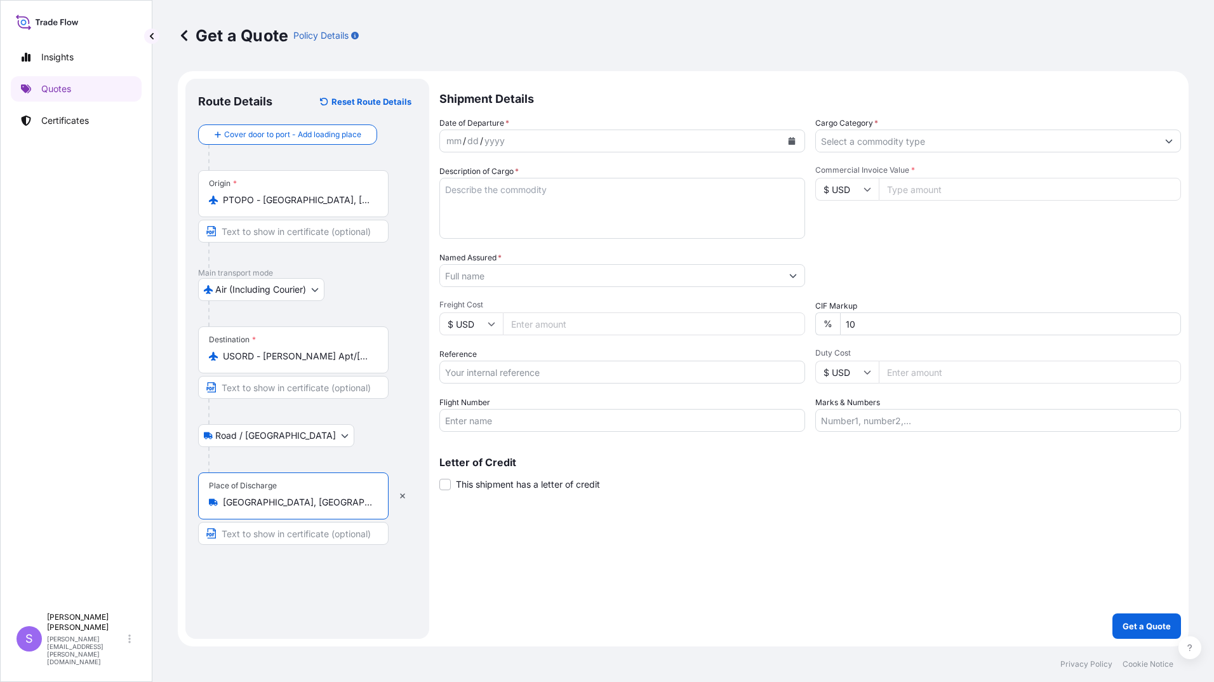
type input "[GEOGRAPHIC_DATA], [GEOGRAPHIC_DATA], [GEOGRAPHIC_DATA]"
click at [506, 136] on div "yyyy" at bounding box center [494, 140] width 23 height 15
click at [800, 145] on button "Calendar" at bounding box center [792, 141] width 20 height 20
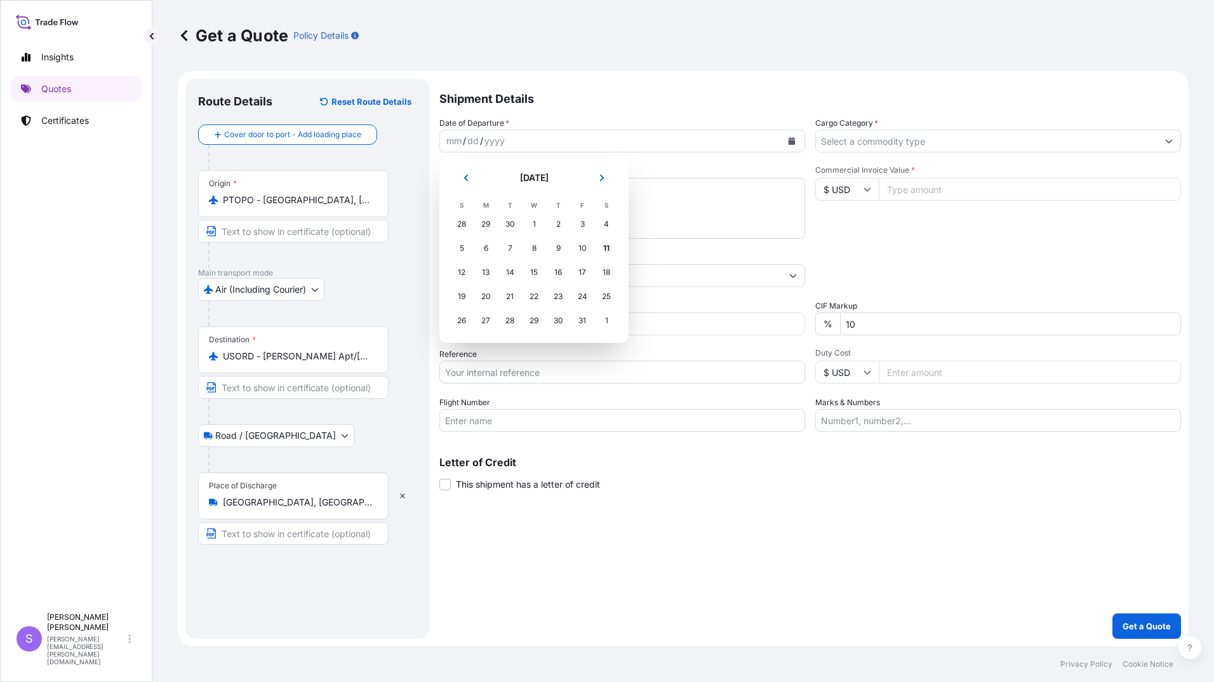
click at [486, 223] on div "29" at bounding box center [485, 224] width 23 height 23
click at [468, 180] on icon "Previous" at bounding box center [466, 178] width 4 height 6
click at [485, 319] on div "29" at bounding box center [485, 320] width 23 height 23
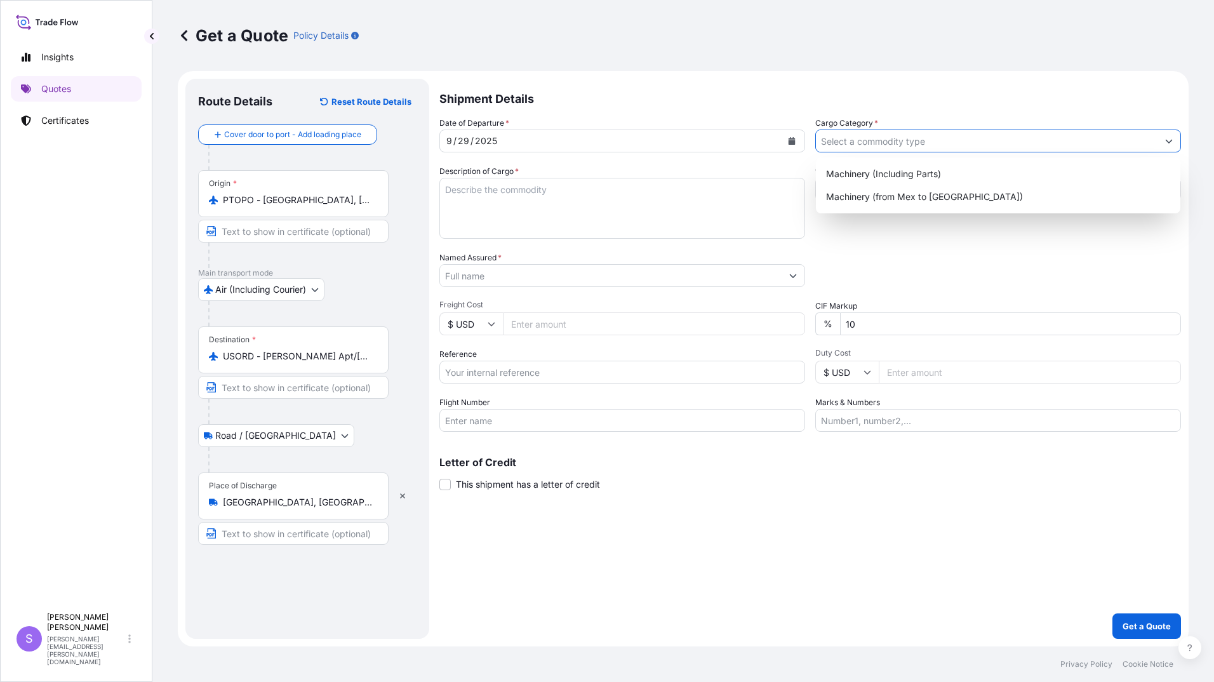
click at [857, 138] on input "Cargo Category *" at bounding box center [987, 141] width 342 height 23
click at [869, 174] on div "Machinery (Including Parts)" at bounding box center [998, 174] width 354 height 23
type input "Machinery (Including Parts)"
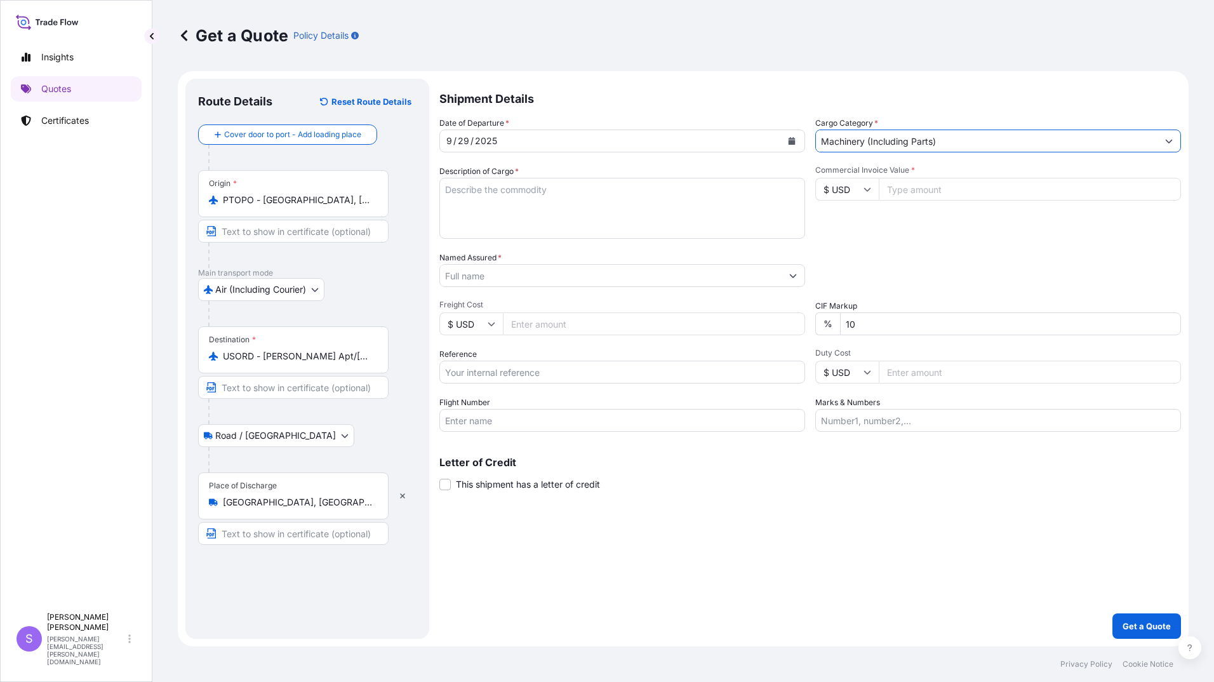
click at [537, 222] on textarea "Description of Cargo *" at bounding box center [622, 208] width 366 height 61
type textarea "ADIRA SPARE PARTS"
click at [935, 194] on input "Commercial Invoice Value *" at bounding box center [1030, 189] width 302 height 23
type input "47859.65"
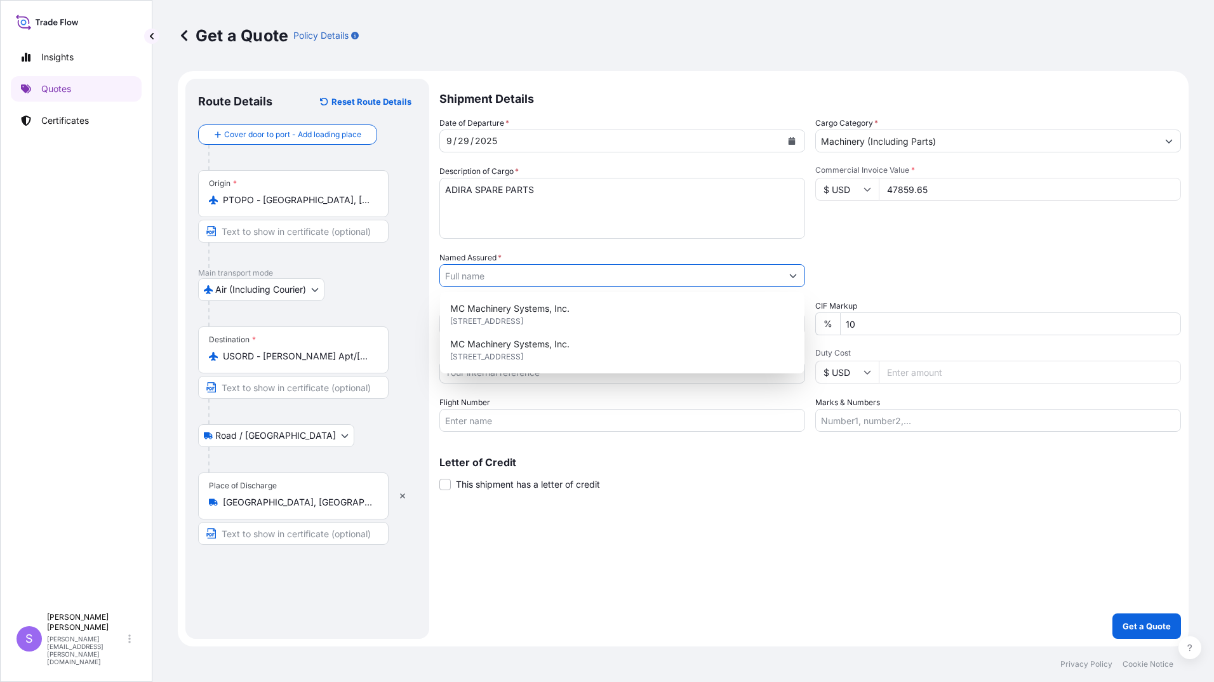
click at [507, 275] on input "Named Assured *" at bounding box center [611, 275] width 342 height 23
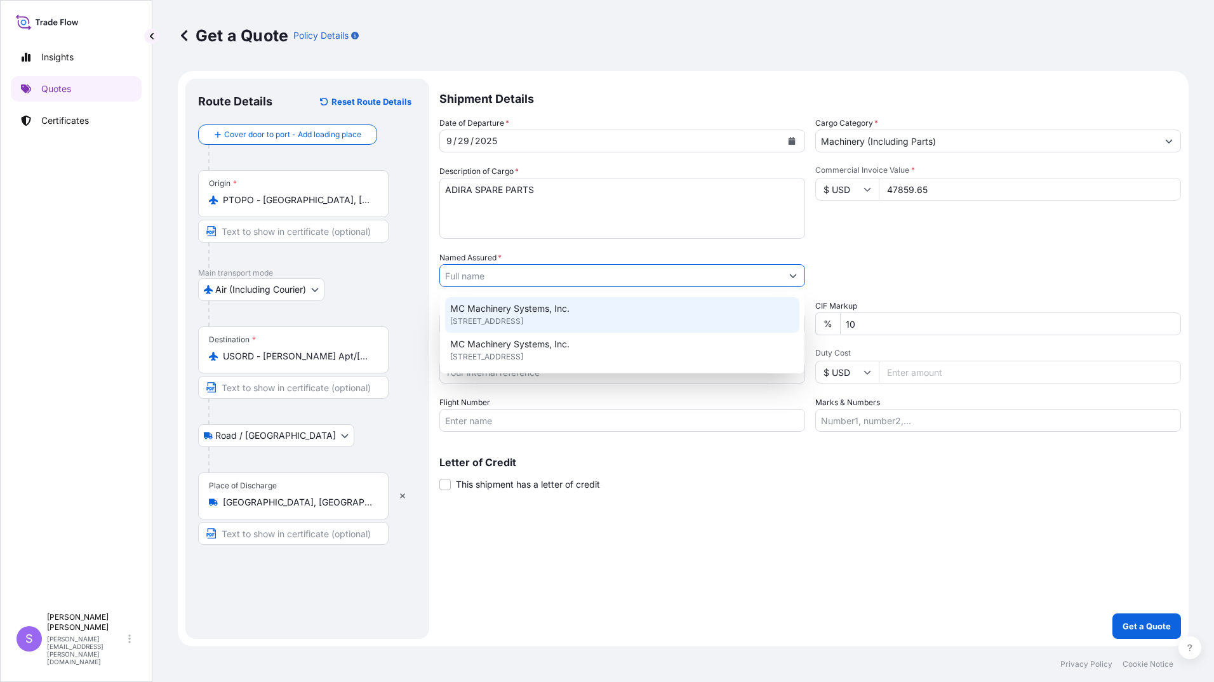
click at [506, 302] on span "MC Machinery Systems, Inc." at bounding box center [509, 308] width 119 height 13
type input "MC Machinery Systems, Inc."
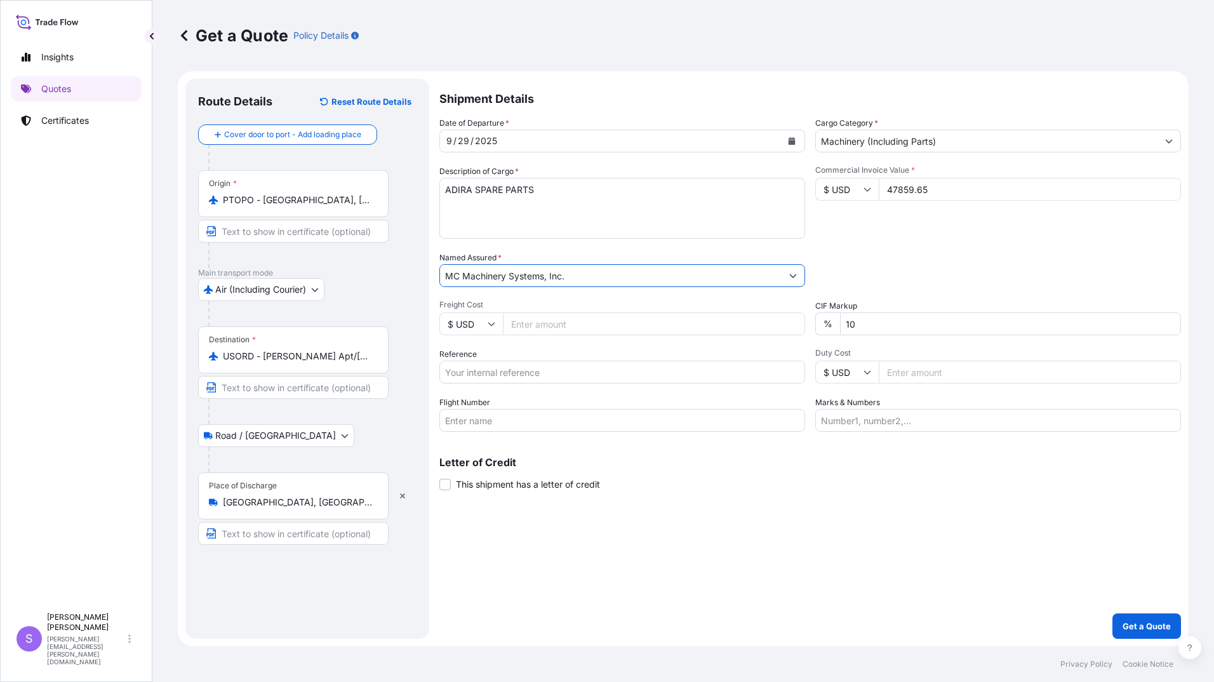
click at [521, 322] on input "Freight Cost" at bounding box center [654, 323] width 302 height 23
type input "4876.95"
click at [508, 372] on input "Reference" at bounding box center [622, 372] width 366 height 23
type input "HOU25G060649"
click at [605, 424] on input "Flight Number" at bounding box center [622, 420] width 366 height 23
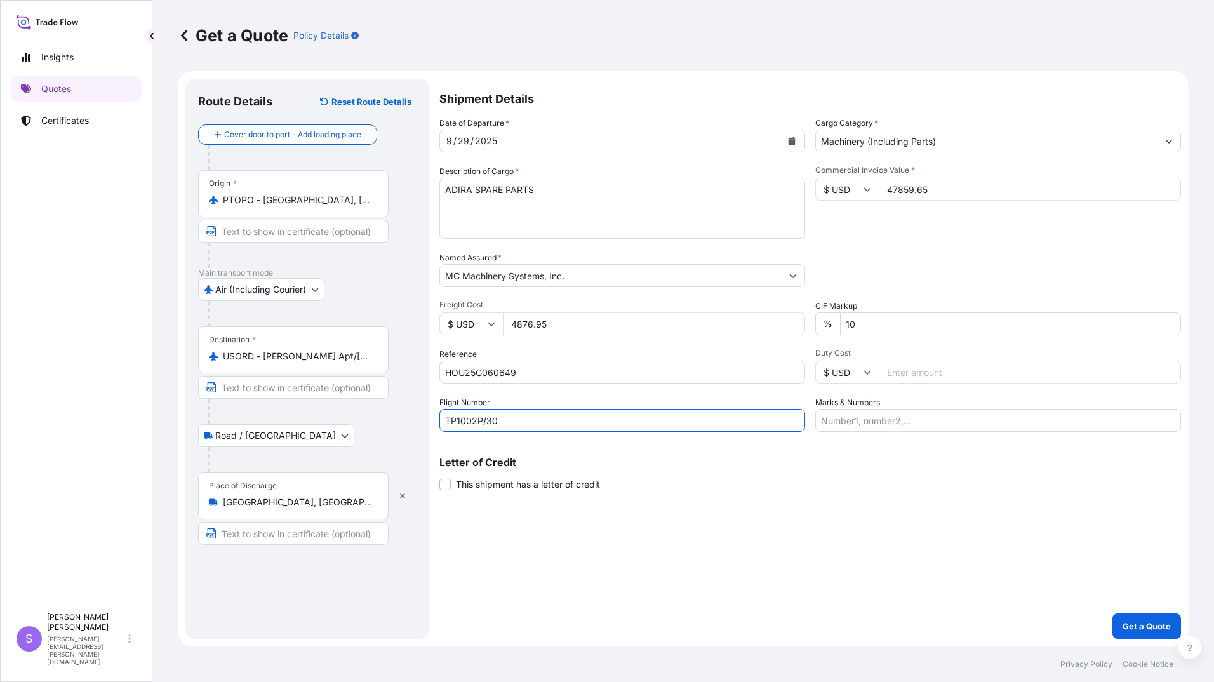
type input "TP1002P/30"
click at [888, 417] on input "Marks & Numbers" at bounding box center [998, 420] width 366 height 23
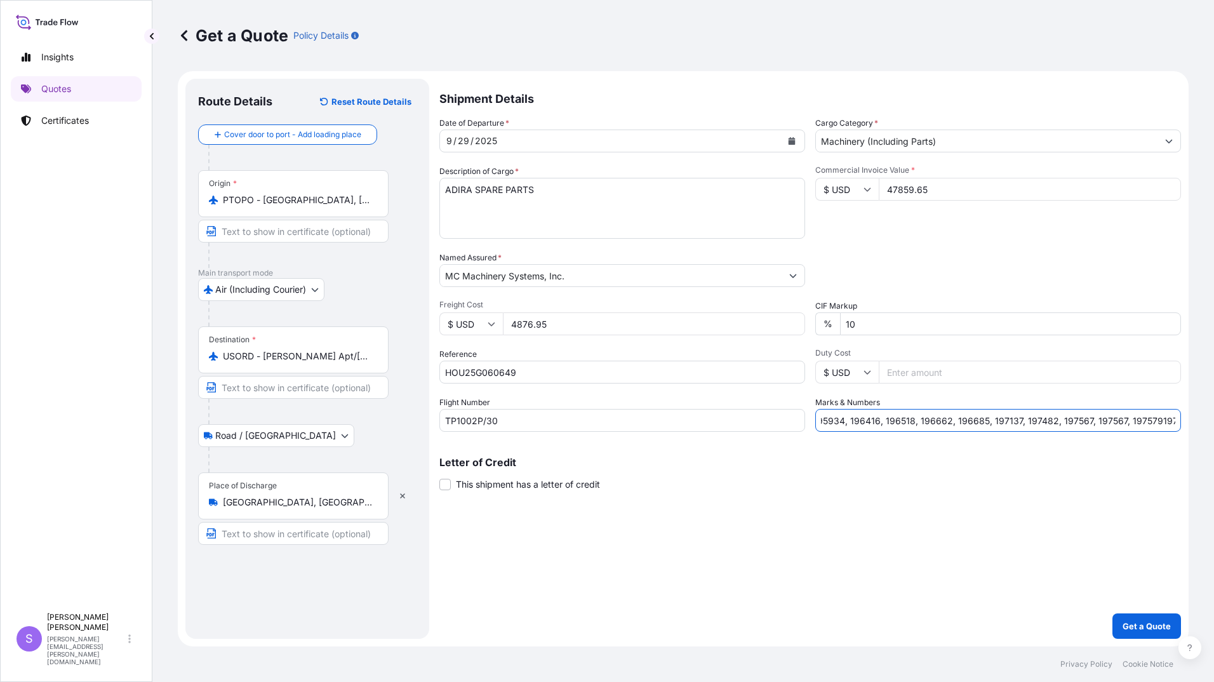
scroll to position [0, 83]
type input "195595, 195791, 195934, 196416, 196518, 196662, 196685, 197137, 197482, 197567,…"
click at [1151, 621] on p "Get a Quote" at bounding box center [1147, 626] width 48 height 13
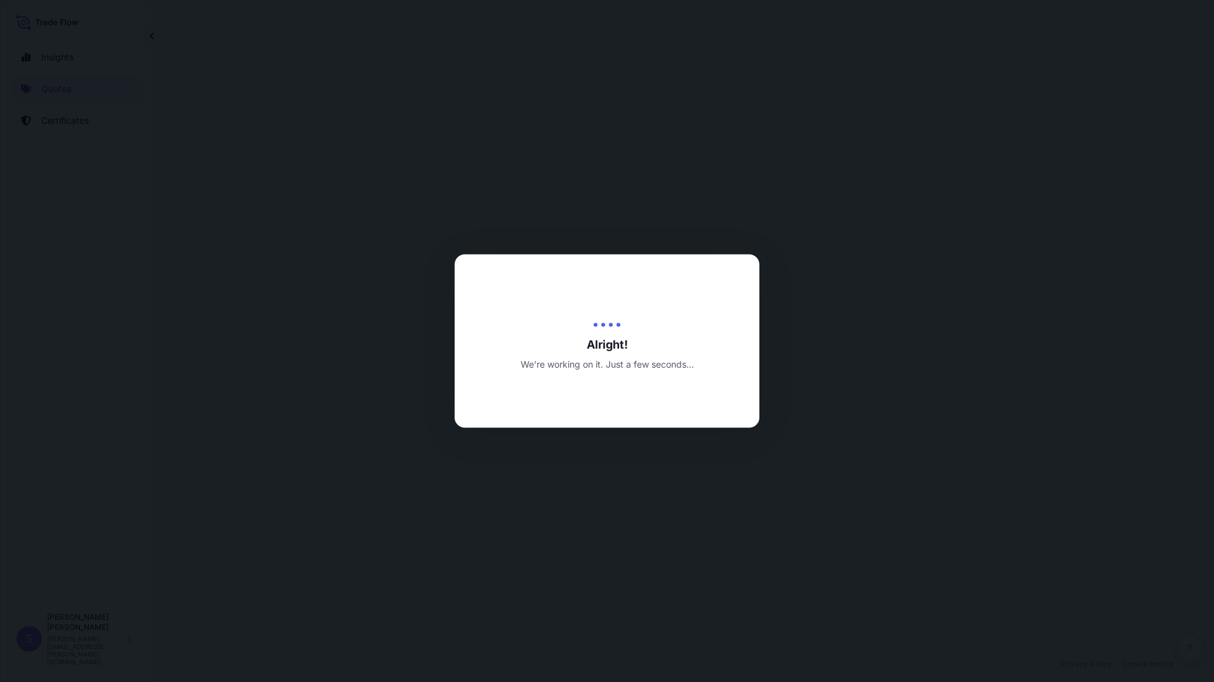
select select "Air (Including Courier)"
select select "Road / [GEOGRAPHIC_DATA]"
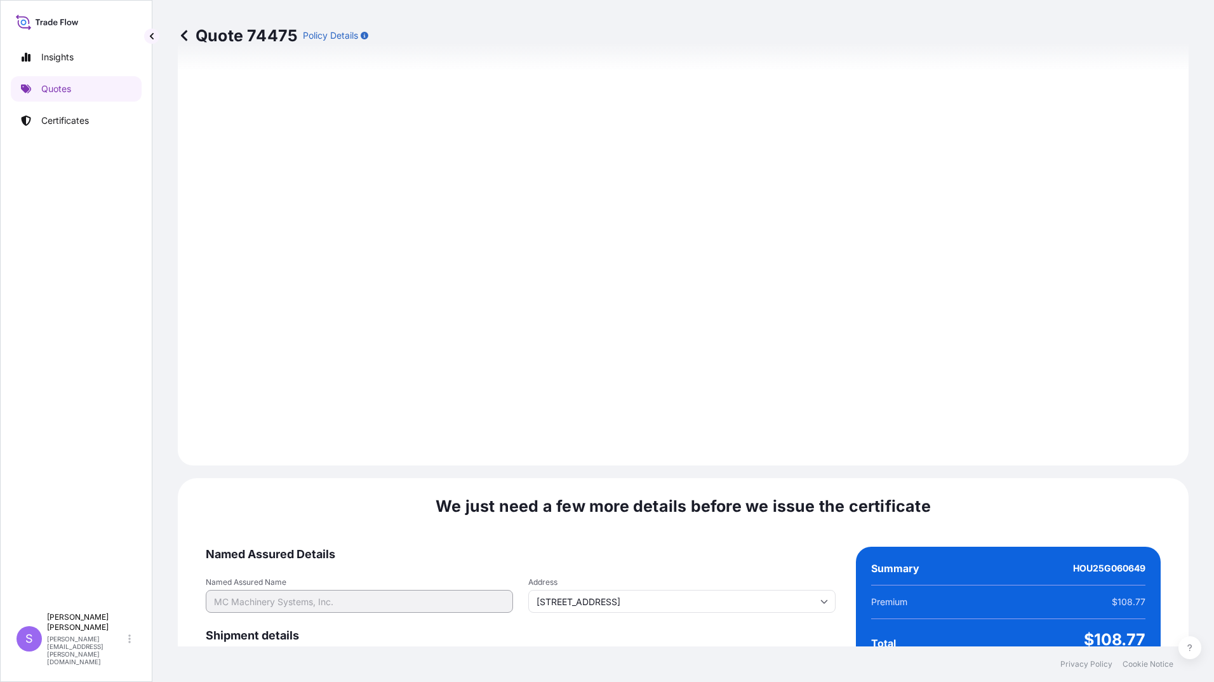
scroll to position [1402, 0]
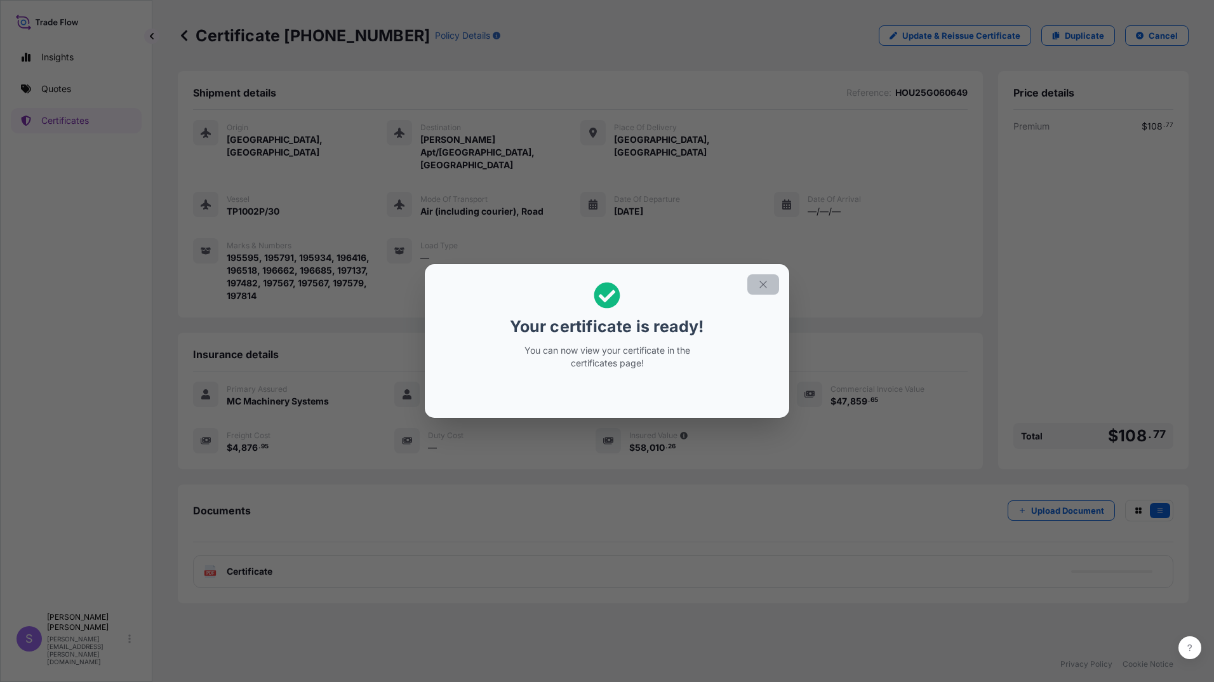
click at [769, 286] on button "button" at bounding box center [763, 284] width 32 height 20
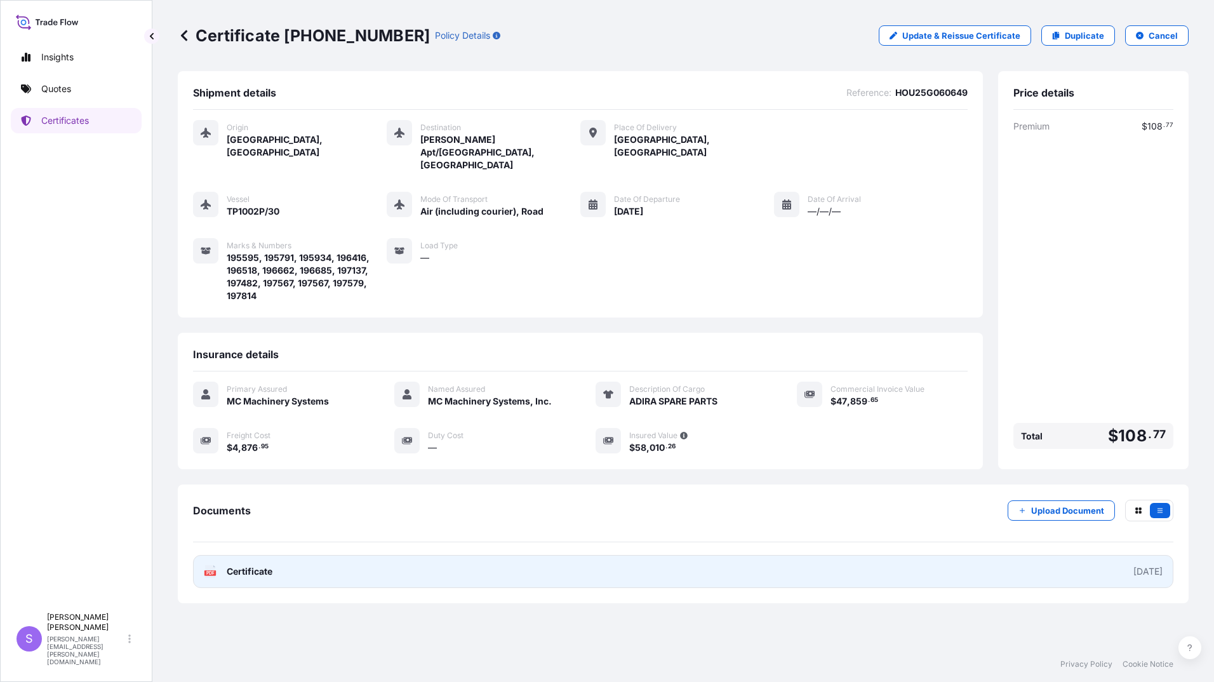
click at [253, 565] on span "Certificate" at bounding box center [250, 571] width 46 height 13
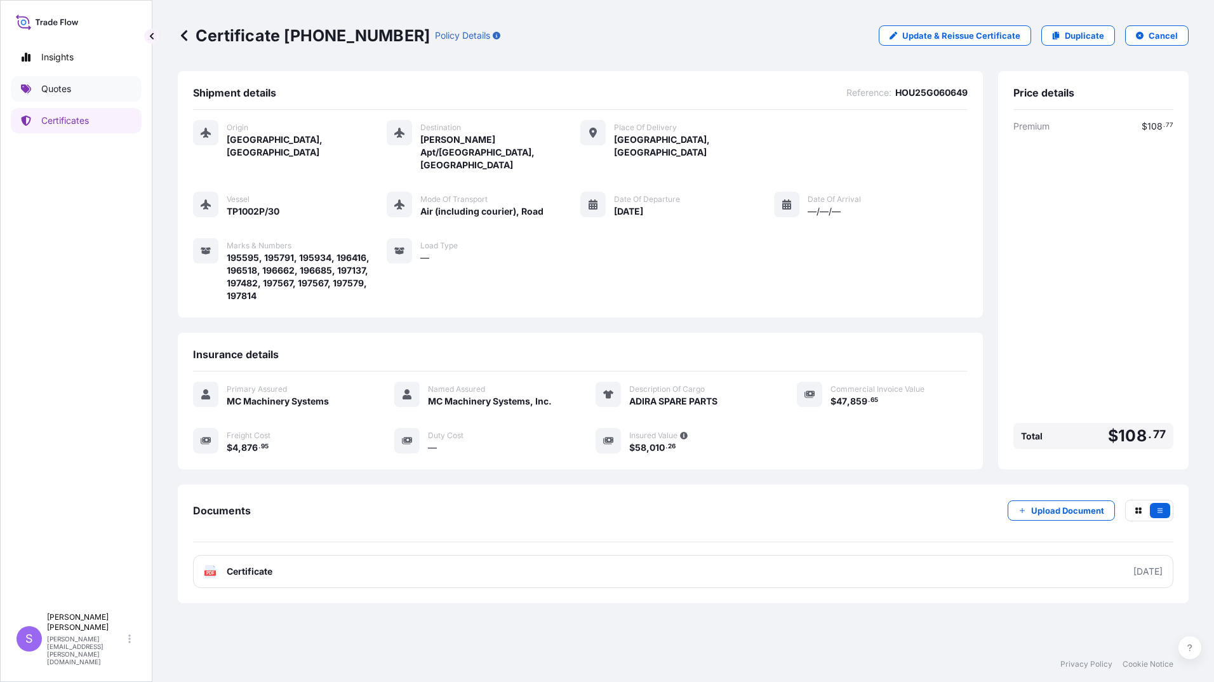
click at [66, 88] on p "Quotes" at bounding box center [56, 89] width 30 height 13
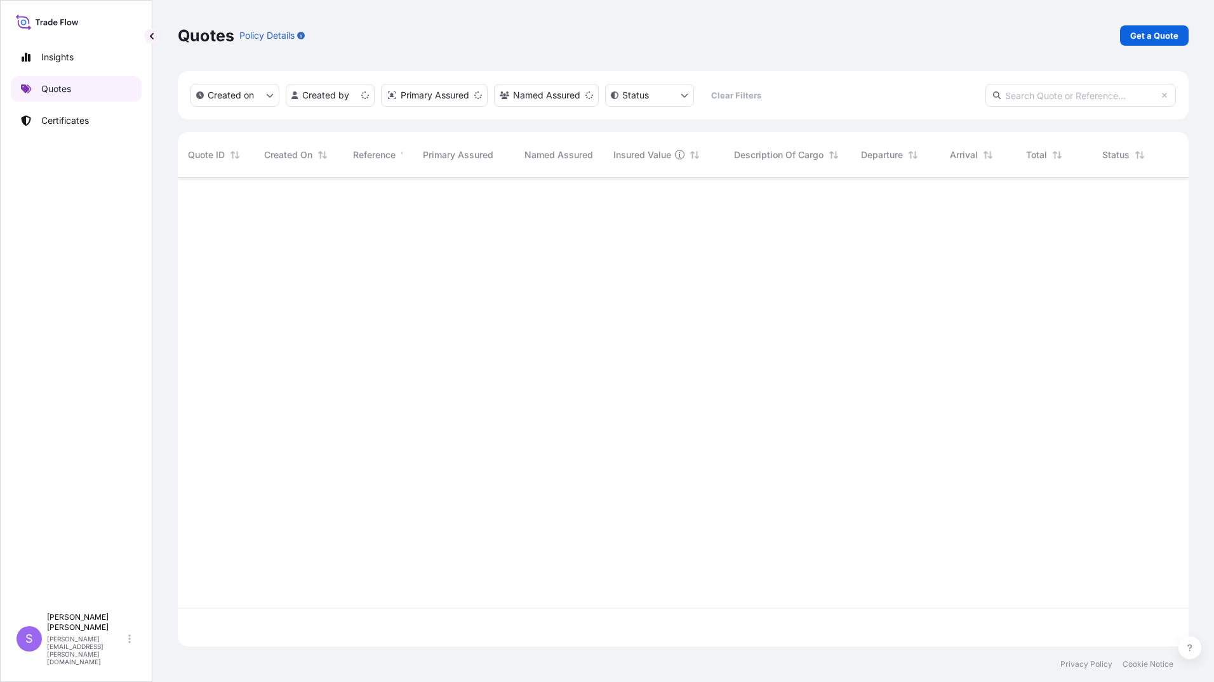
scroll to position [466, 1002]
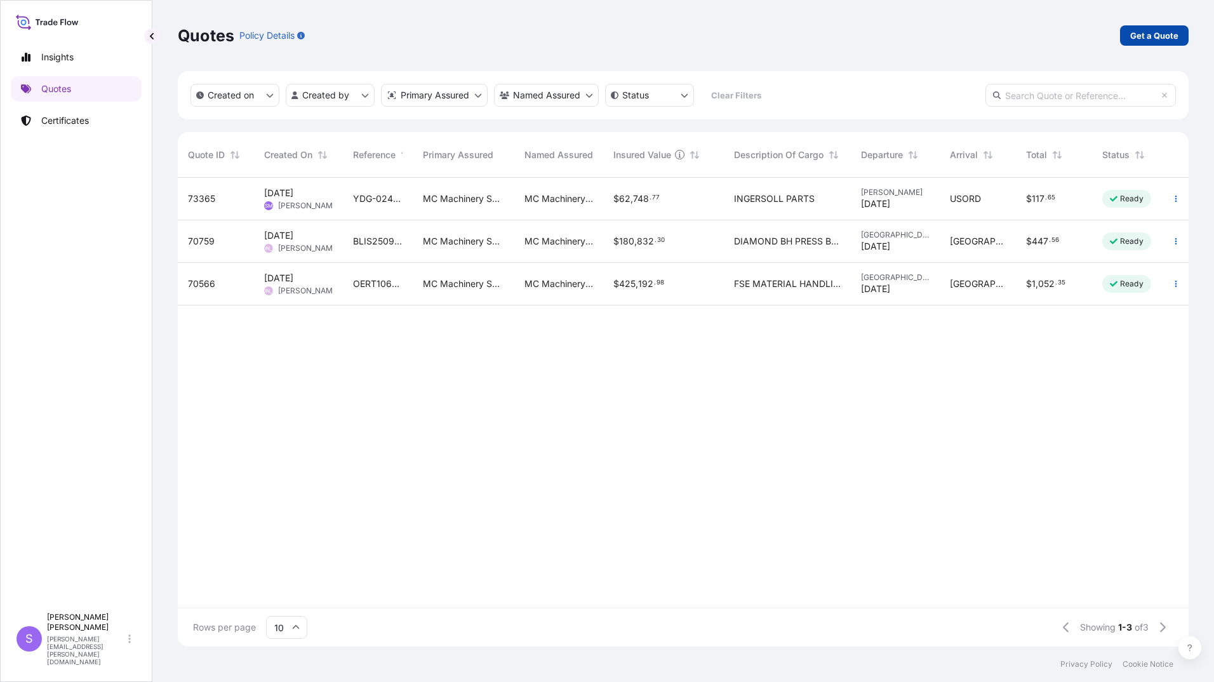
click at [1151, 32] on p "Get a Quote" at bounding box center [1154, 35] width 48 height 13
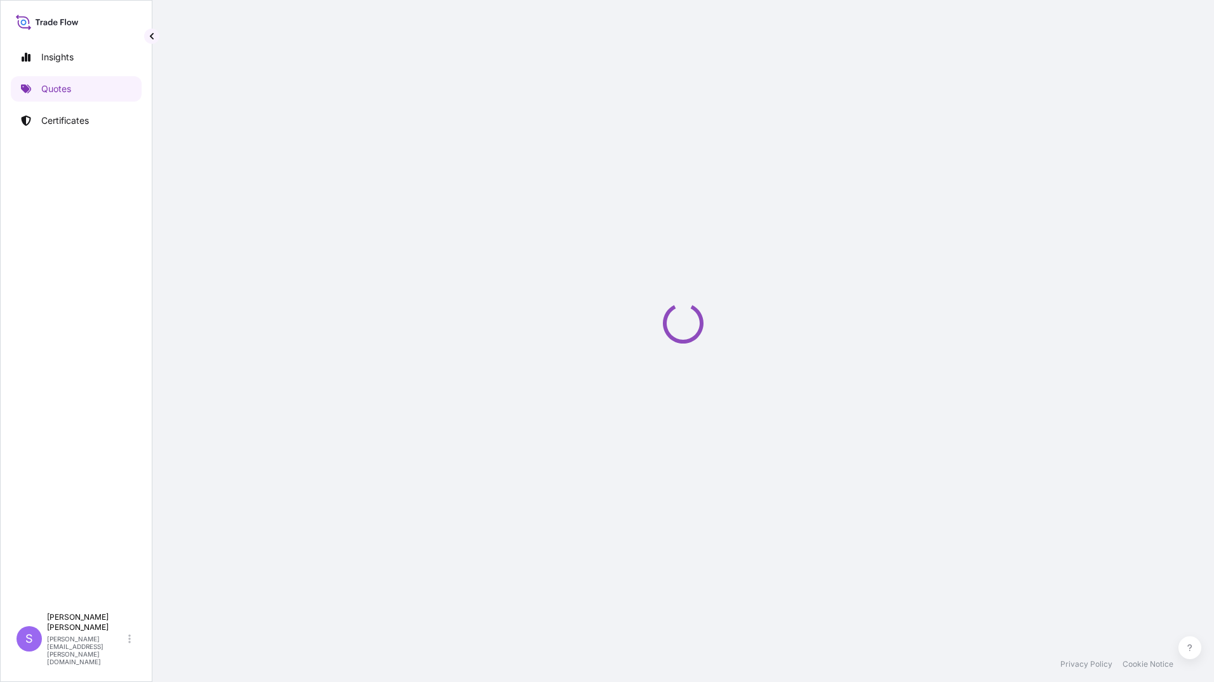
select select "Ocean Vessel"
select select "Road / [GEOGRAPHIC_DATA]"
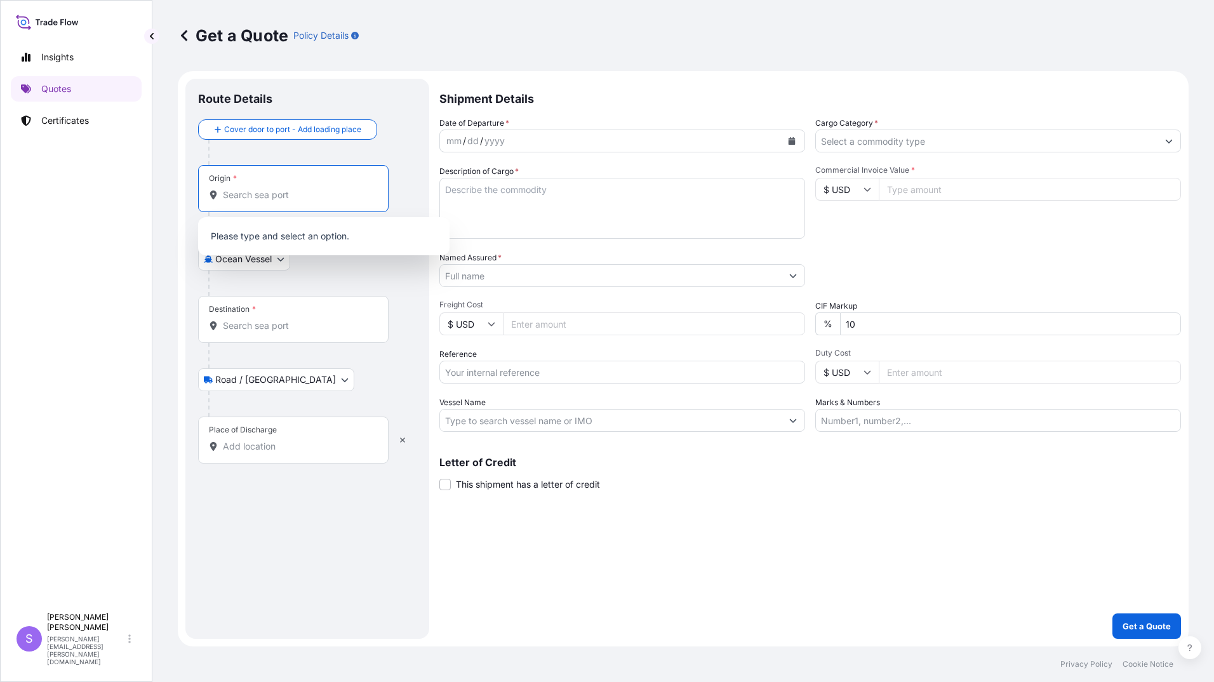
click at [244, 199] on input "Origin *" at bounding box center [298, 195] width 150 height 13
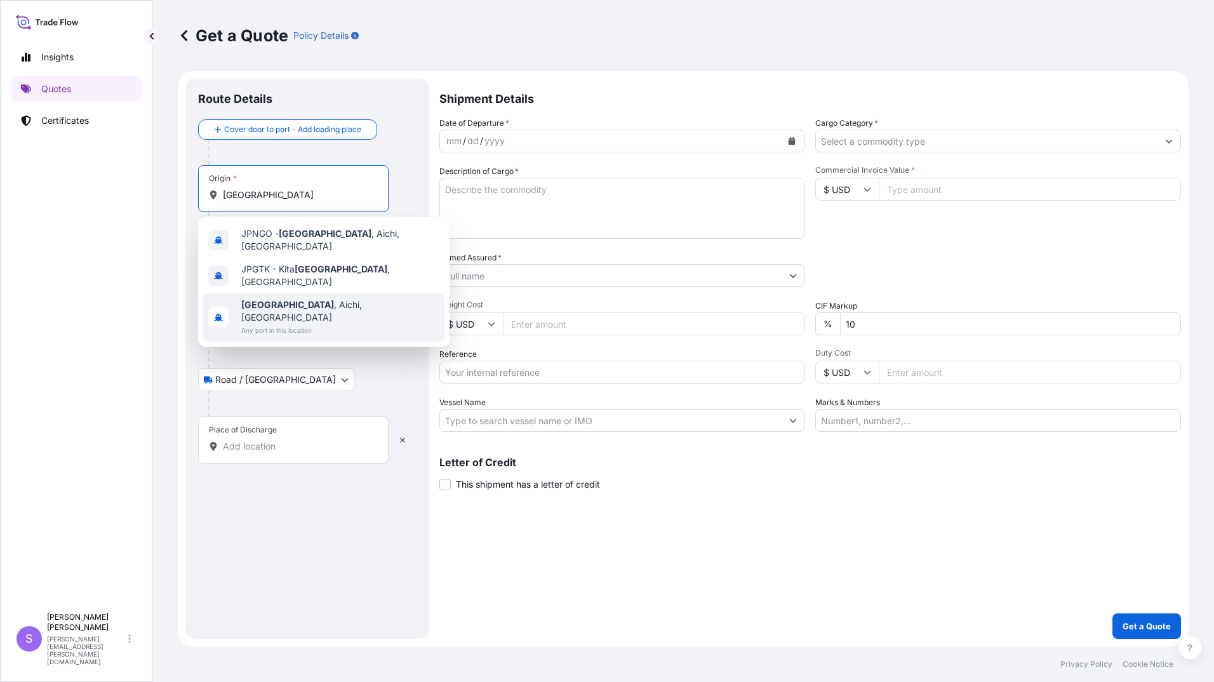
click at [282, 298] on span "[GEOGRAPHIC_DATA] , [GEOGRAPHIC_DATA], [GEOGRAPHIC_DATA]" at bounding box center [340, 310] width 198 height 25
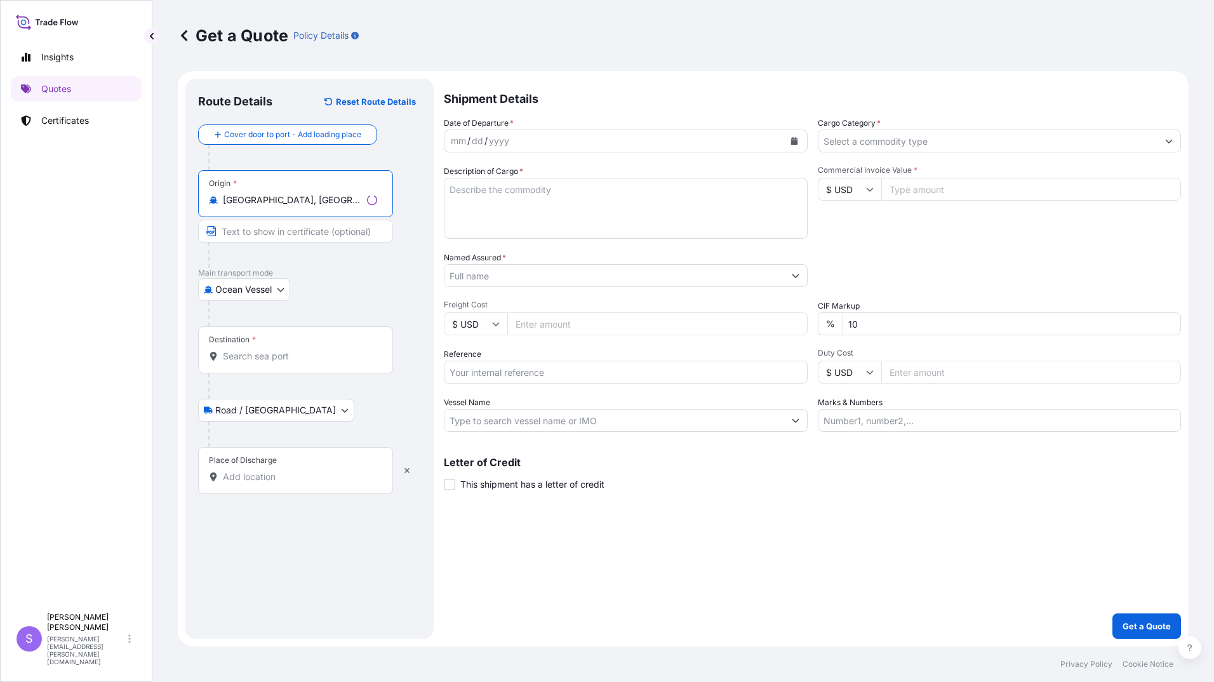
type input "[GEOGRAPHIC_DATA], [GEOGRAPHIC_DATA], [GEOGRAPHIC_DATA]"
click at [279, 347] on div "Destination *" at bounding box center [293, 349] width 191 height 47
click at [279, 350] on input "Destination *" at bounding box center [298, 356] width 150 height 13
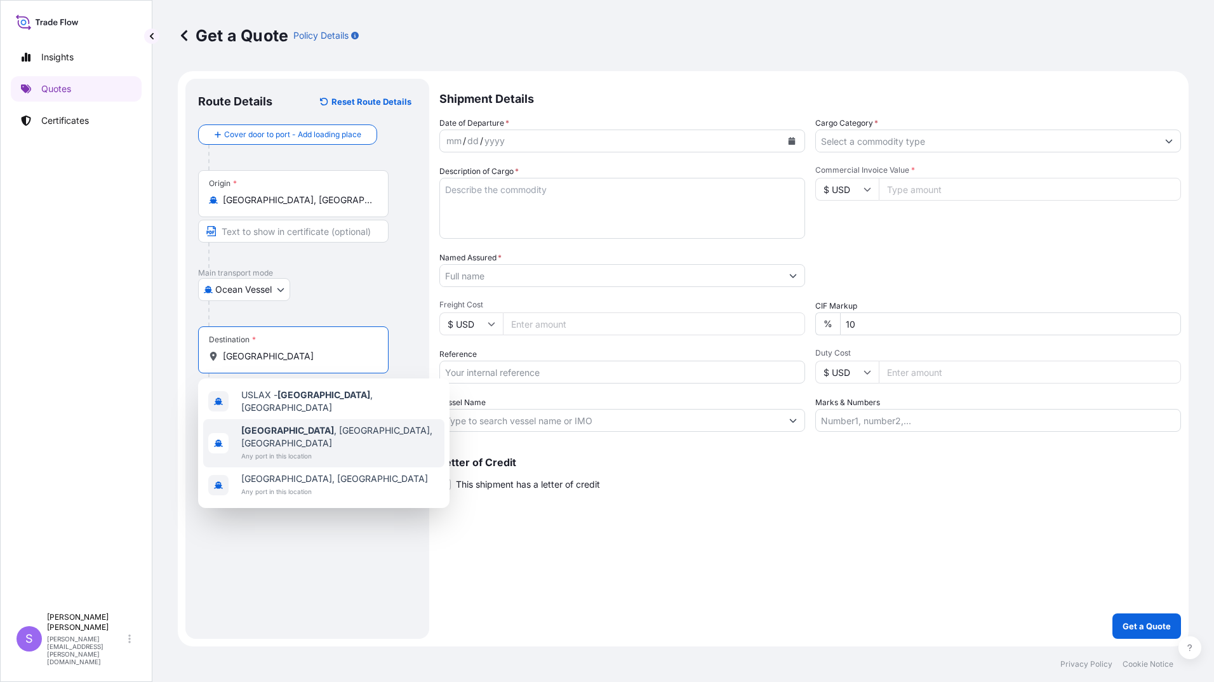
click at [297, 450] on span "Any port in this location" at bounding box center [340, 456] width 198 height 13
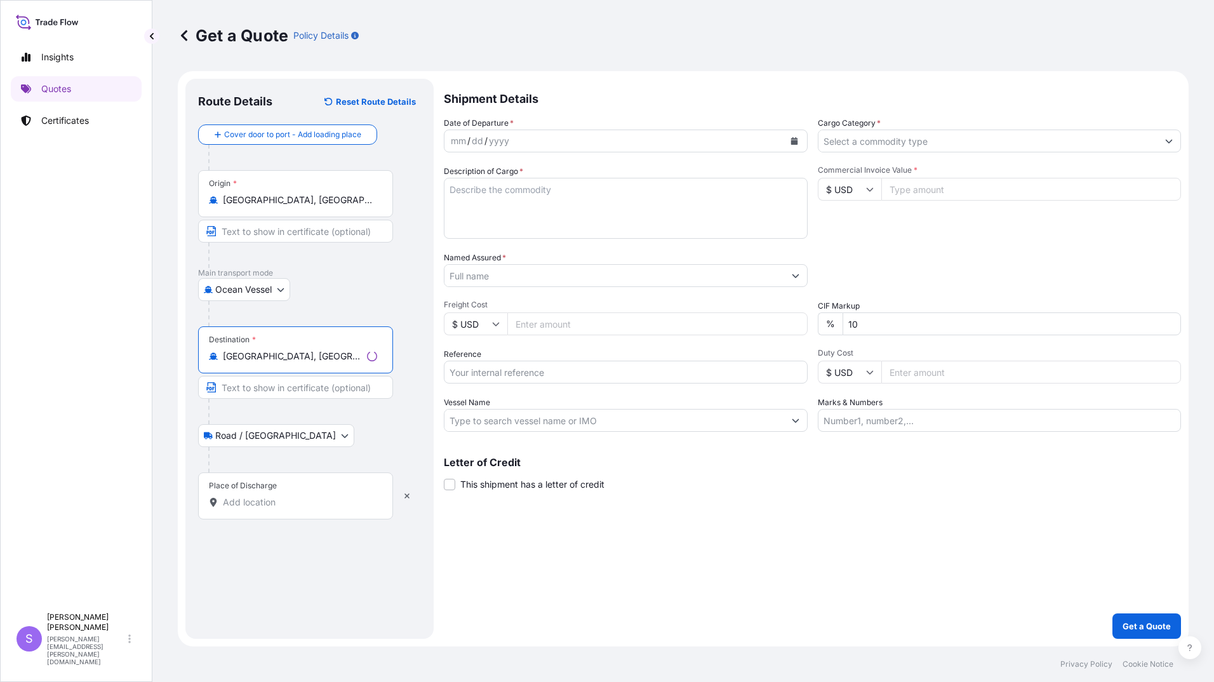
type input "[GEOGRAPHIC_DATA], [GEOGRAPHIC_DATA], [GEOGRAPHIC_DATA]"
click at [281, 497] on input "Place of Discharge" at bounding box center [300, 502] width 154 height 13
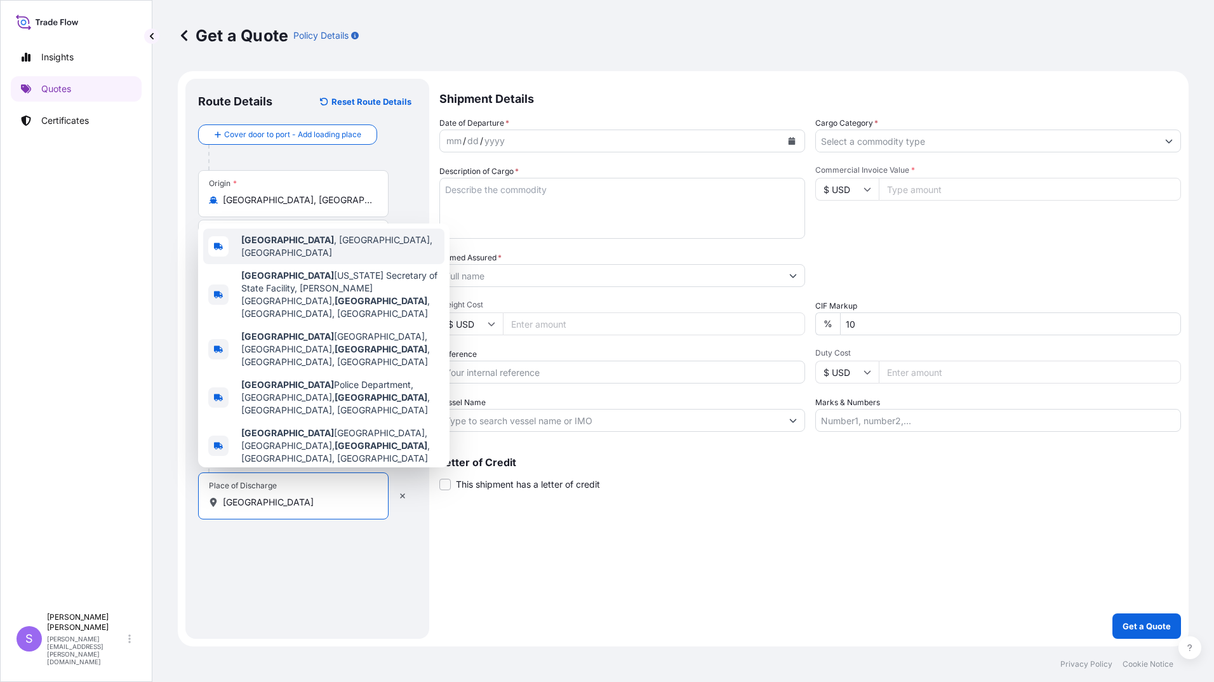
click at [316, 259] on span "[GEOGRAPHIC_DATA] , [GEOGRAPHIC_DATA], [GEOGRAPHIC_DATA]" at bounding box center [340, 246] width 198 height 25
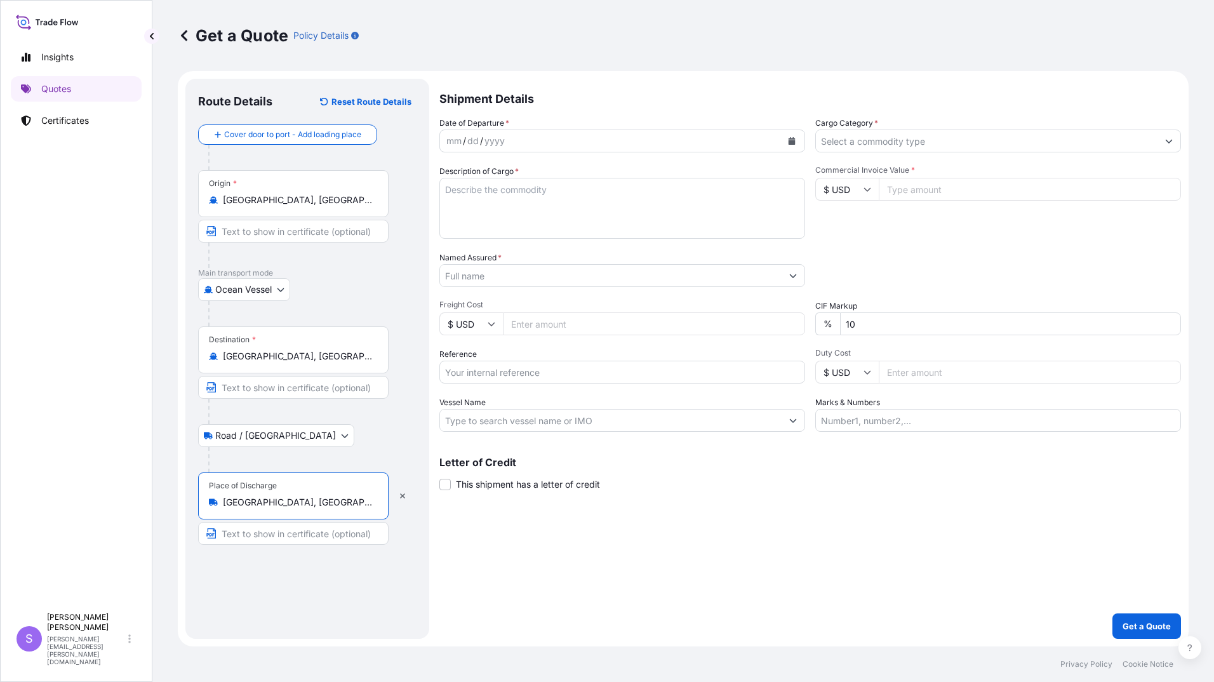
type input "[GEOGRAPHIC_DATA], [GEOGRAPHIC_DATA], [GEOGRAPHIC_DATA]"
click at [788, 139] on icon "Calendar" at bounding box center [792, 141] width 8 height 8
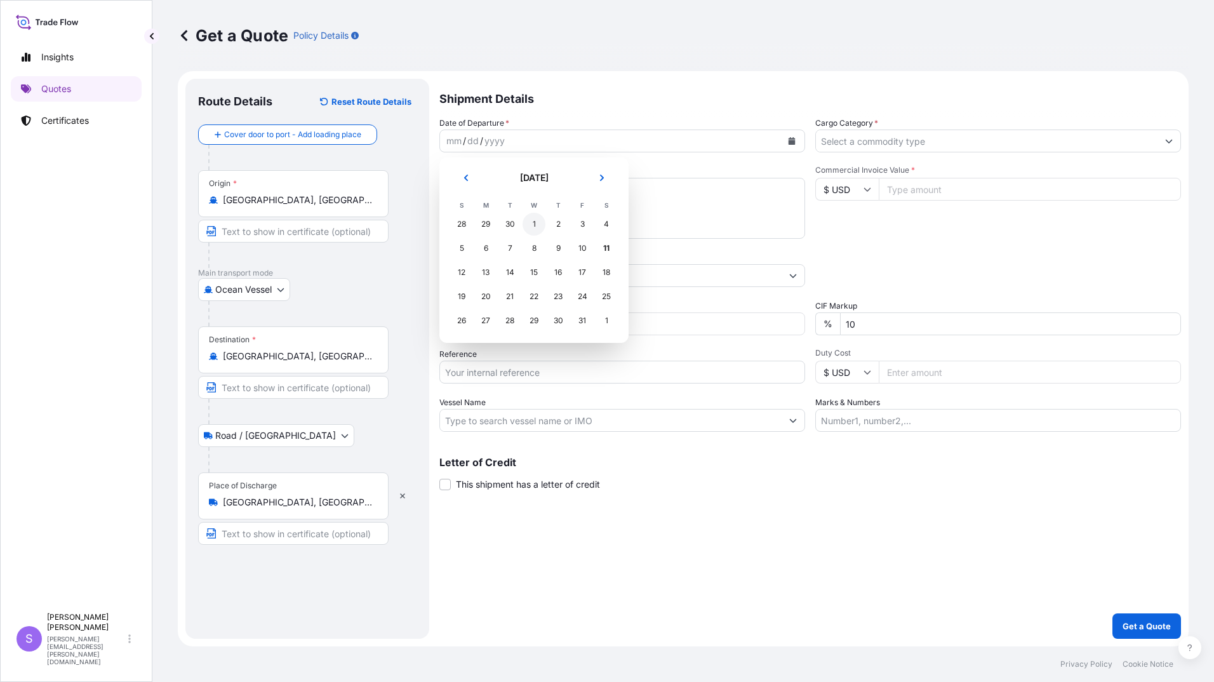
click at [539, 222] on div "1" at bounding box center [534, 224] width 23 height 23
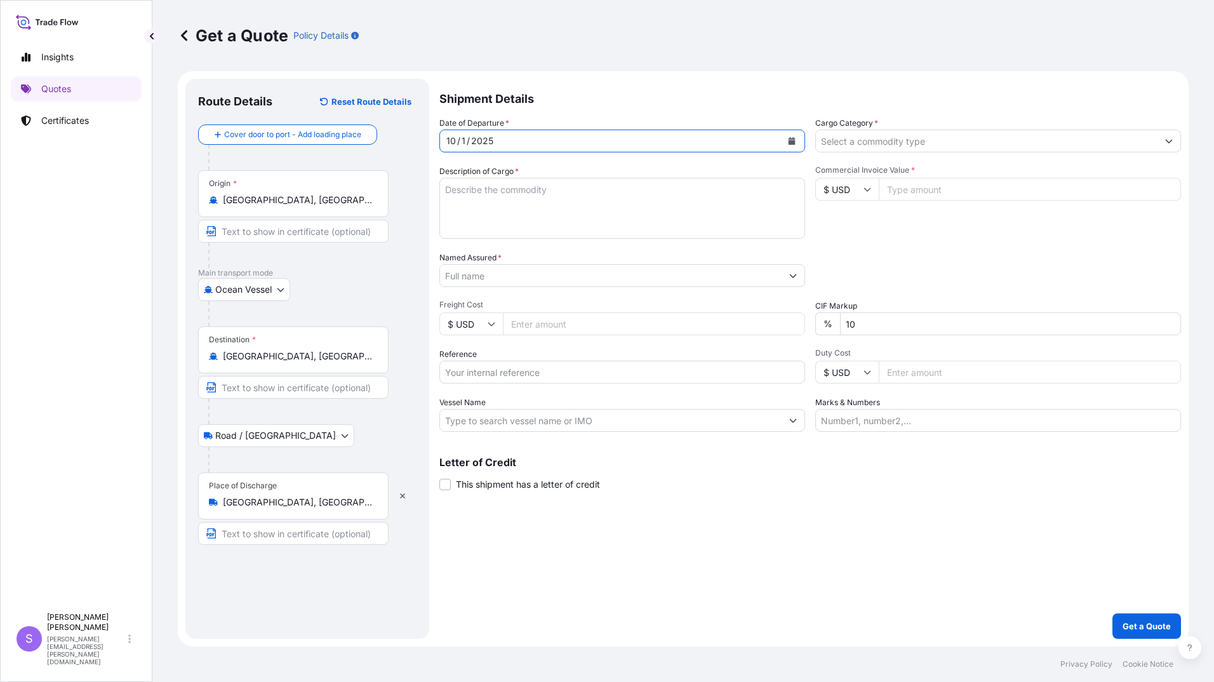
click at [916, 139] on input "Cargo Category *" at bounding box center [987, 141] width 342 height 23
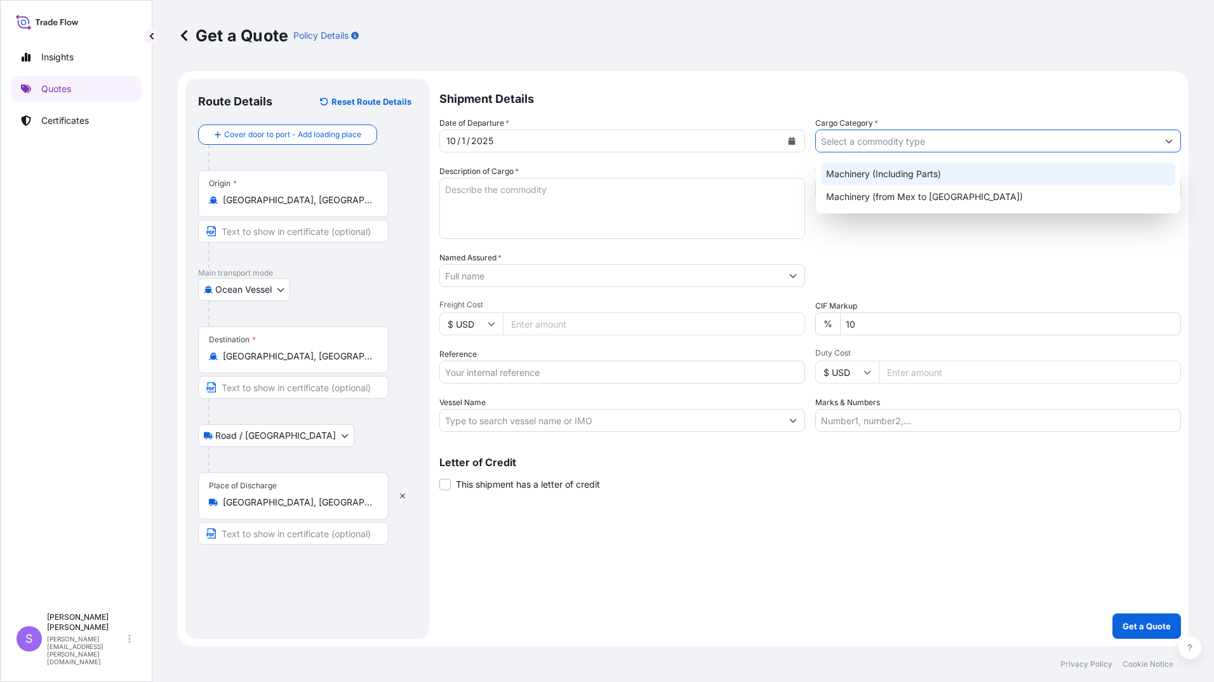
click at [879, 175] on div "Machinery (Including Parts)" at bounding box center [998, 174] width 354 height 23
type input "Machinery (Including Parts)"
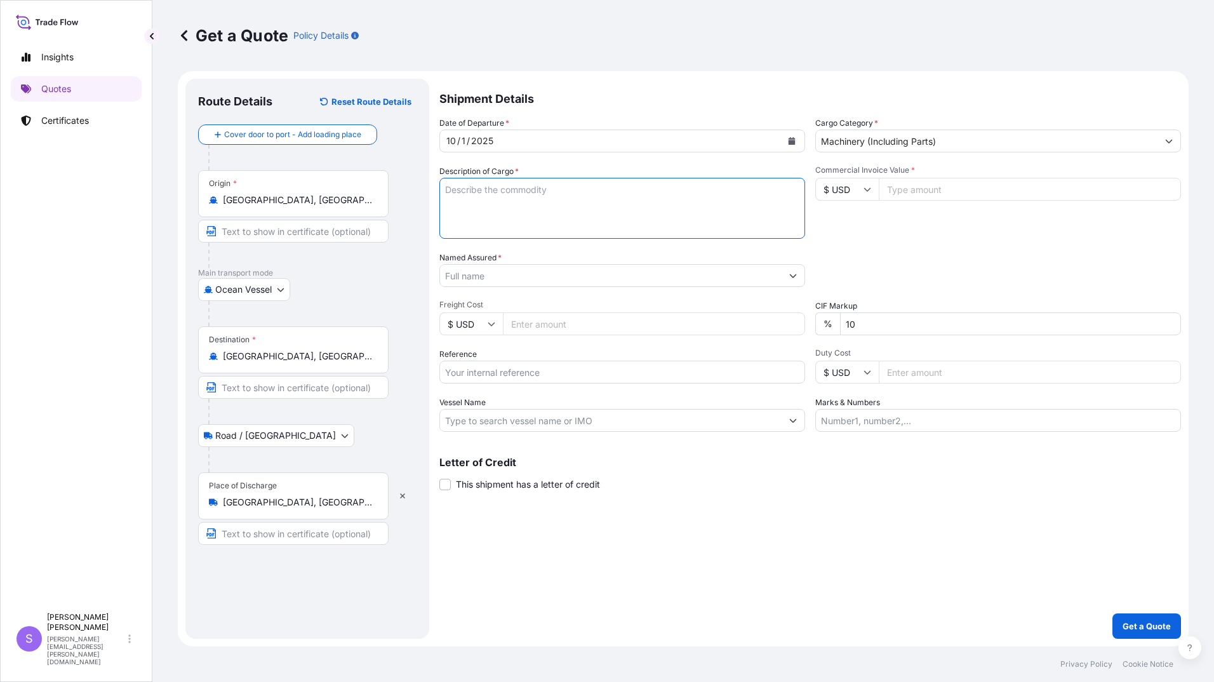
click at [514, 223] on textarea "Description of Cargo *" at bounding box center [622, 208] width 366 height 61
type textarea "MMEG PARTS FOR MITSUBISHI WIRE-CUT/NC EDM AND LASER MACHINES"
click at [934, 194] on input "Commercial Invoice Value *" at bounding box center [1030, 189] width 302 height 23
type input "65589.00"
click at [568, 276] on input "Named Assured *" at bounding box center [611, 275] width 342 height 23
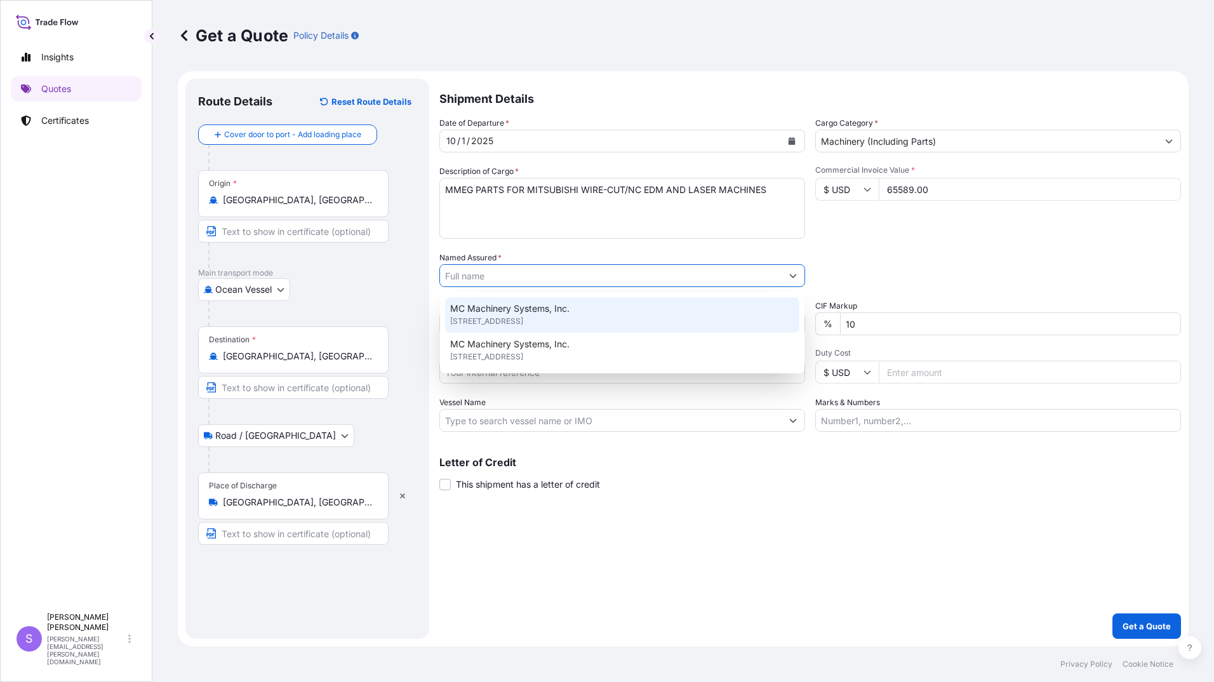
click at [554, 311] on span "MC Machinery Systems, Inc." at bounding box center [509, 308] width 119 height 13
type input "MC Machinery Systems, Inc."
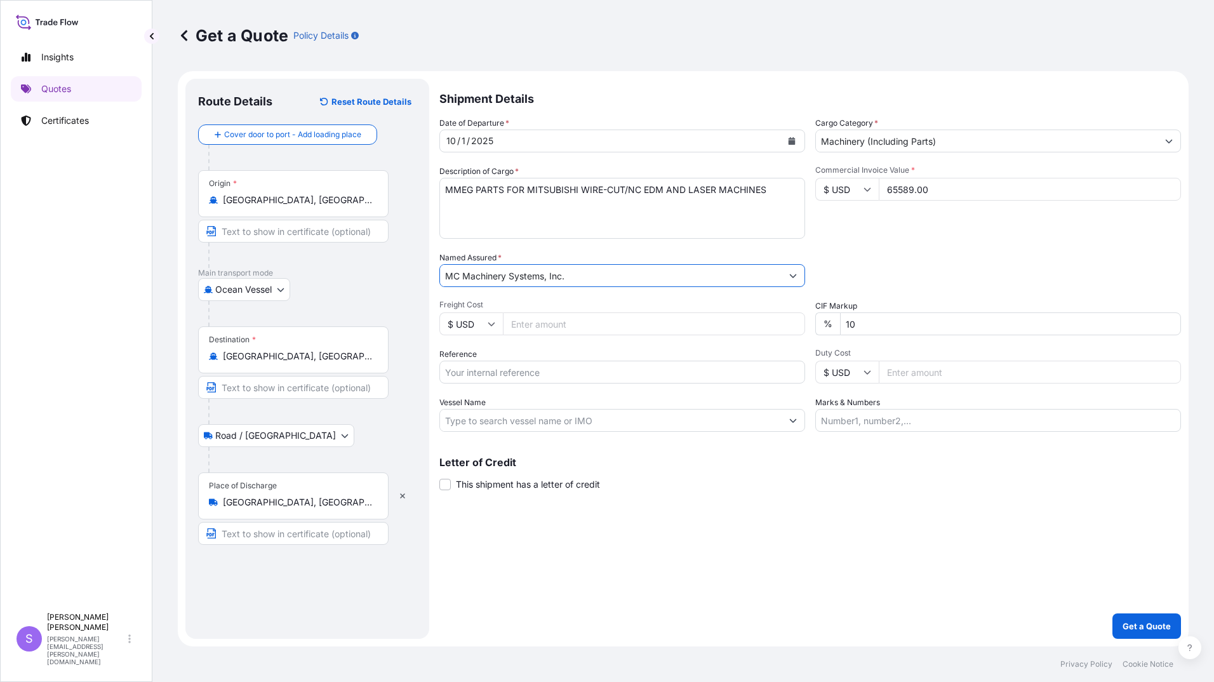
click at [551, 326] on input "Freight Cost" at bounding box center [654, 323] width 302 height 23
type input "7322.00"
click at [551, 375] on input "Reference" at bounding box center [622, 372] width 366 height 23
type input "YLJ25344112"
click at [589, 426] on input "Vessel Name" at bounding box center [611, 420] width 342 height 23
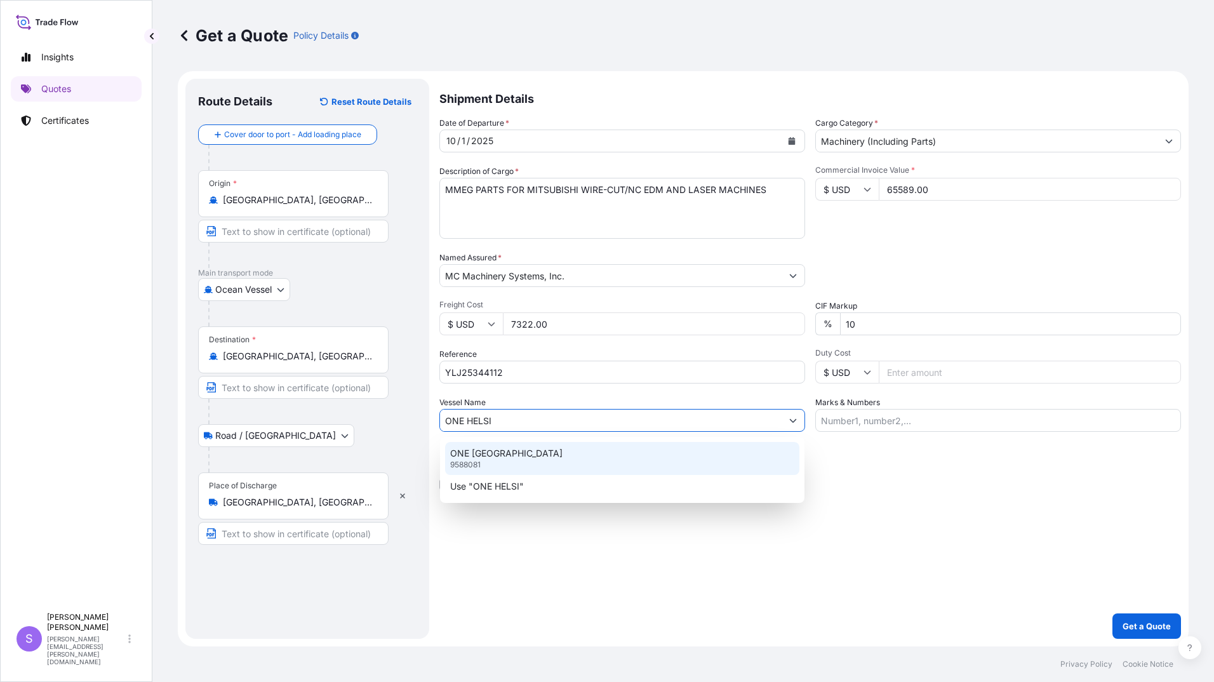
click at [523, 447] on div "ONE HELSINKI 9588081" at bounding box center [622, 458] width 354 height 33
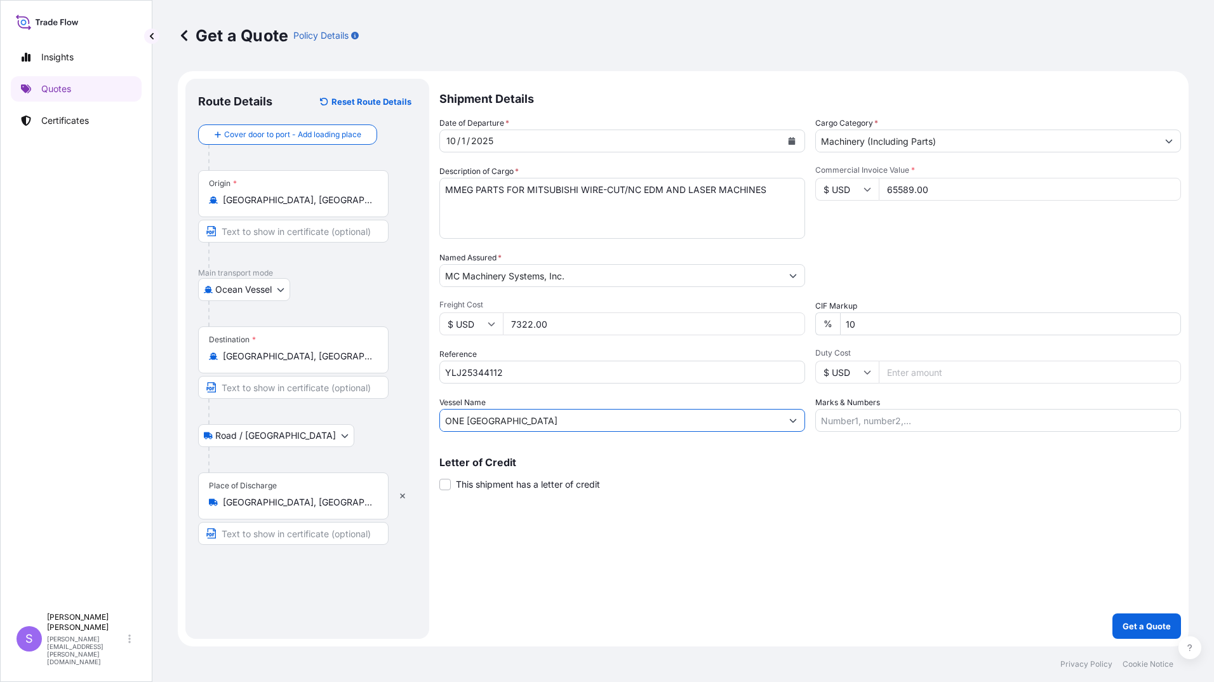
type input "ONE [GEOGRAPHIC_DATA]"
click at [911, 426] on input "Marks & Numbers" at bounding box center [998, 420] width 366 height 23
type input "M"
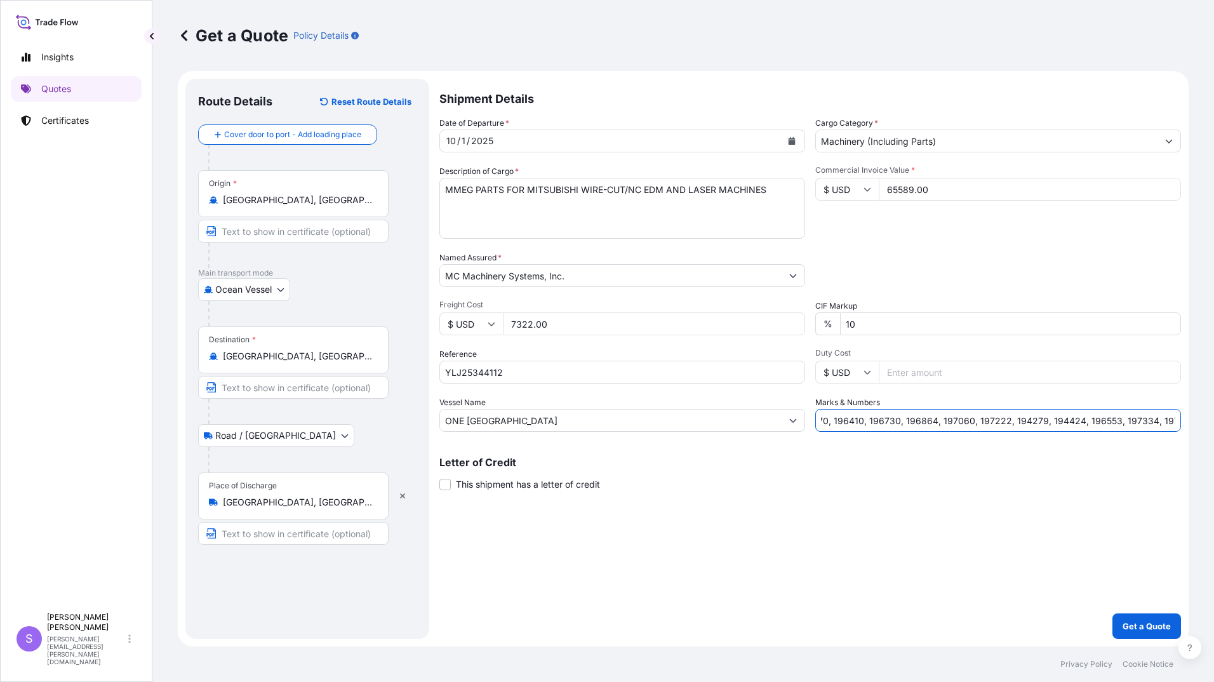
scroll to position [0, 65]
type input "193616, 195470, 196410, 196730, 196864, 197060, 197222, 194279, 194424, 196553,…"
click at [1134, 622] on p "Get a Quote" at bounding box center [1147, 626] width 48 height 13
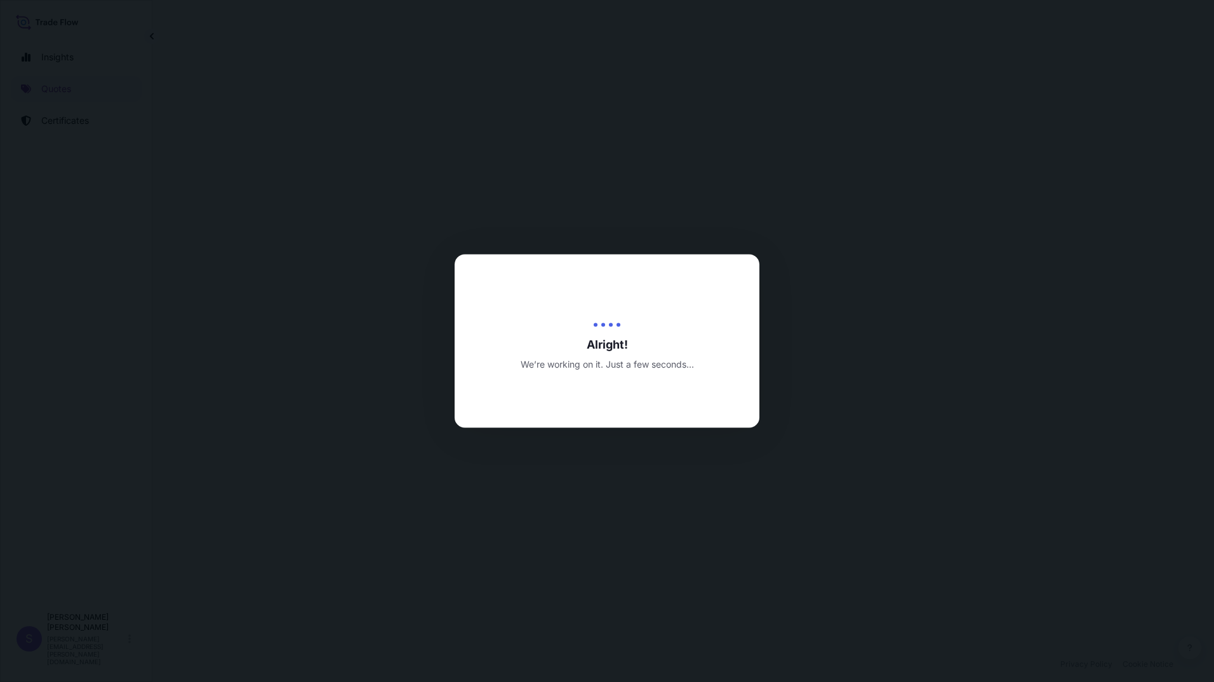
select select "Ocean Vessel"
select select "Road / [GEOGRAPHIC_DATA]"
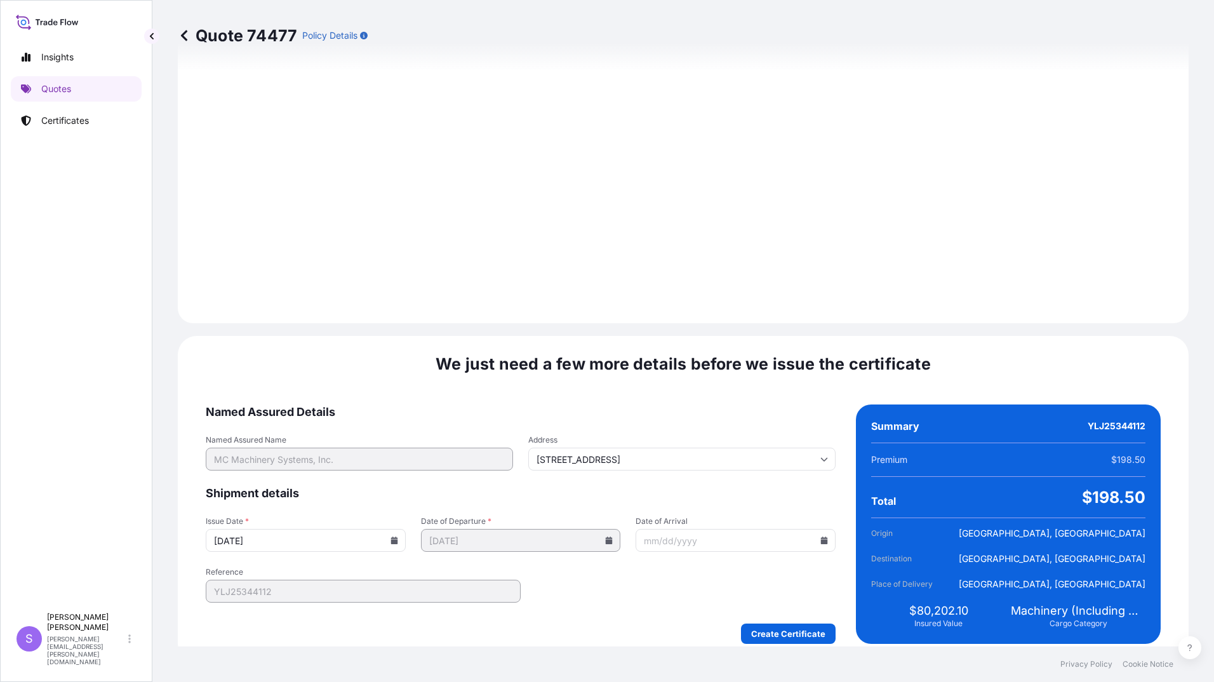
scroll to position [1402, 0]
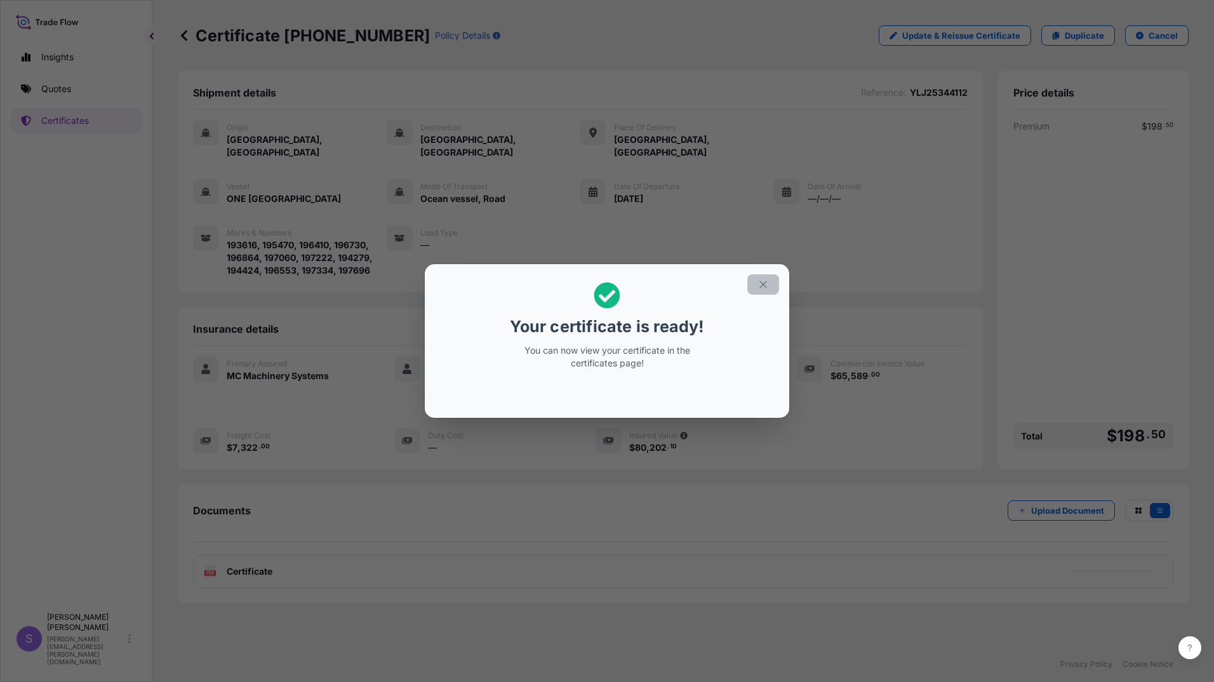
click at [767, 281] on icon "button" at bounding box center [763, 284] width 7 height 7
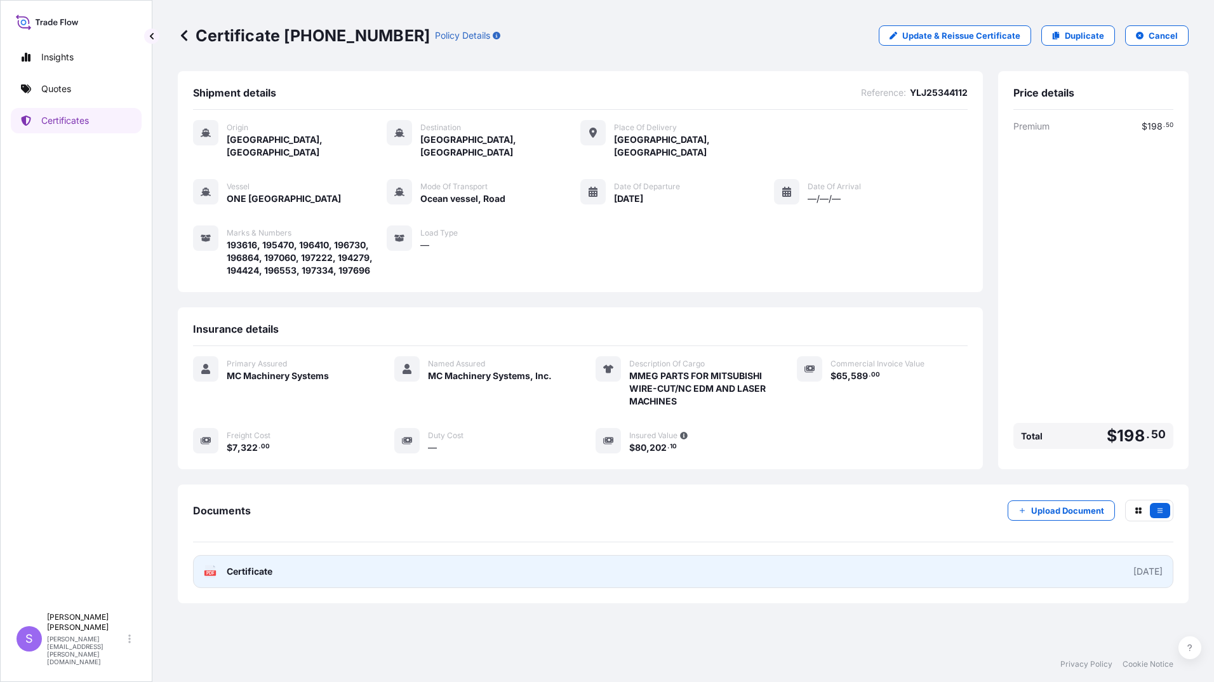
click at [246, 565] on span "Certificate" at bounding box center [250, 571] width 46 height 13
